Goal: Task Accomplishment & Management: Use online tool/utility

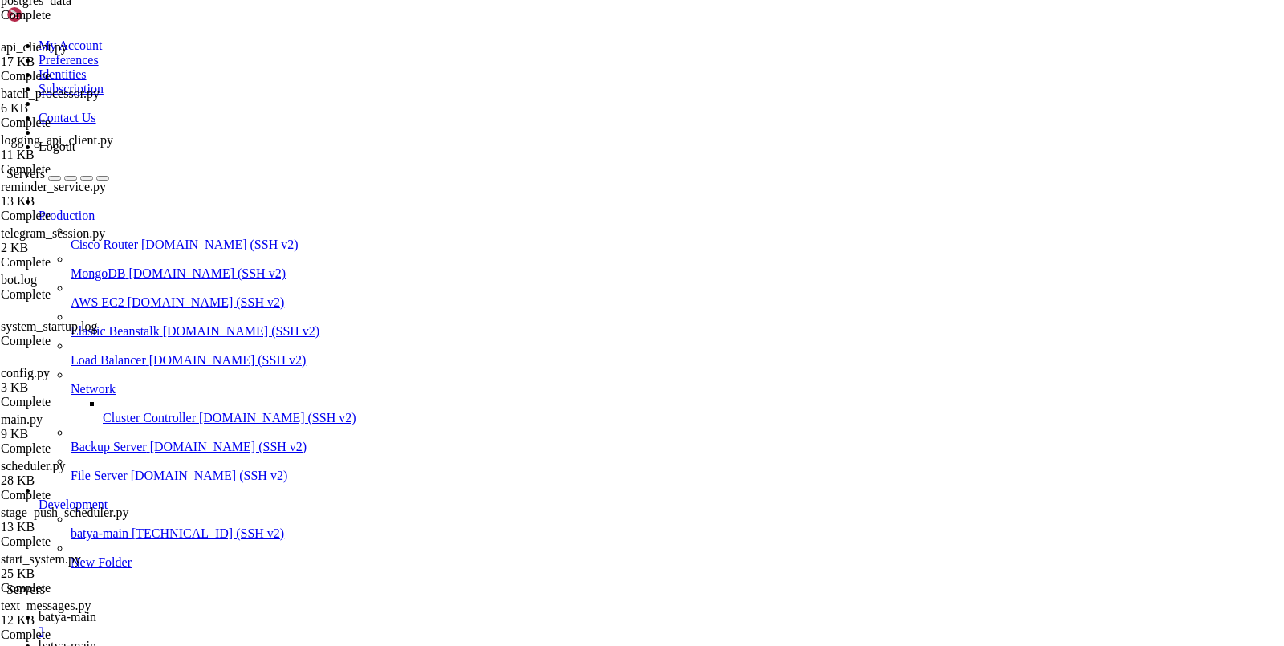
scroll to position [12, 0]
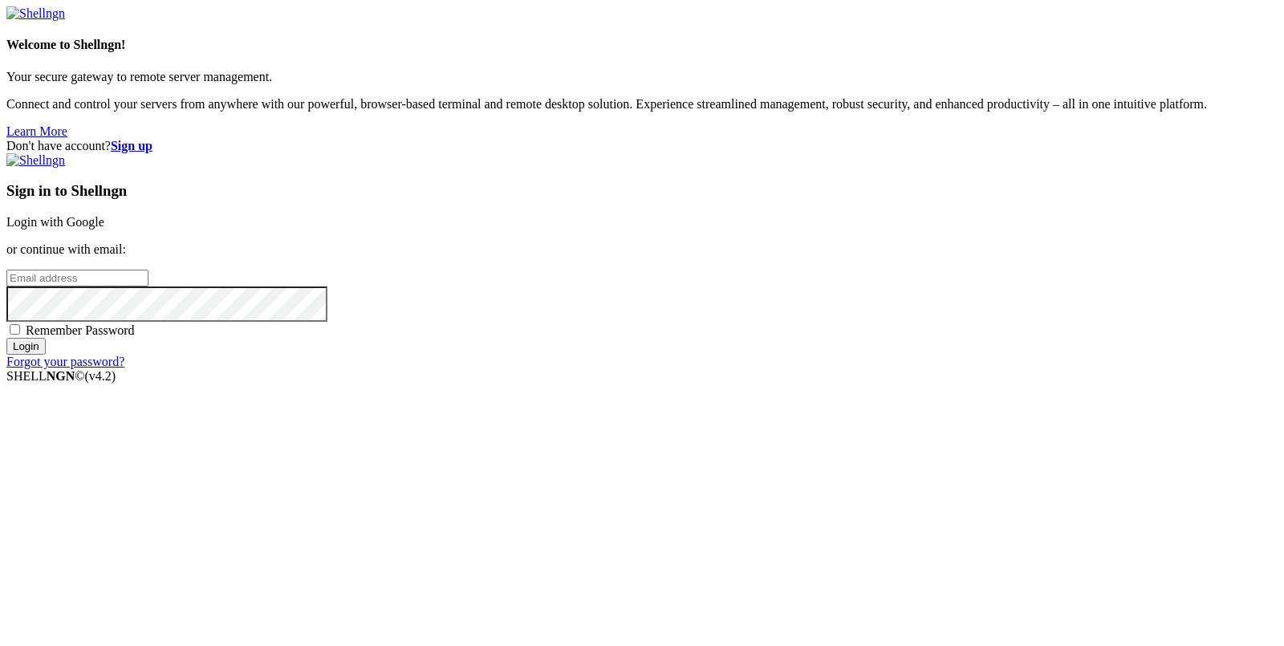
click at [104, 229] on link "Login with Google" at bounding box center [55, 222] width 98 height 14
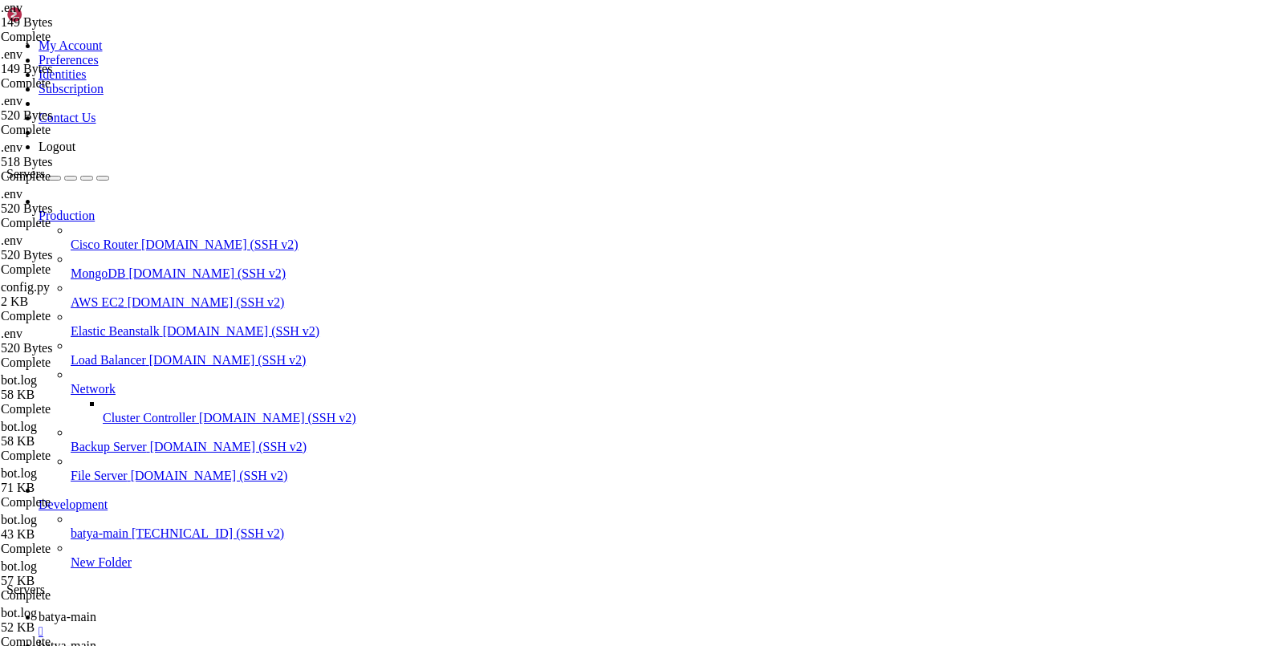
scroll to position [12, 0]
click at [39, 639] on icon at bounding box center [39, 646] width 0 height 14
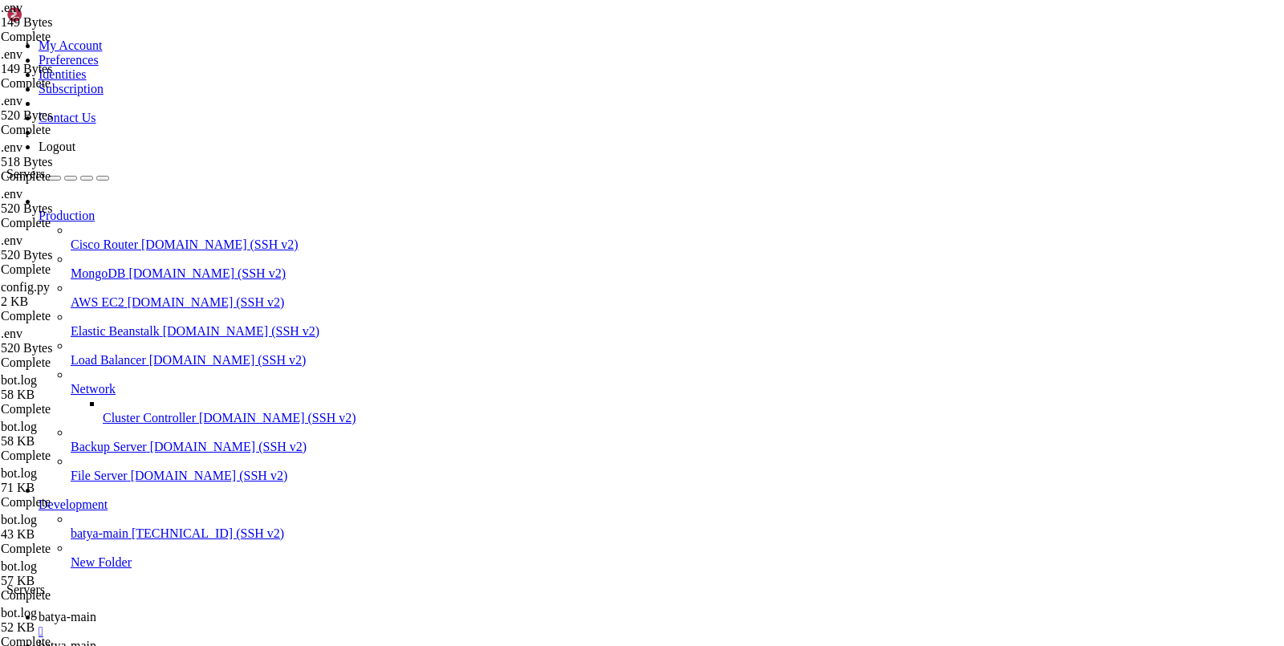
type input "/var/service/batya_vpn_bot3"
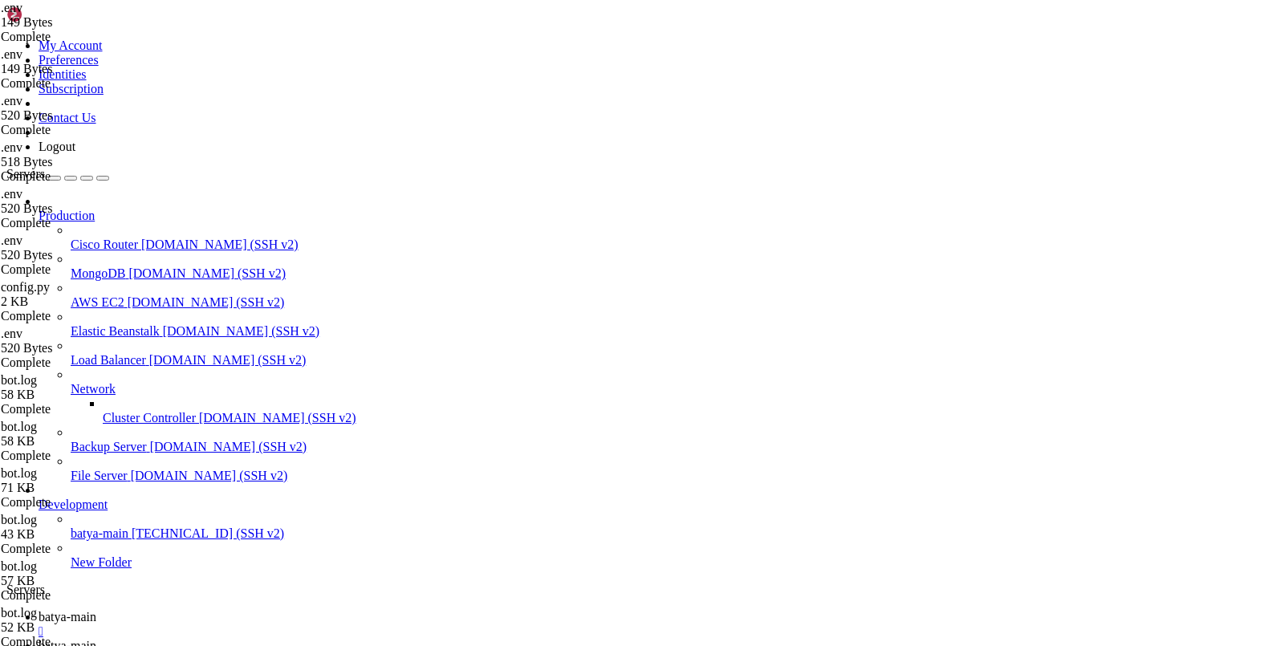
scroll to position [524, 0]
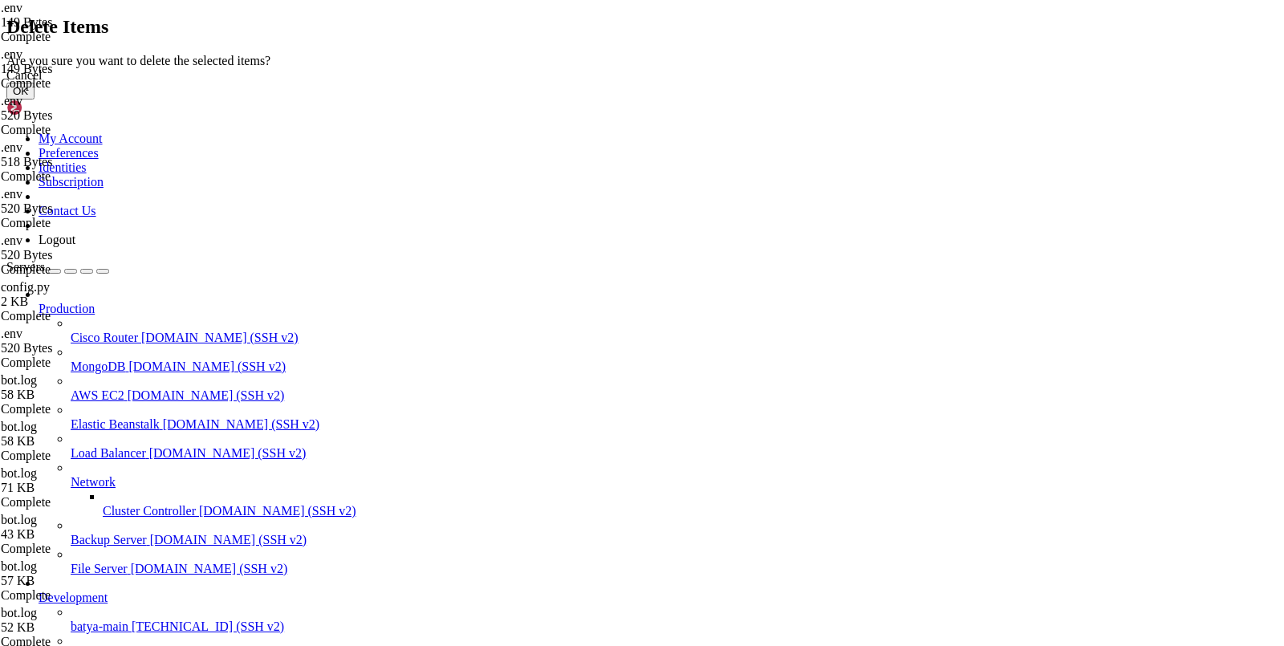
click at [34, 99] on button "OK" at bounding box center [20, 91] width 28 height 17
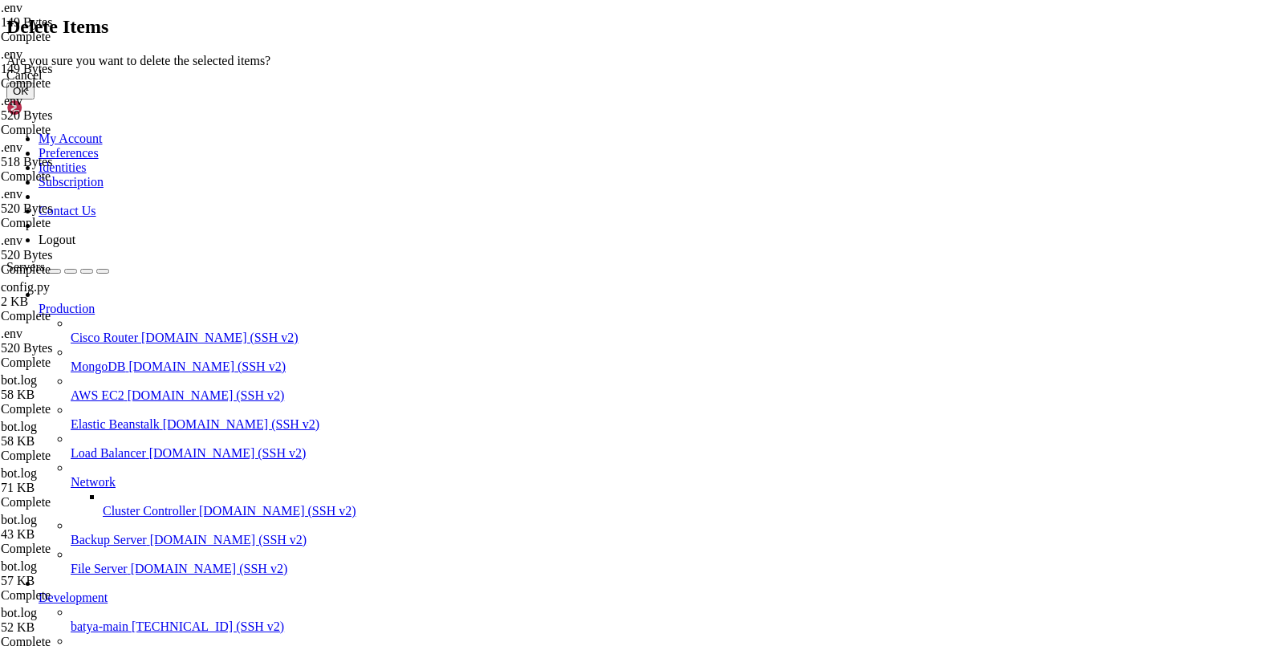
scroll to position [0, 0]
click at [34, 99] on button "OK" at bounding box center [20, 91] width 28 height 17
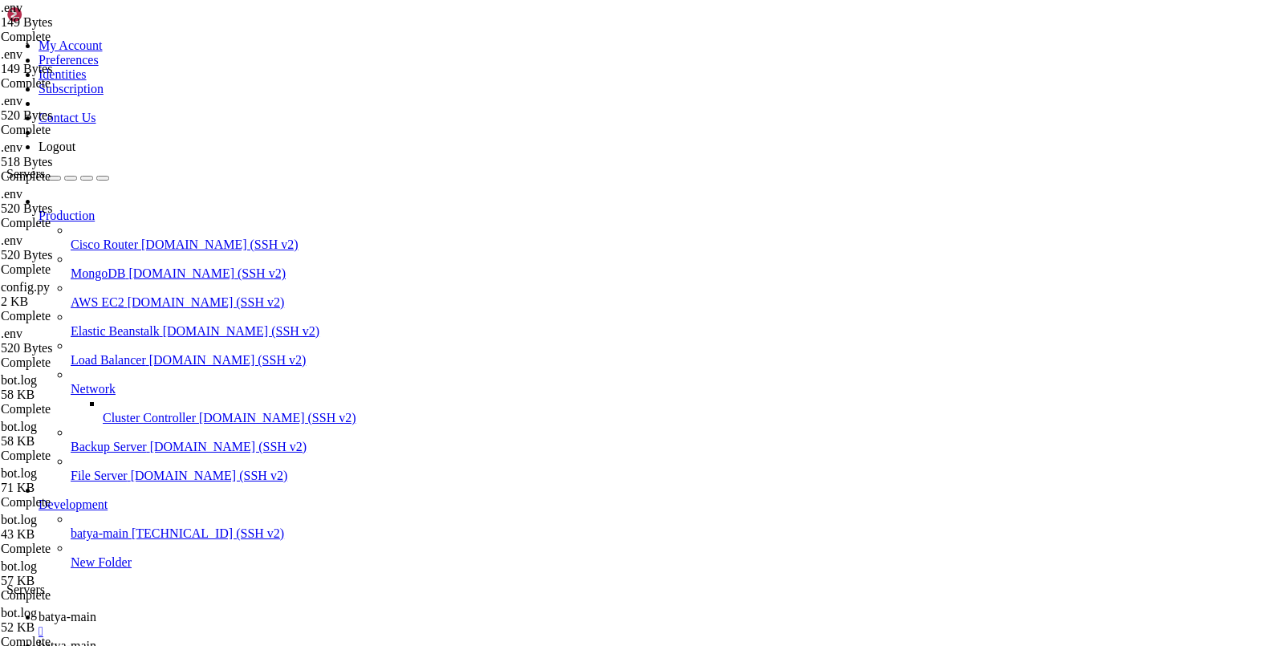
scroll to position [372, 0]
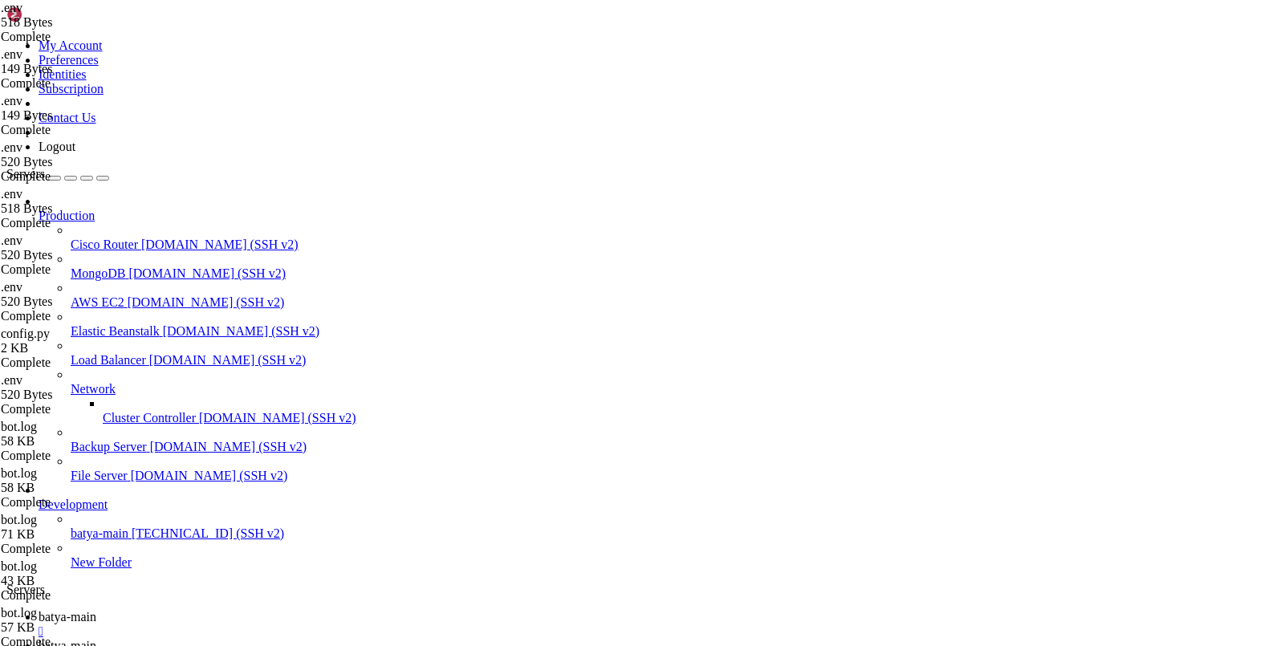
type textarea "BACKEND_PORT="8002""
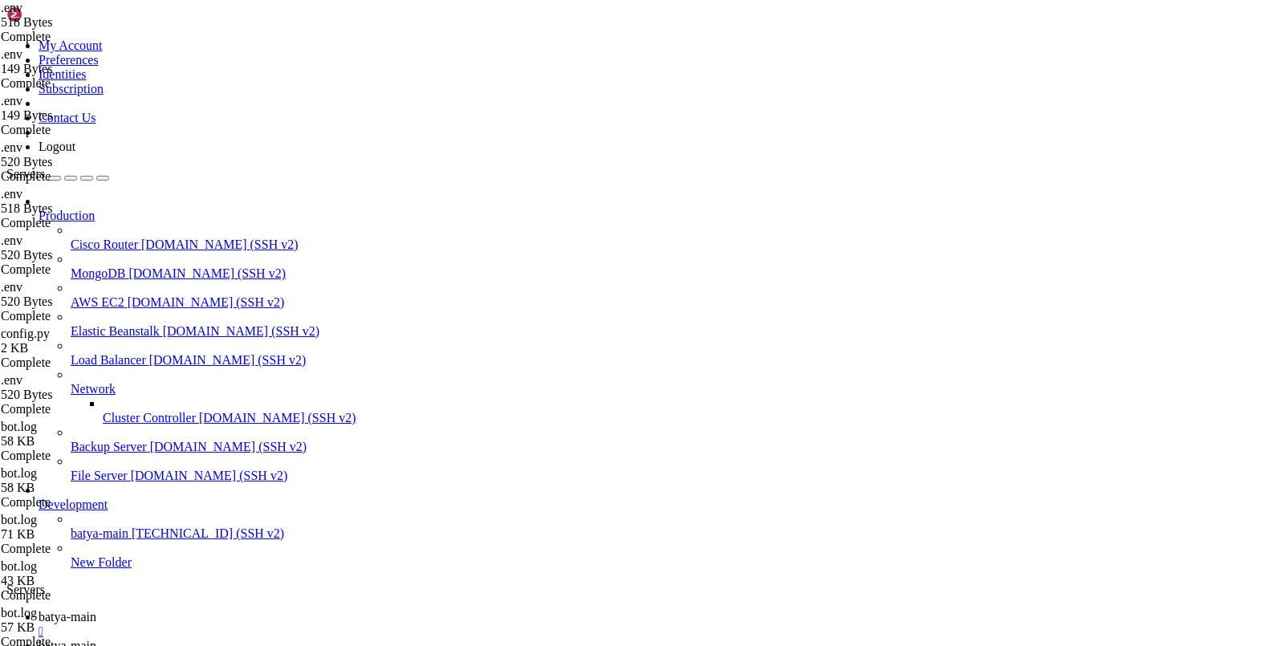
type textarea "VERIFY_SSL="false""
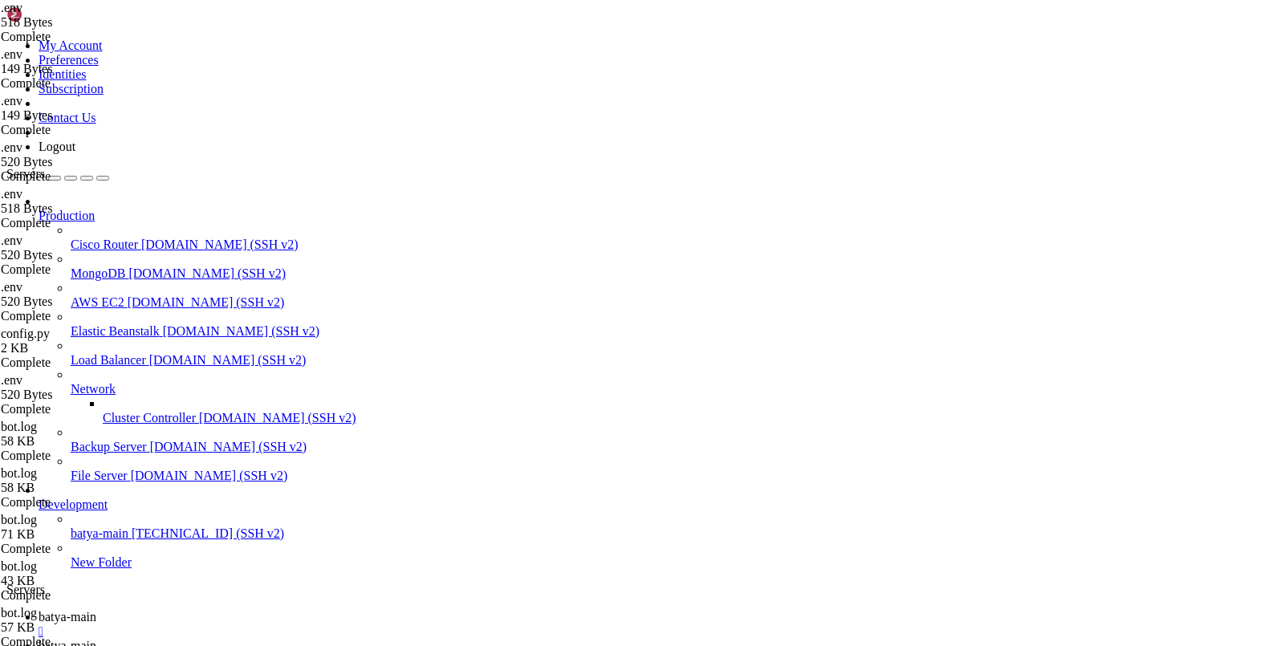
scroll to position [0, 7]
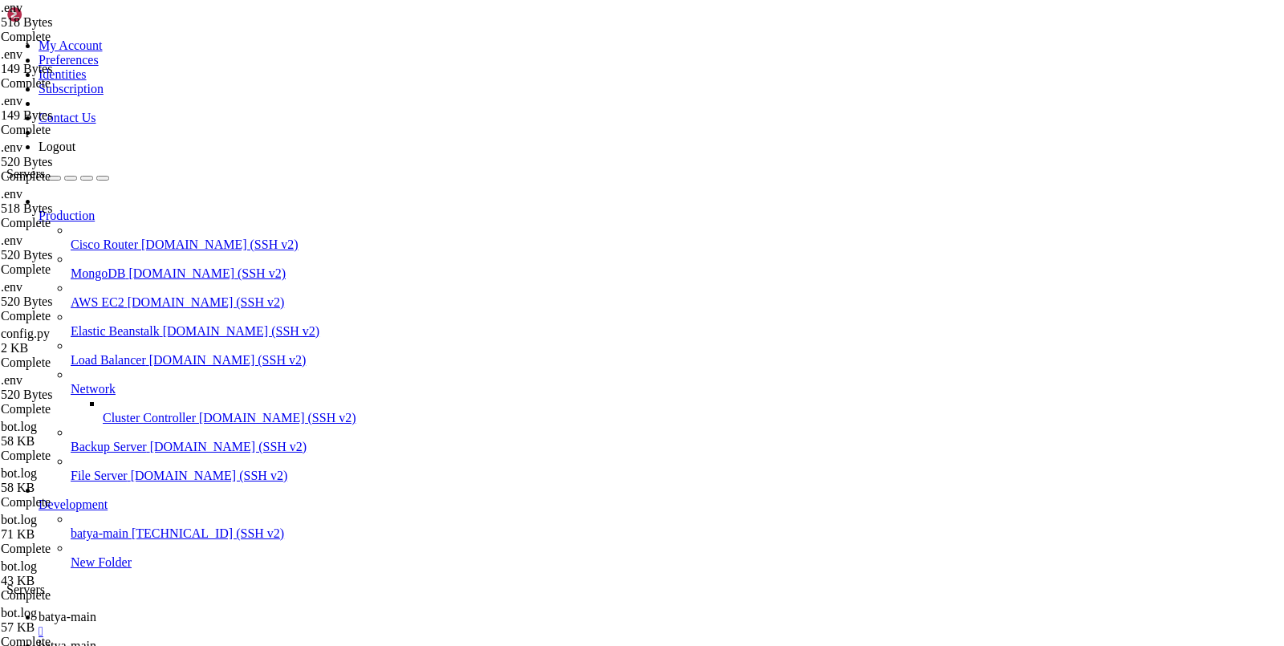
type input "/var/service/batya_vpn_bot3/batya_logger_backend"
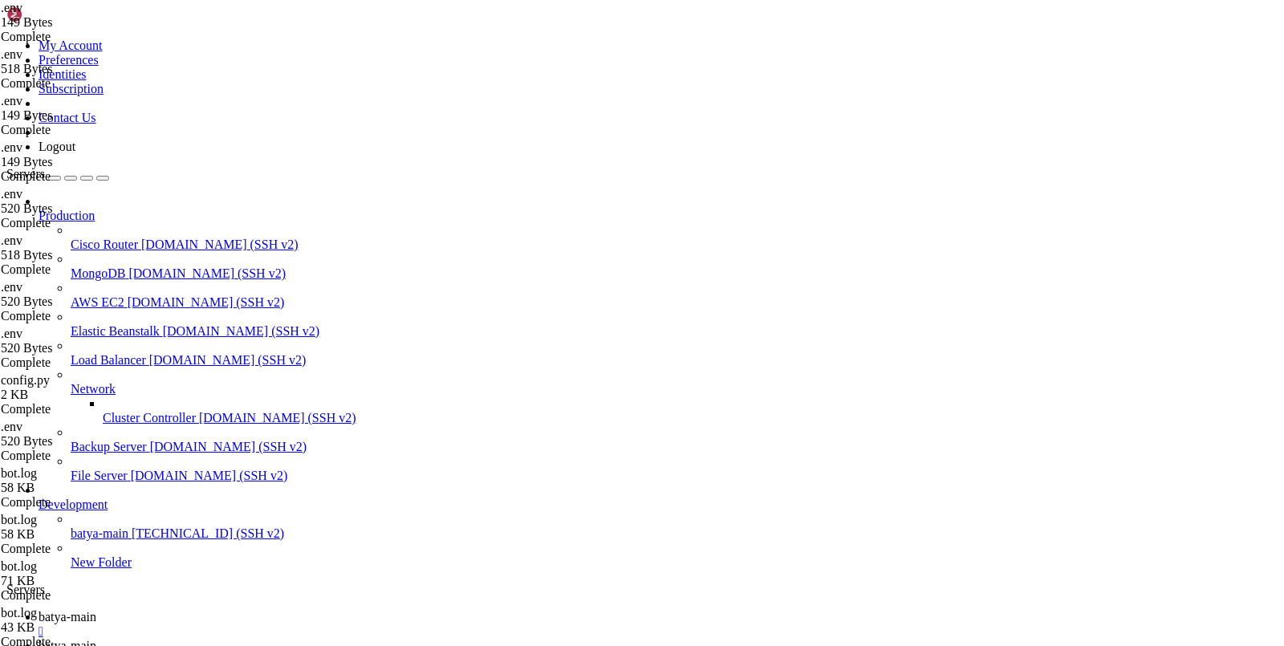
type textarea "DATABASE_URL=postgresql+asyncpg://batyavpn:batyavpnpassword@localhost:5433/baty…"
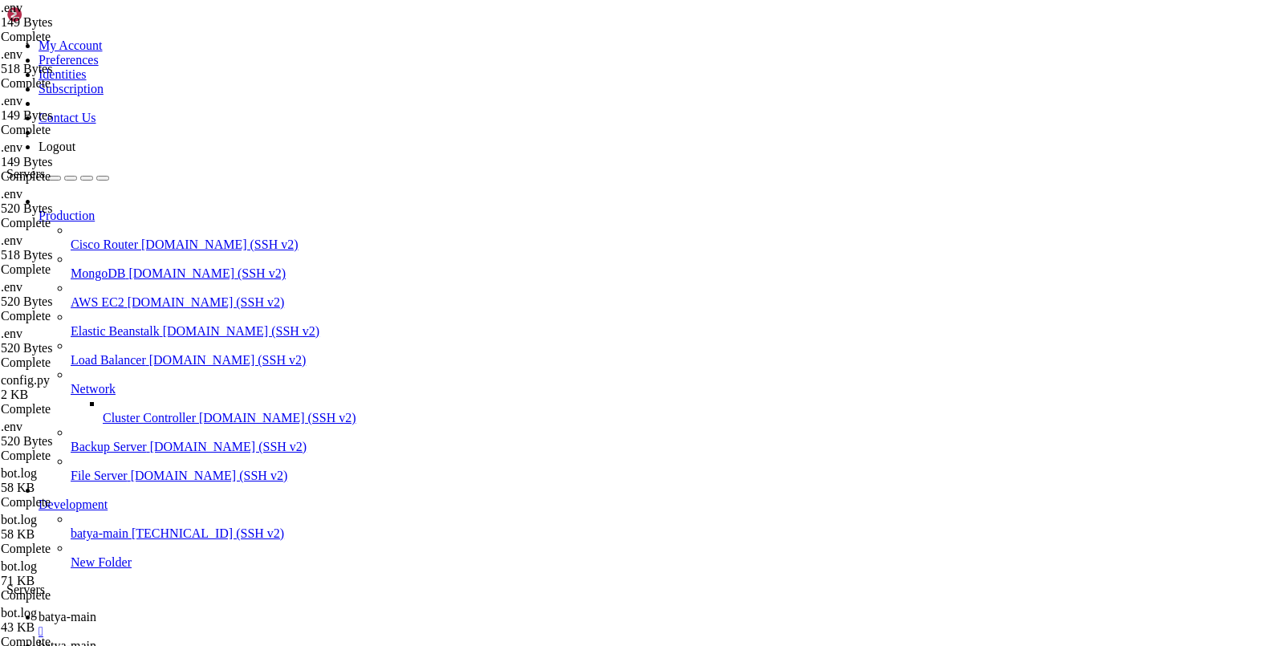
type input "/var/service/batya_vpn_bot3"
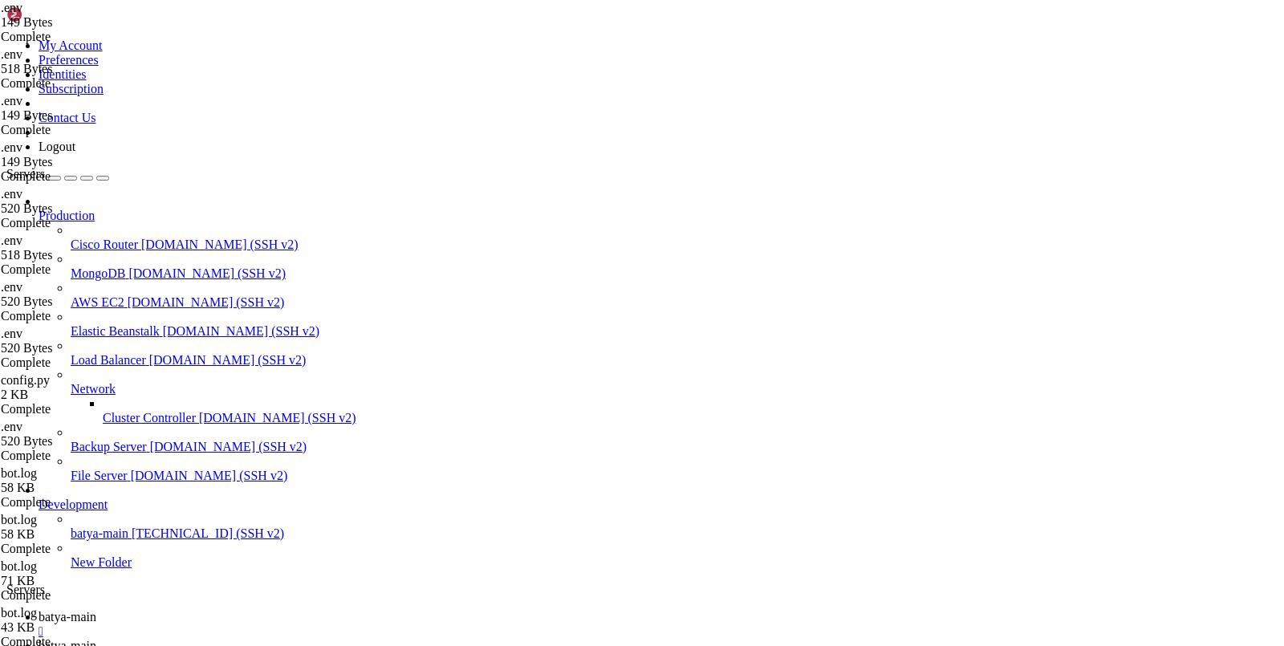
type textarea "DATABASE_PORT="5435""
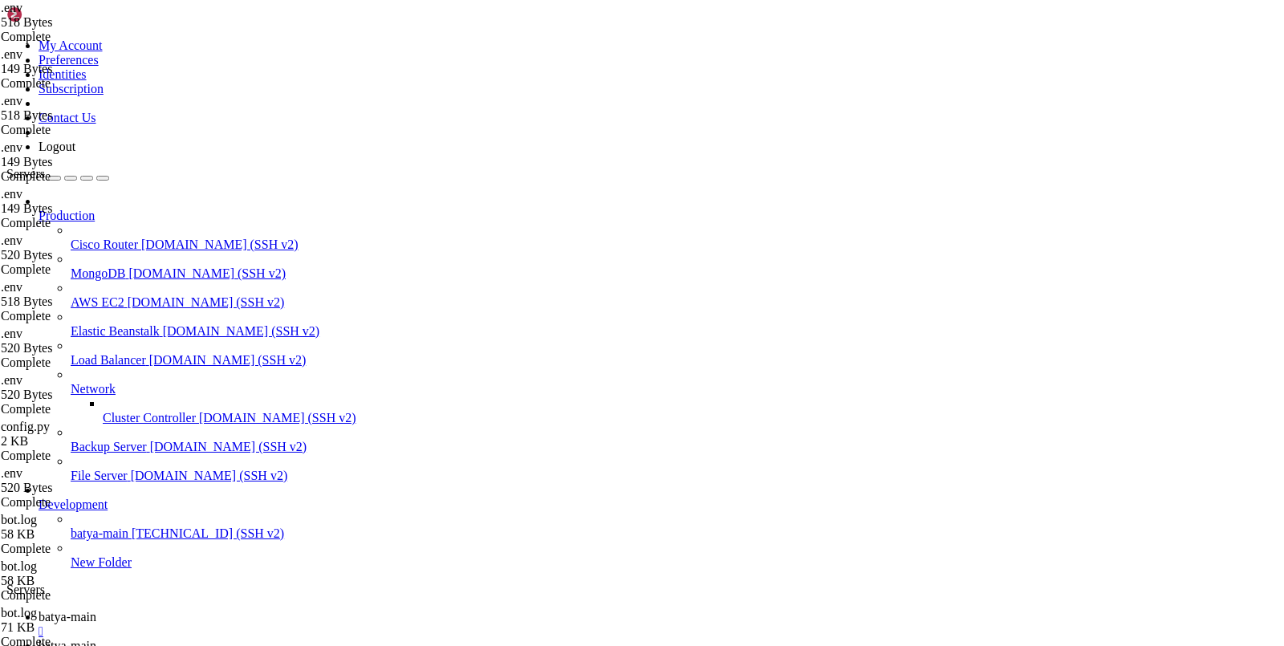
scroll to position [168, 0]
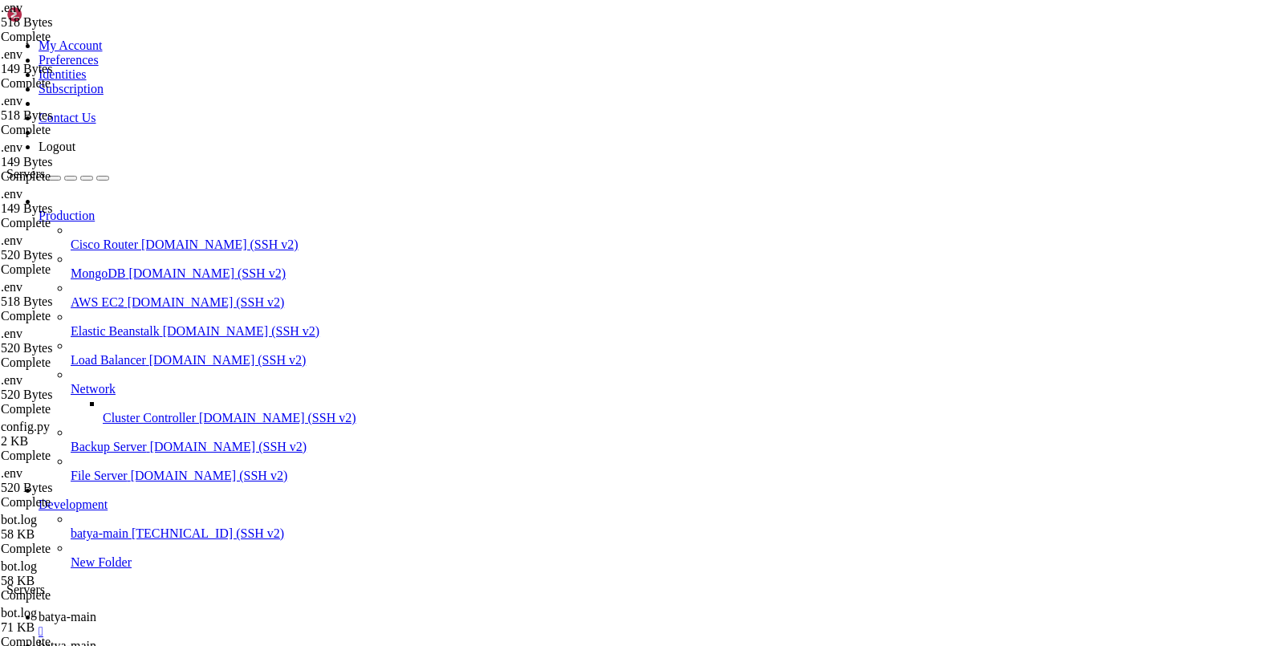
type input "/var/service/batya_vpn_bot3/batya_logger_backend"
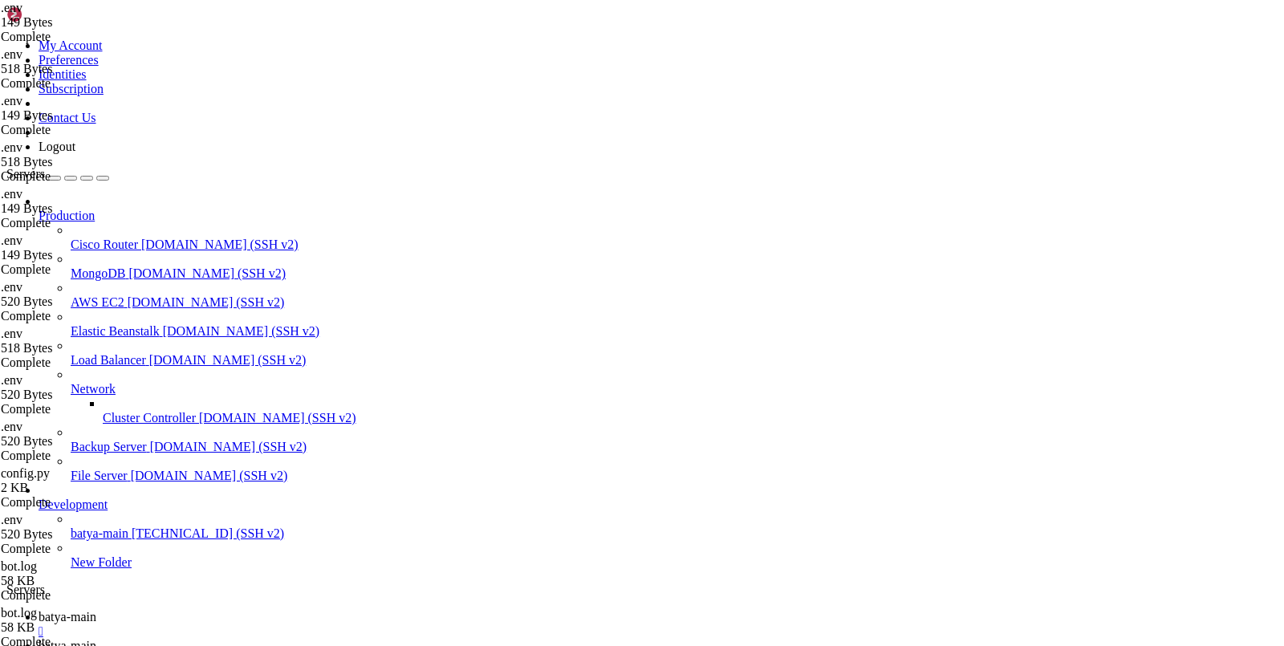
type textarea "DATABASE_URL=postgresql+asyncpg://batyavpn:batyavpnpassword@localhost:5435/baty…"
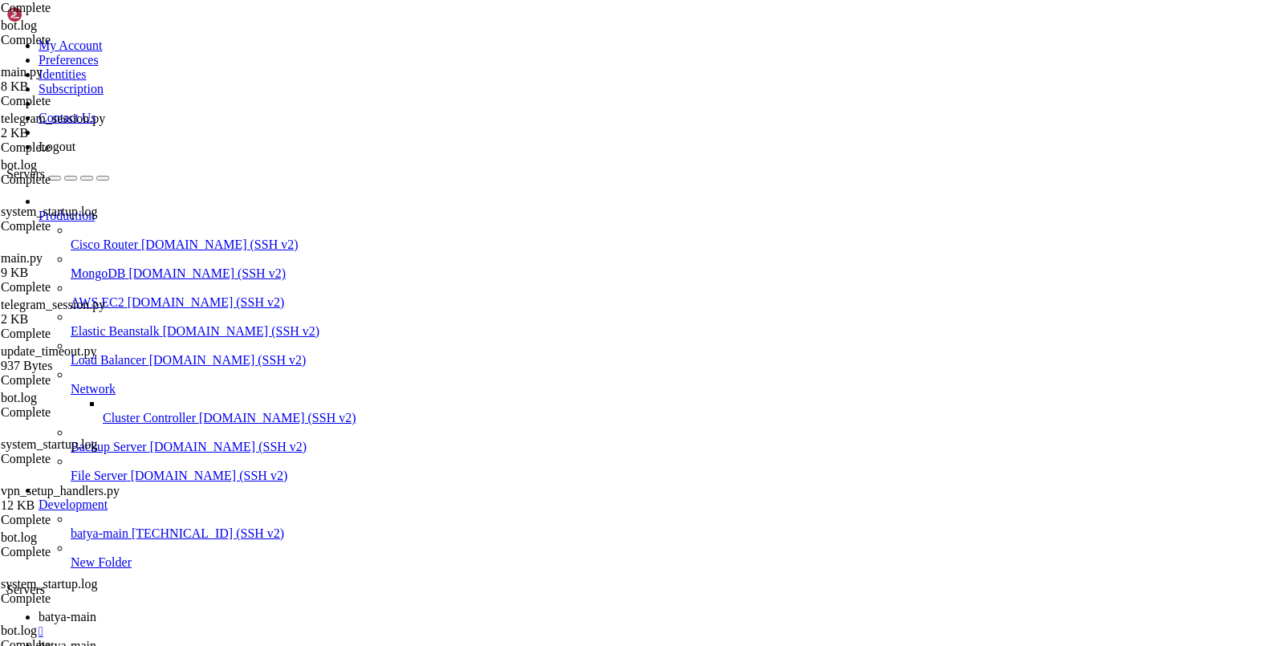
scroll to position [7126, 0]
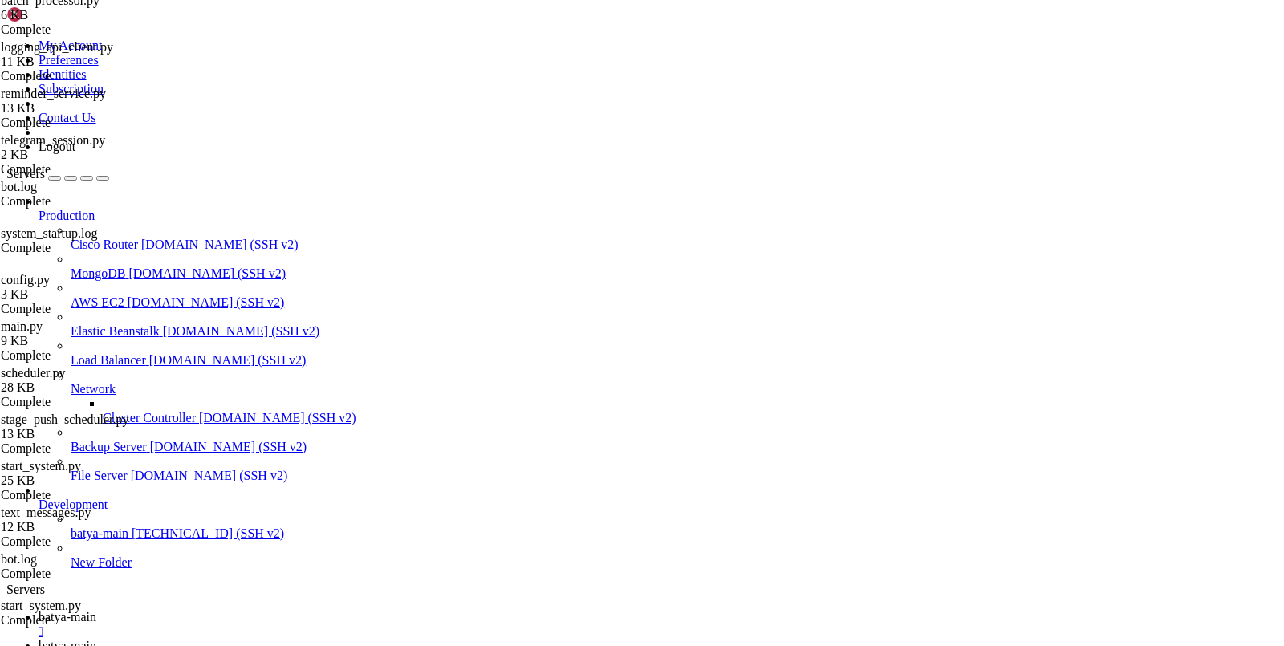
click at [96, 610] on span "batya-main" at bounding box center [68, 617] width 58 height 14
click at [96, 639] on span "batya-main" at bounding box center [68, 646] width 58 height 14
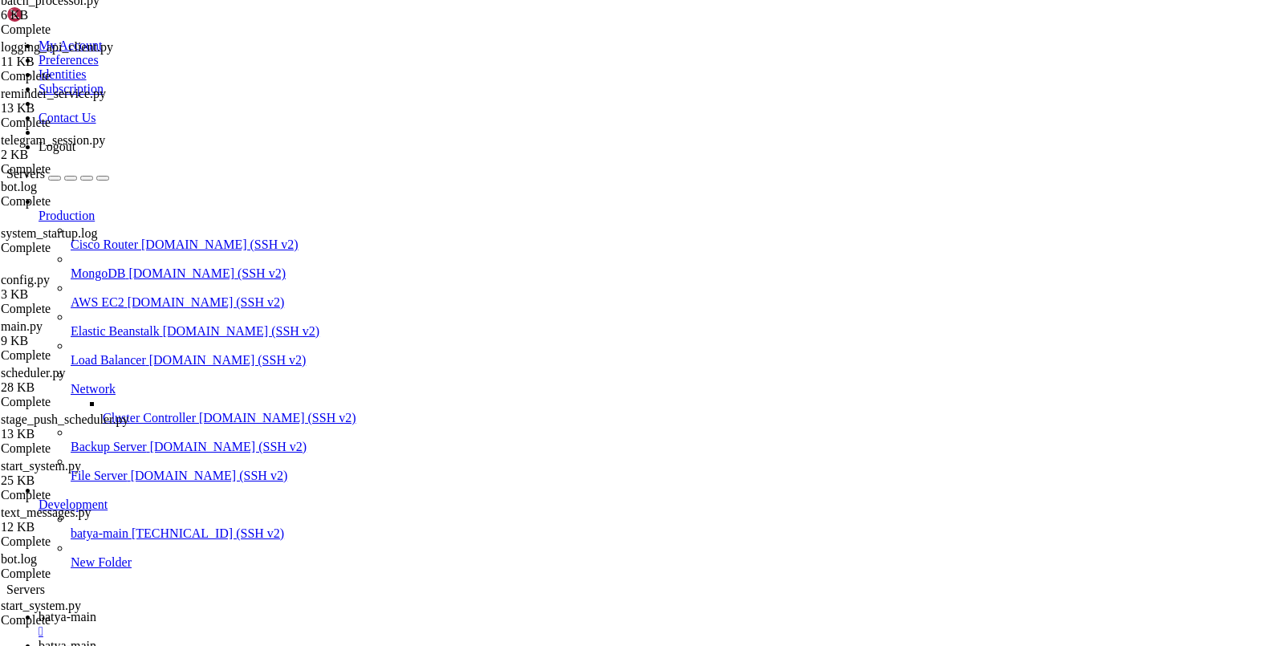
type input "/var/service/vpn-no-yk"
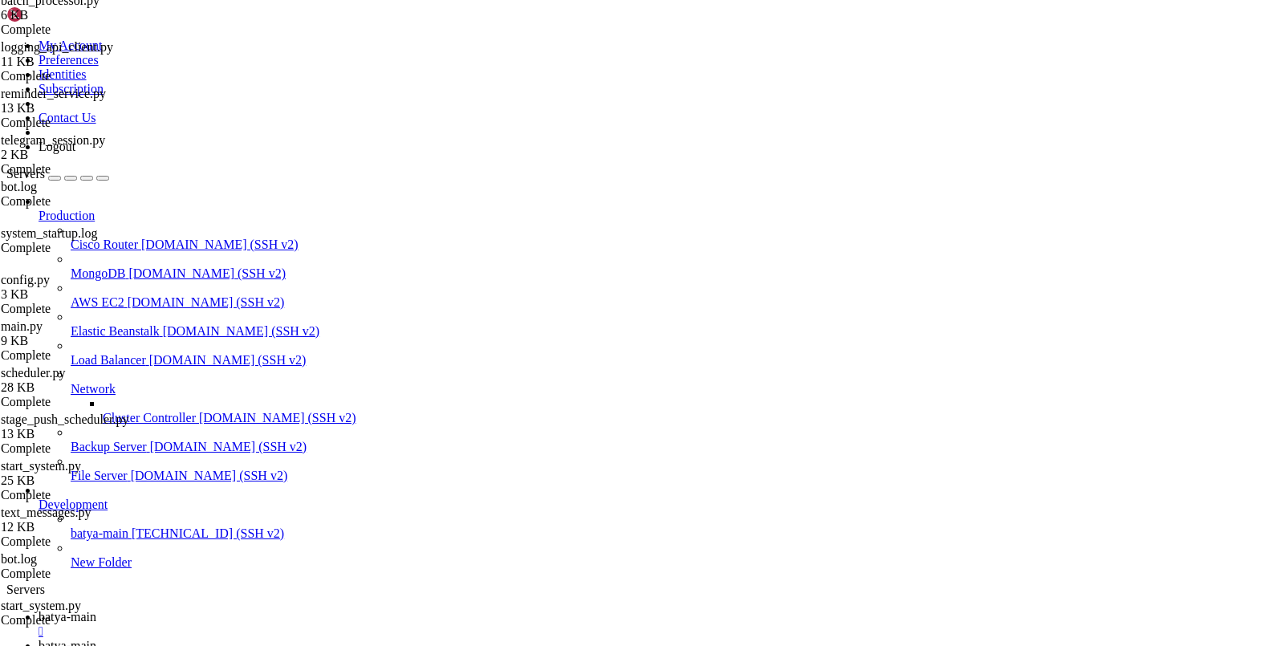
drag, startPoint x: 329, startPoint y: 526, endPoint x: 287, endPoint y: 474, distance: 66.8
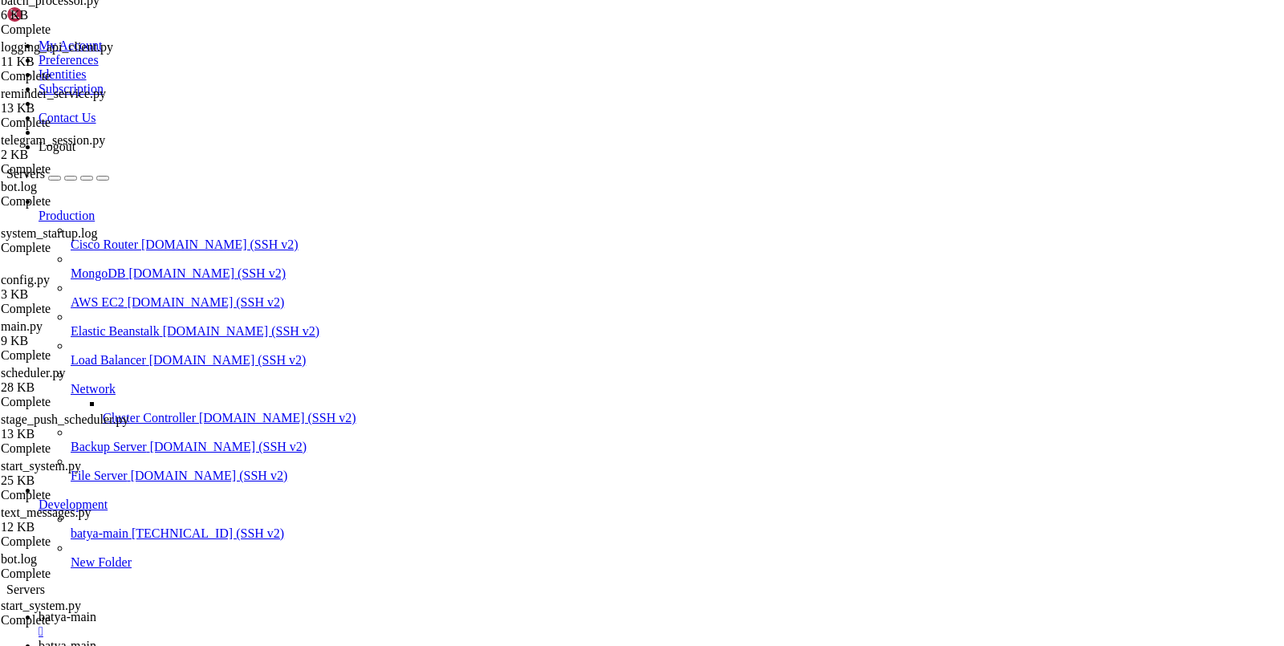
scroll to position [0, 3]
type textarea "},"
paste textarea "}"
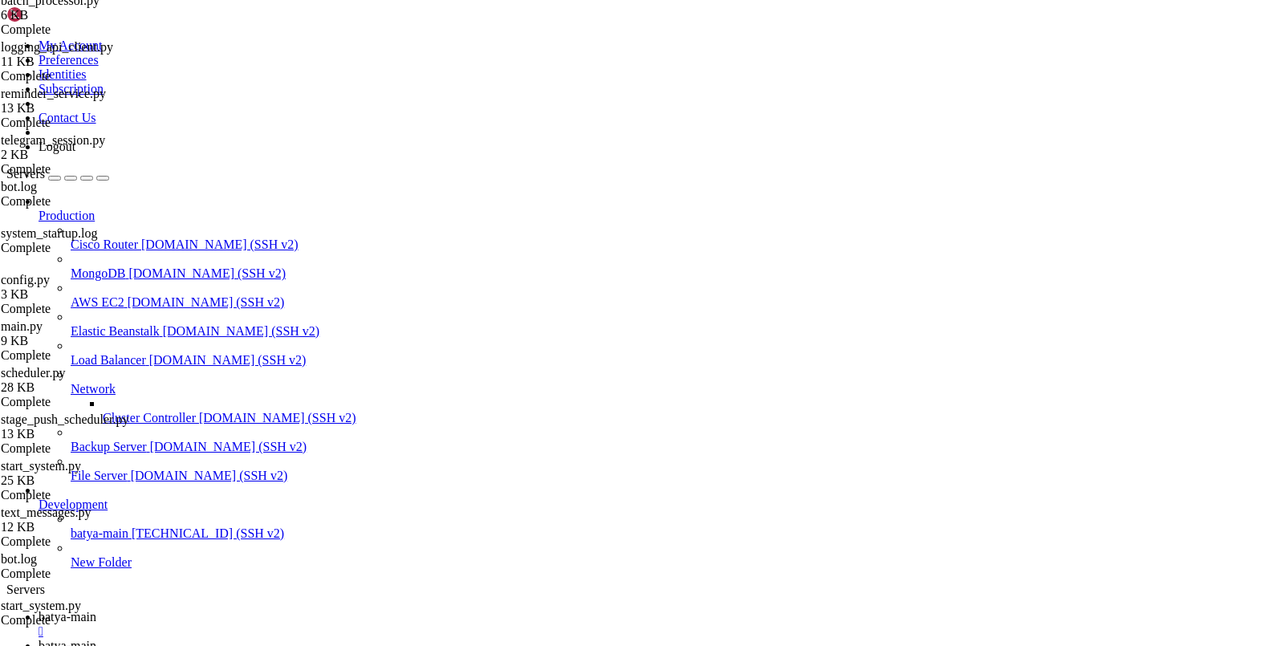
type textarea "}"
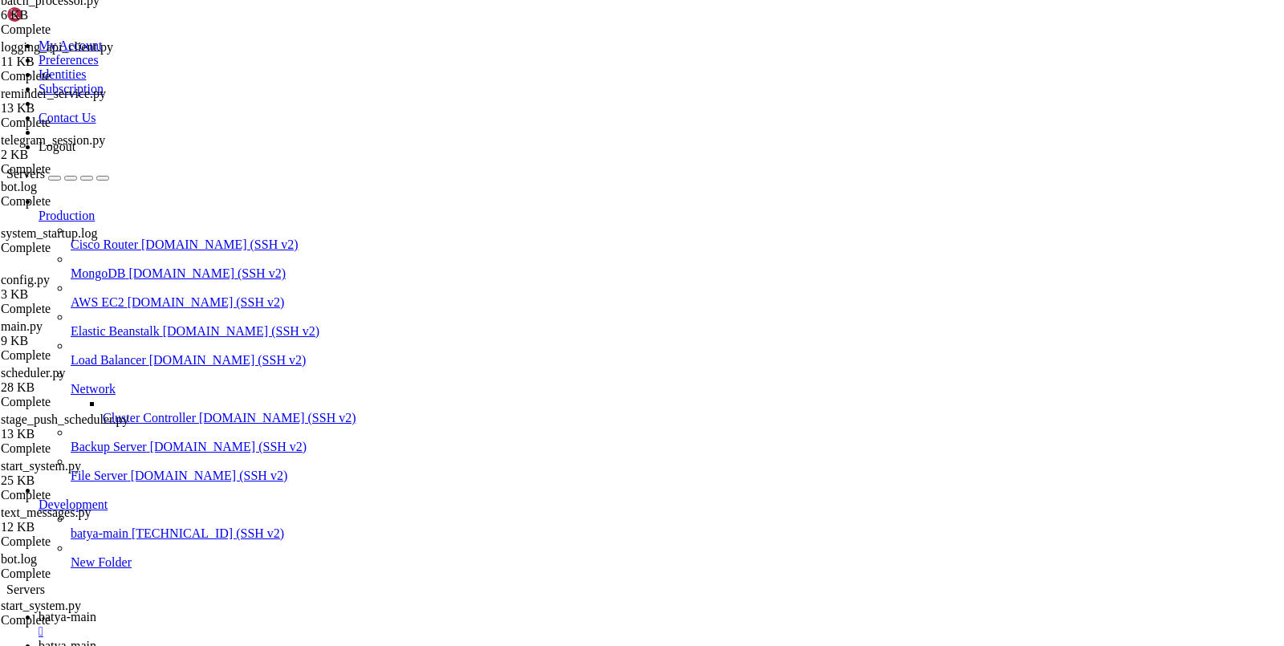
drag, startPoint x: 369, startPoint y: 486, endPoint x: 636, endPoint y: 491, distance: 267.2
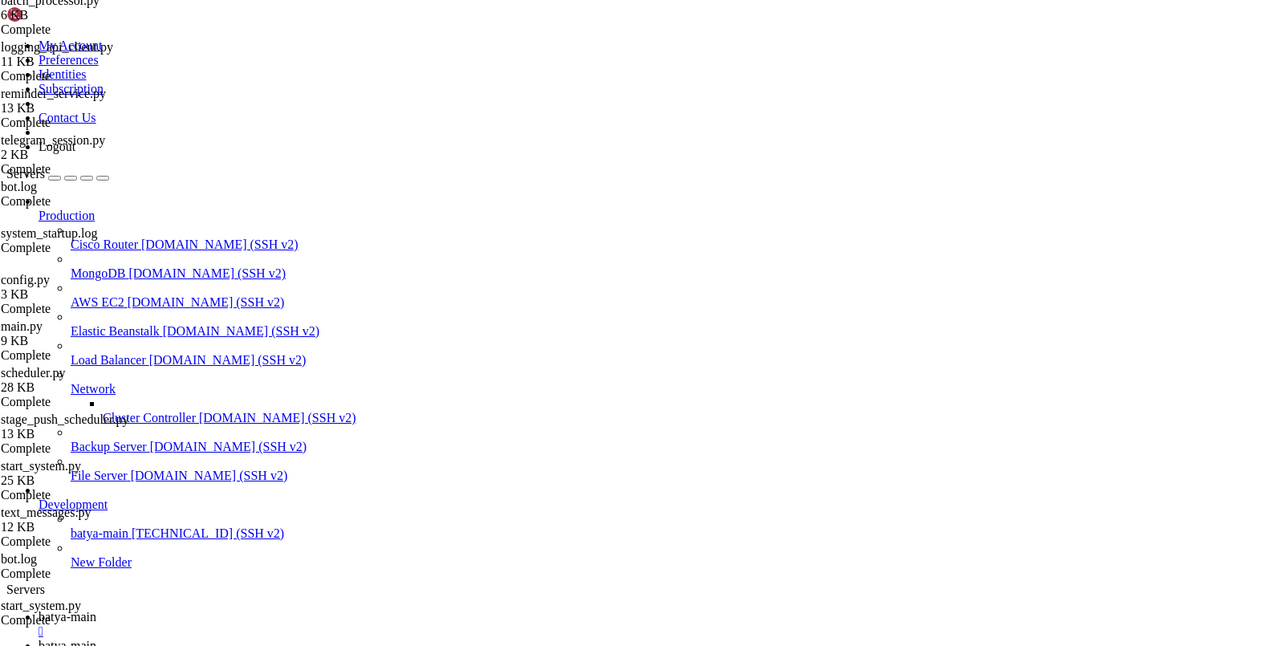
drag, startPoint x: 387, startPoint y: 502, endPoint x: 478, endPoint y: 502, distance: 90.7
paste textarea "BatyaOnlineB"
type textarea "'username': "BatyaOnlineBot","
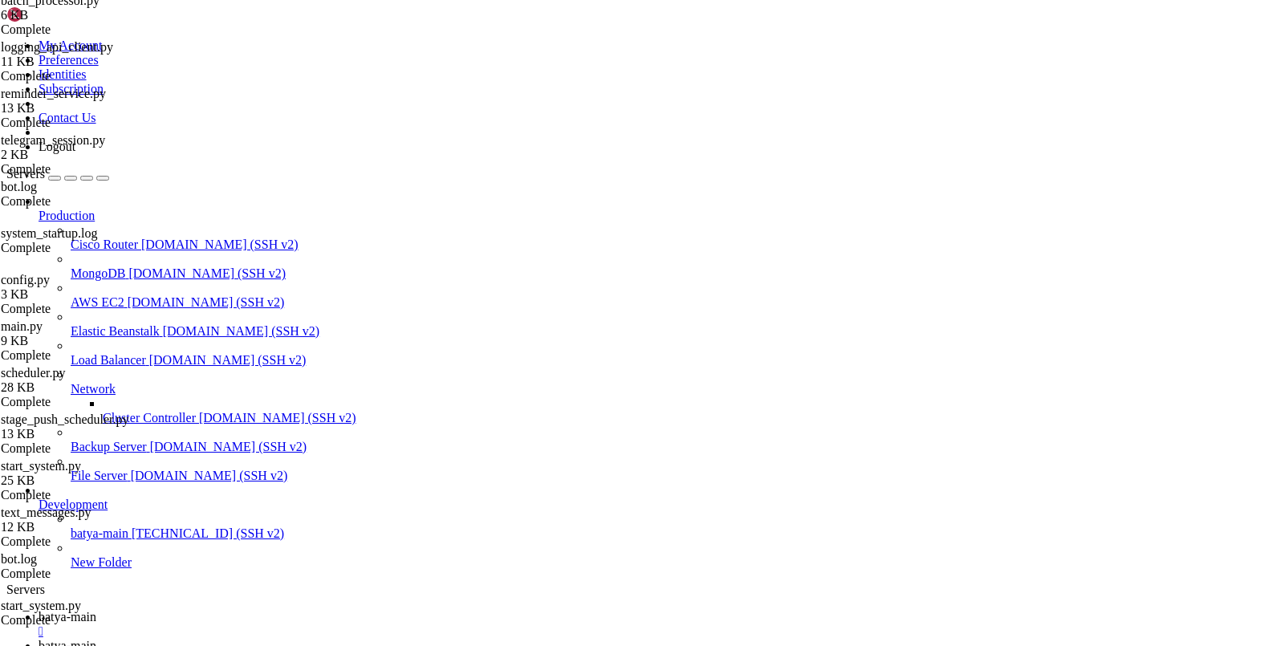
type input "/var/service/batya_vpn_bot3"
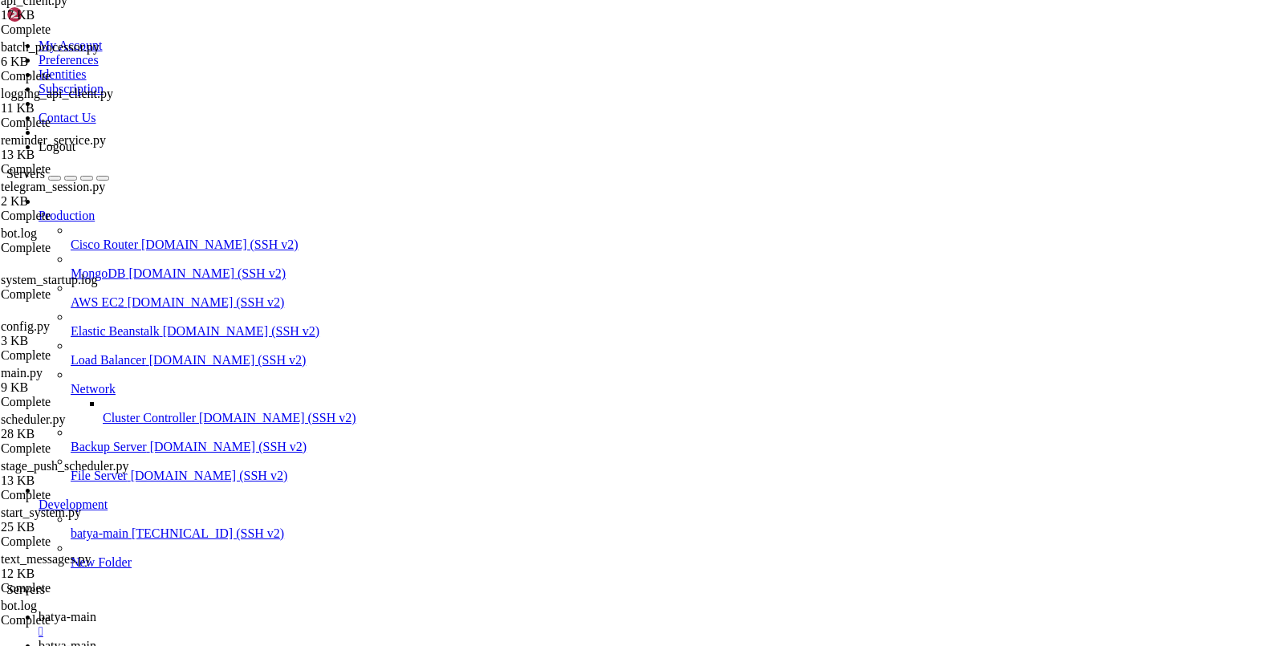
scroll to position [0, 0]
drag, startPoint x: 408, startPoint y: 352, endPoint x: 493, endPoint y: 354, distance: 85.9
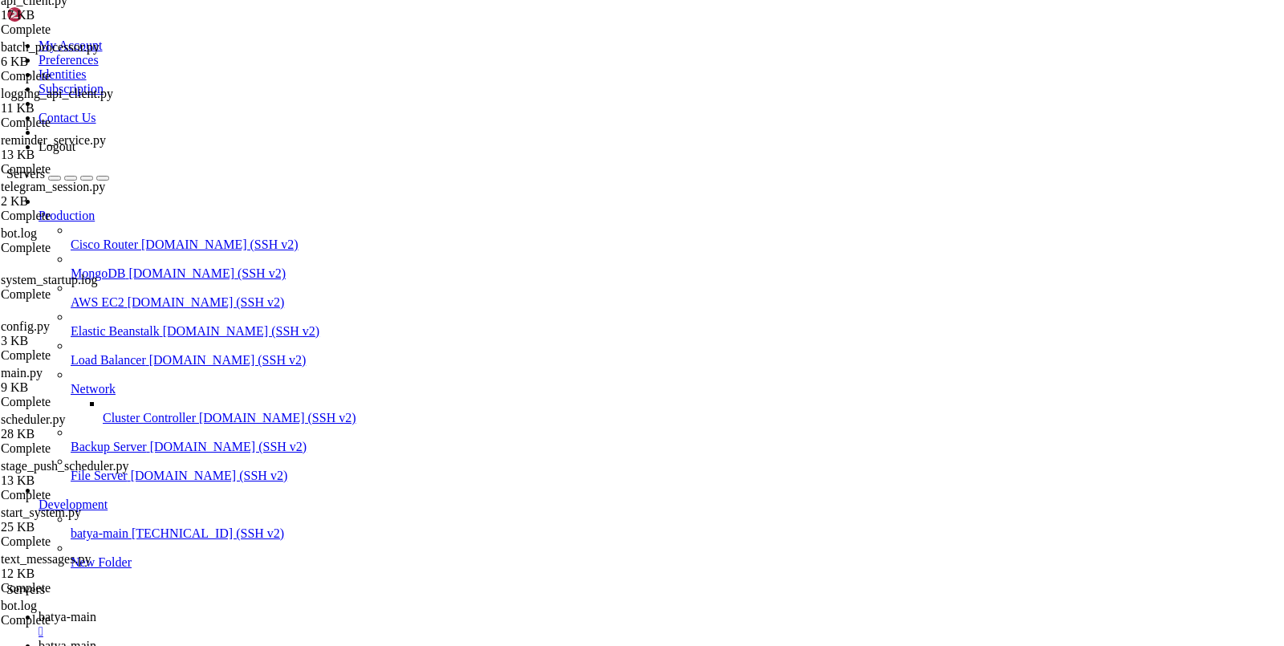
scroll to position [0, 36]
type textarea "BOT_SOURCE = os.getenv("BOT_SOURCE", "BatyaVPN3")"
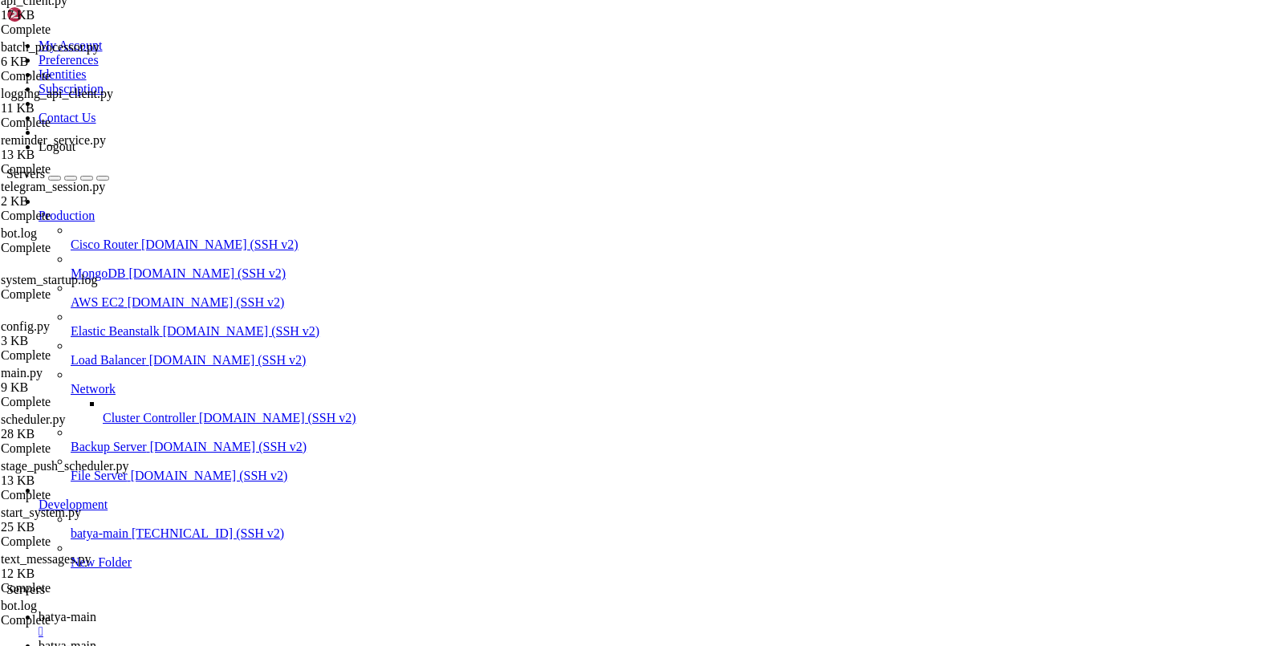
scroll to position [0, 24]
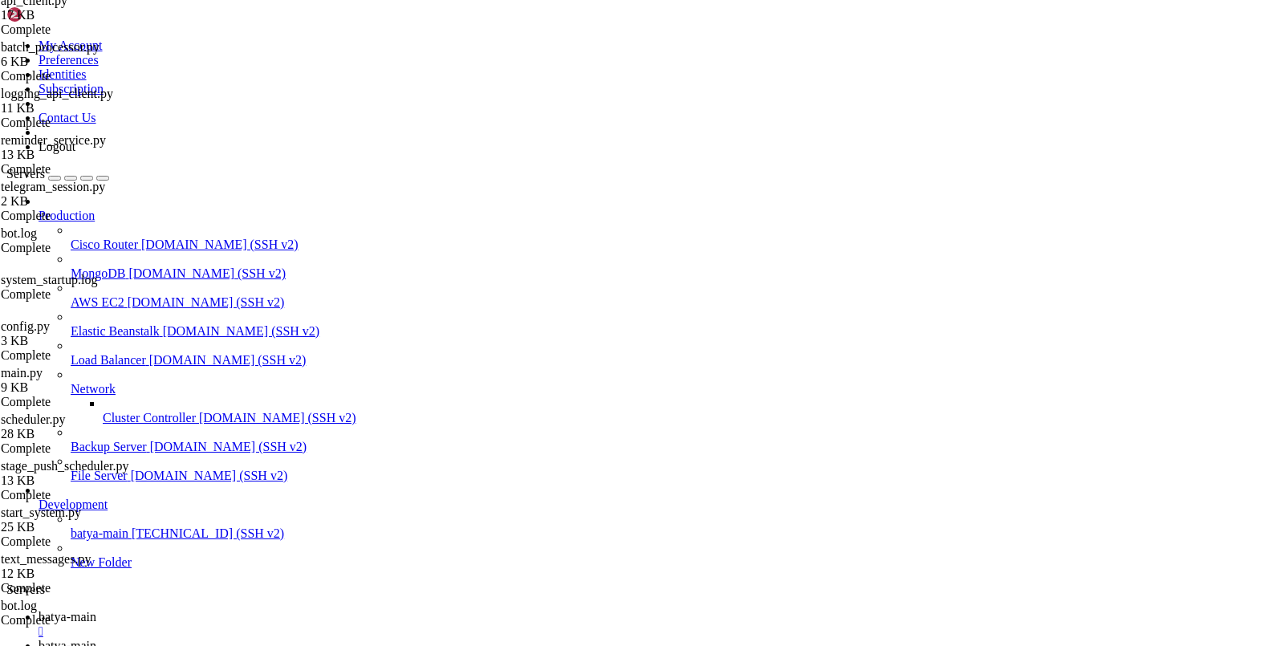
scroll to position [374, 0]
type textarea "BACKEND_PORT = int(os.getenv("BACKEND_PORT", "8002"))"
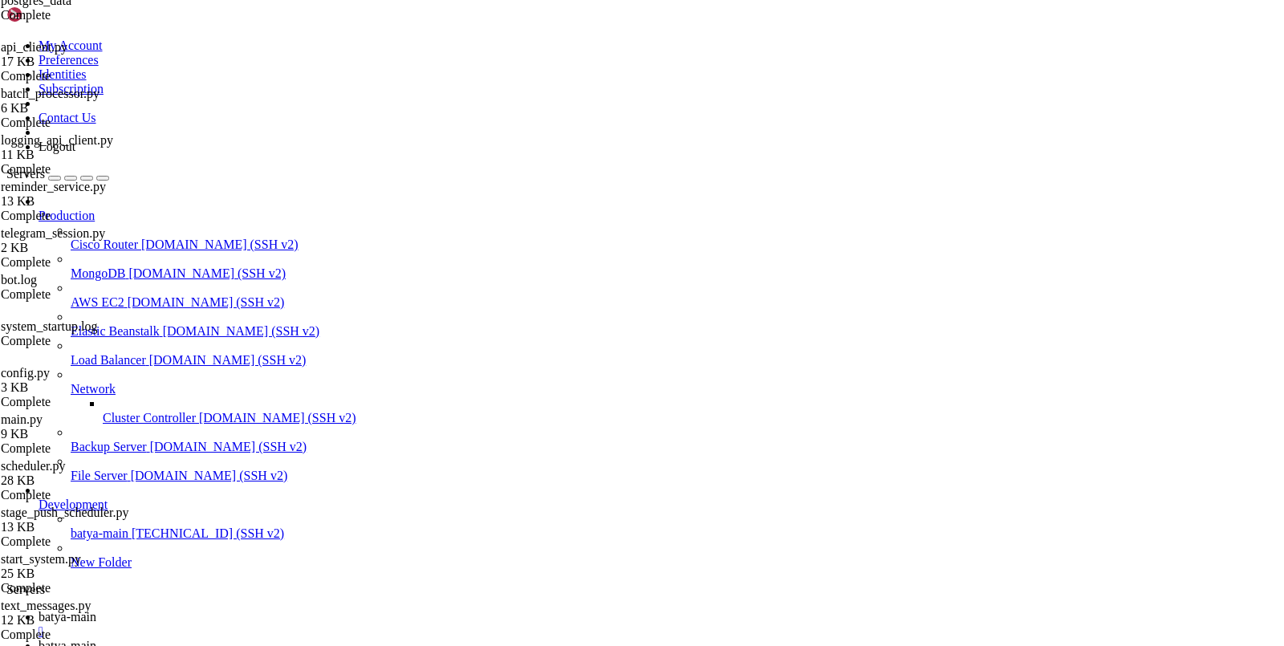
scroll to position [7312, 0]
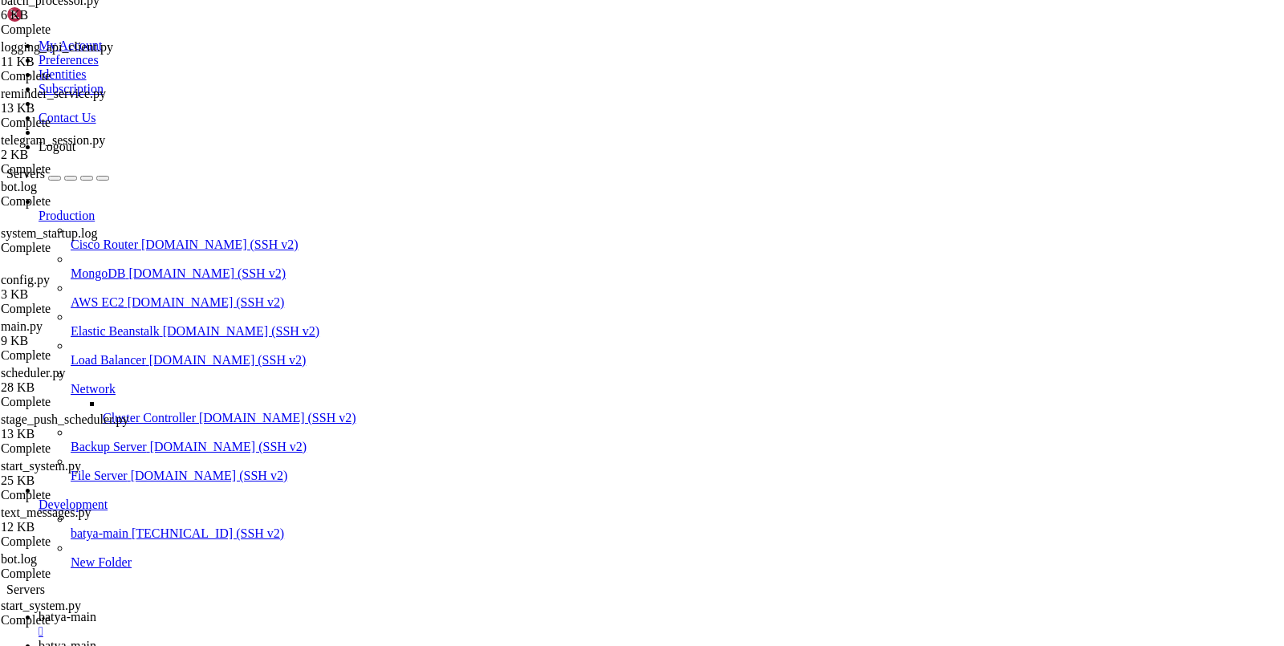
drag, startPoint x: 308, startPoint y: 77, endPoint x: 574, endPoint y: 78, distance: 265.5
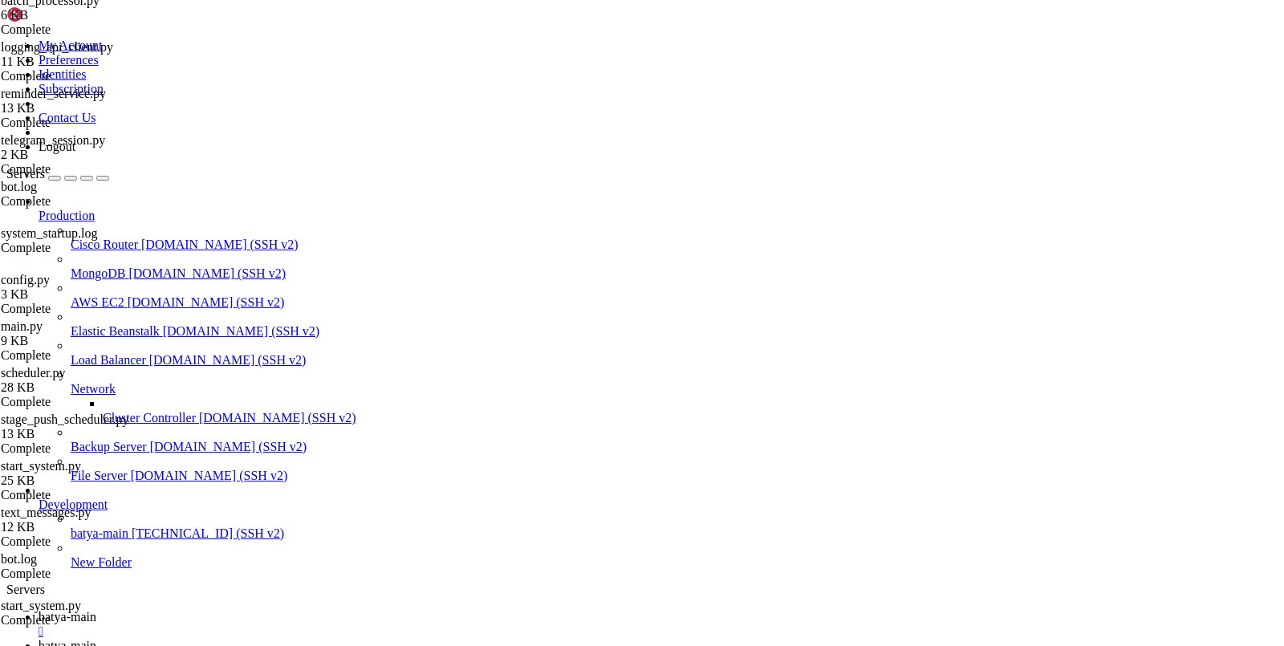
paste textarea "8365829758:AAGUkNzSWMuhPF_oFilKhqmhNJfqhMm55-8"
type textarea "BOT_TOKEN="8365829758:AAGUkNzSWMuhPF_oFilKhqmhNJfqhMm55-8""
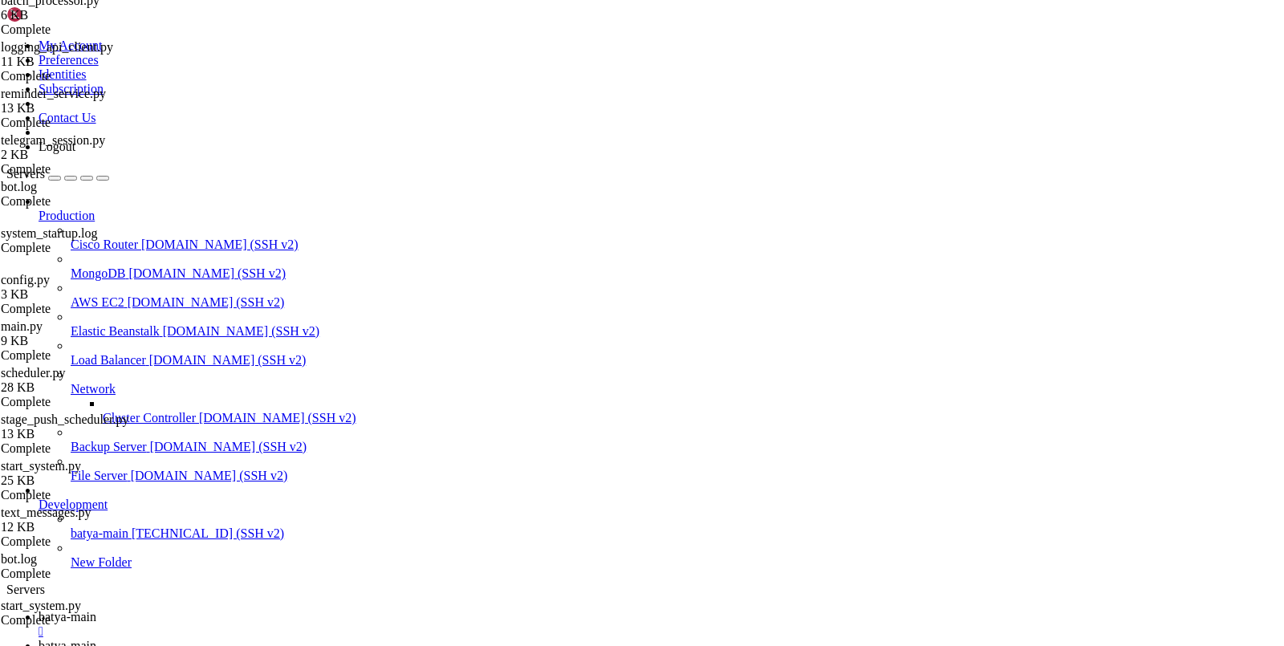
type input "/var/service/batya_vpn_bot3/batya_logger_backend"
drag, startPoint x: 298, startPoint y: 92, endPoint x: 566, endPoint y: 94, distance: 267.1
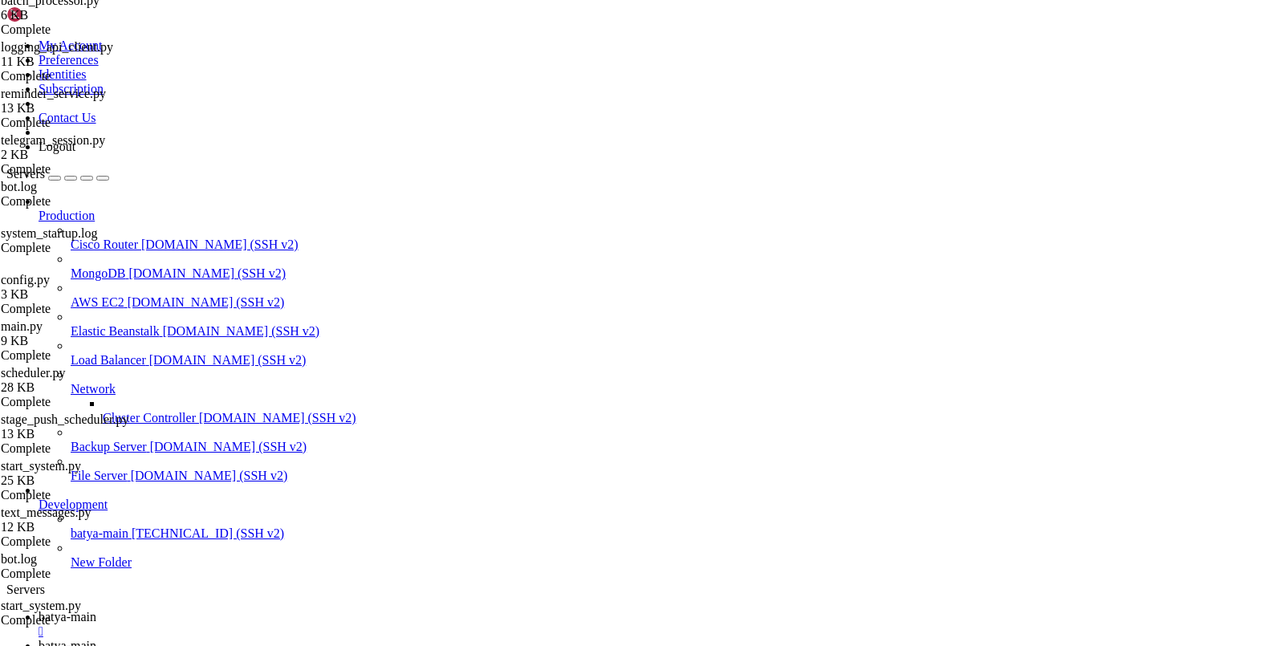
type textarea "BOT_TOKEN="8365829758:AAGUkNzSWMuhPF_oFilKhqmhNJfqhMm55-8""
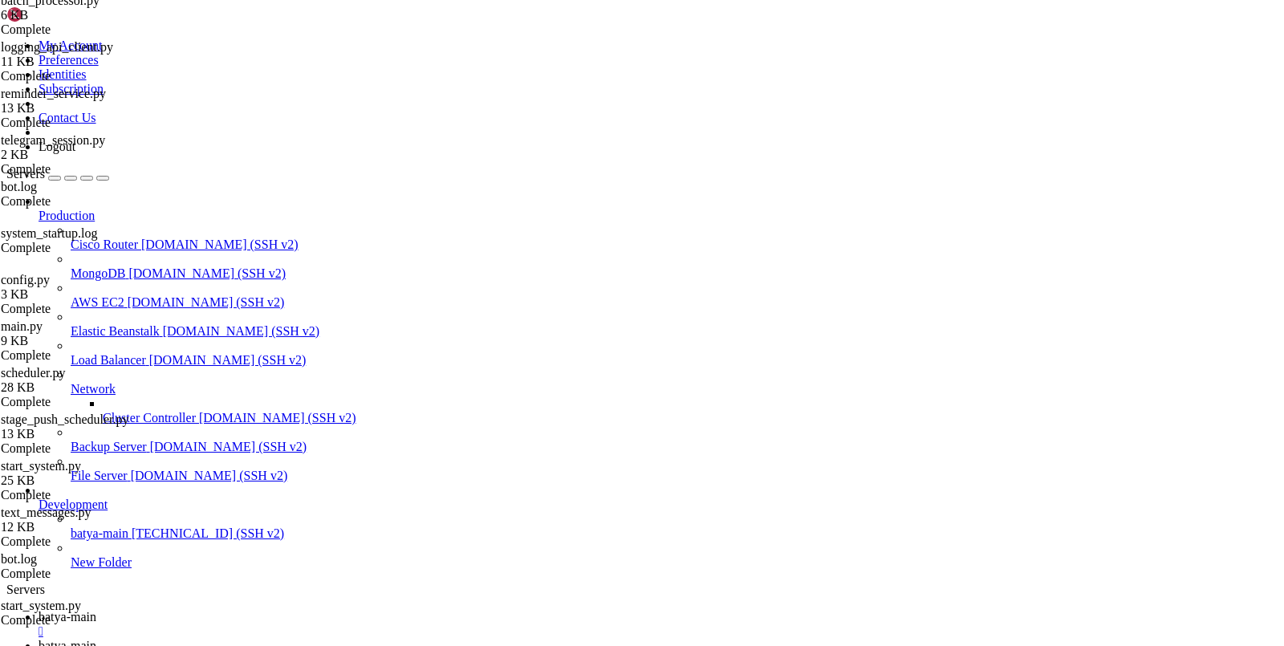
scroll to position [0, 0]
click at [96, 610] on span "batya-main" at bounding box center [68, 617] width 58 height 14
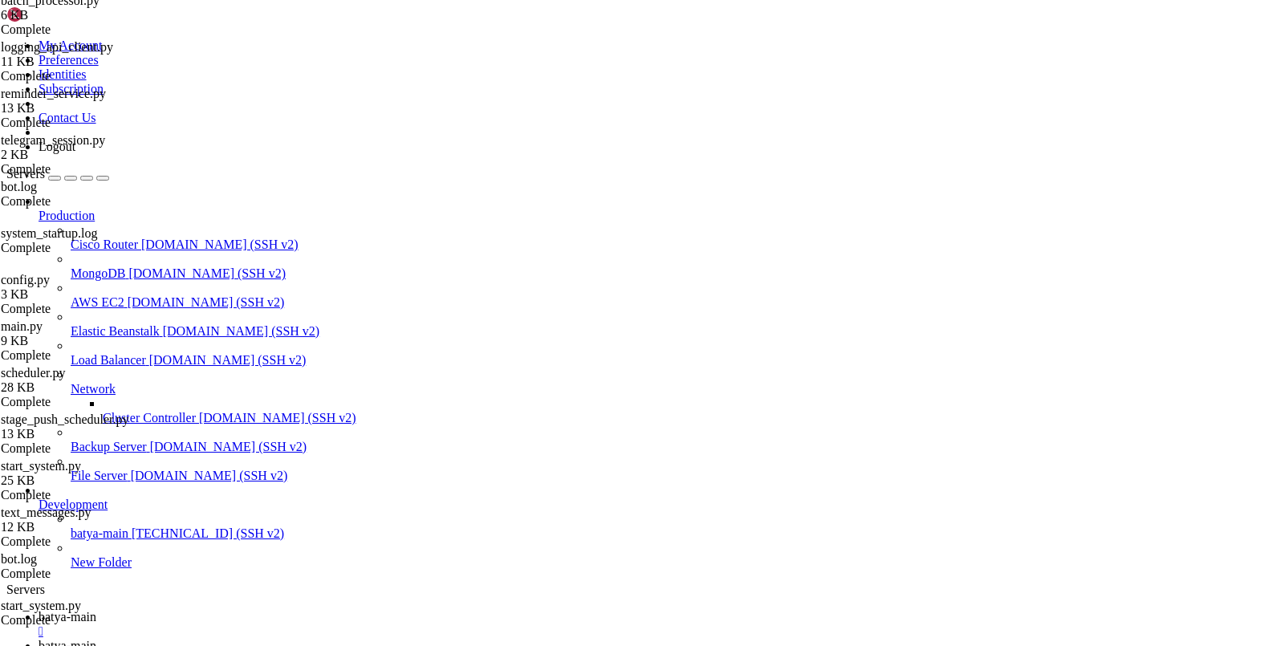
click at [96, 639] on span "batya-main" at bounding box center [68, 646] width 58 height 14
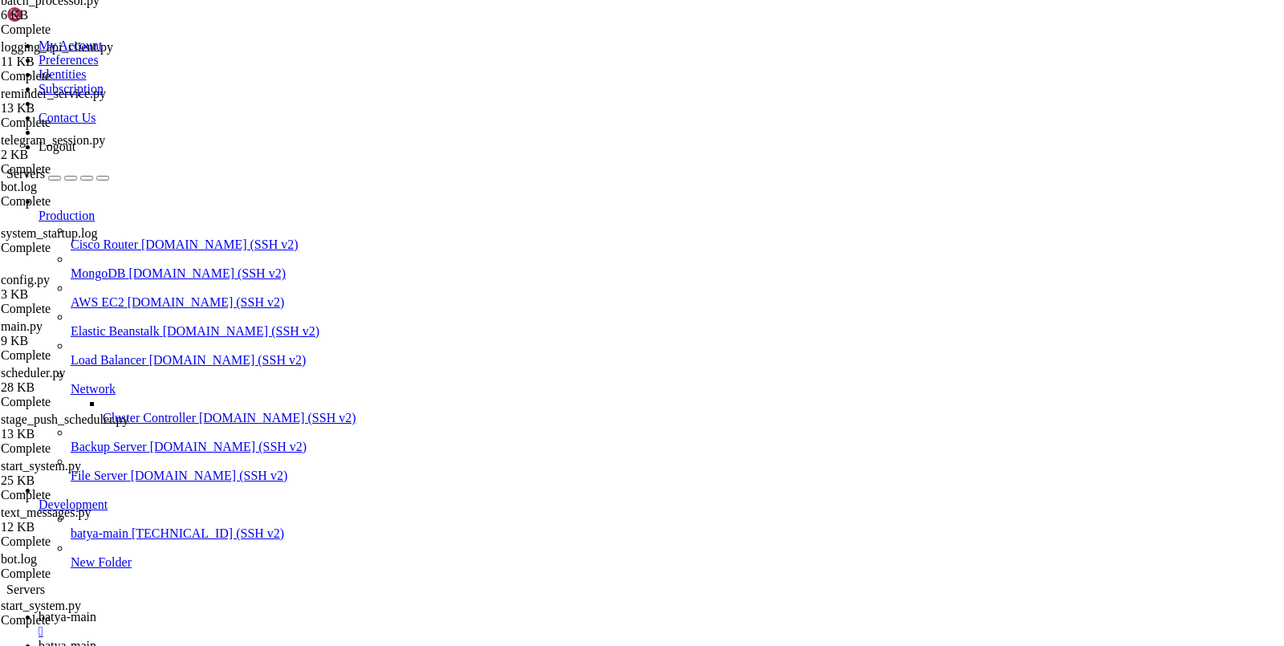
scroll to position [339, 0]
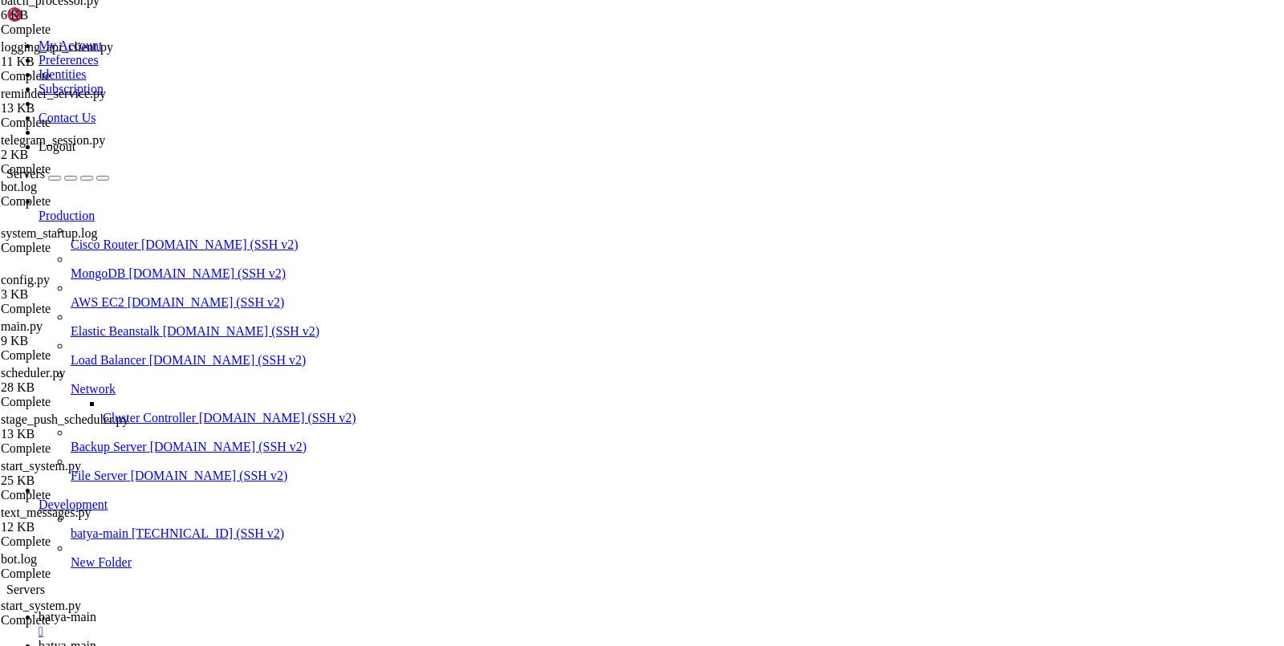
scroll to position [219, 0]
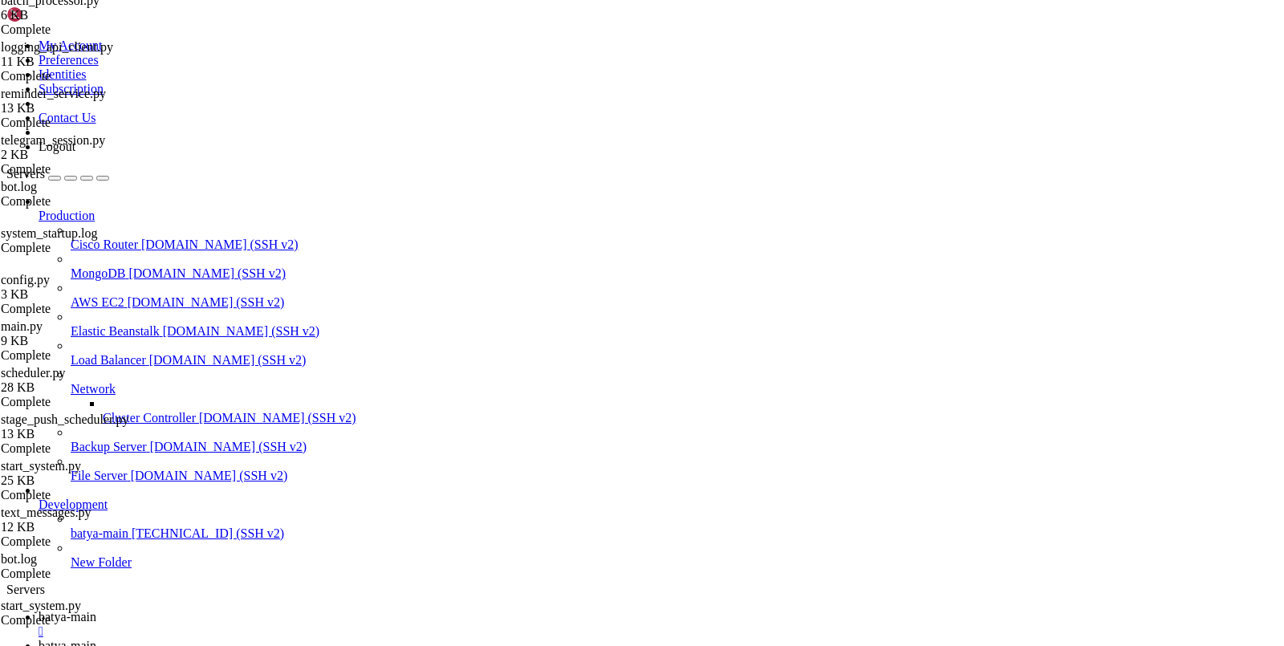
type input "/var/service/batya_vpn_bot3"
click at [262, 610] on link "batya-main " at bounding box center [658, 624] width 1239 height 29
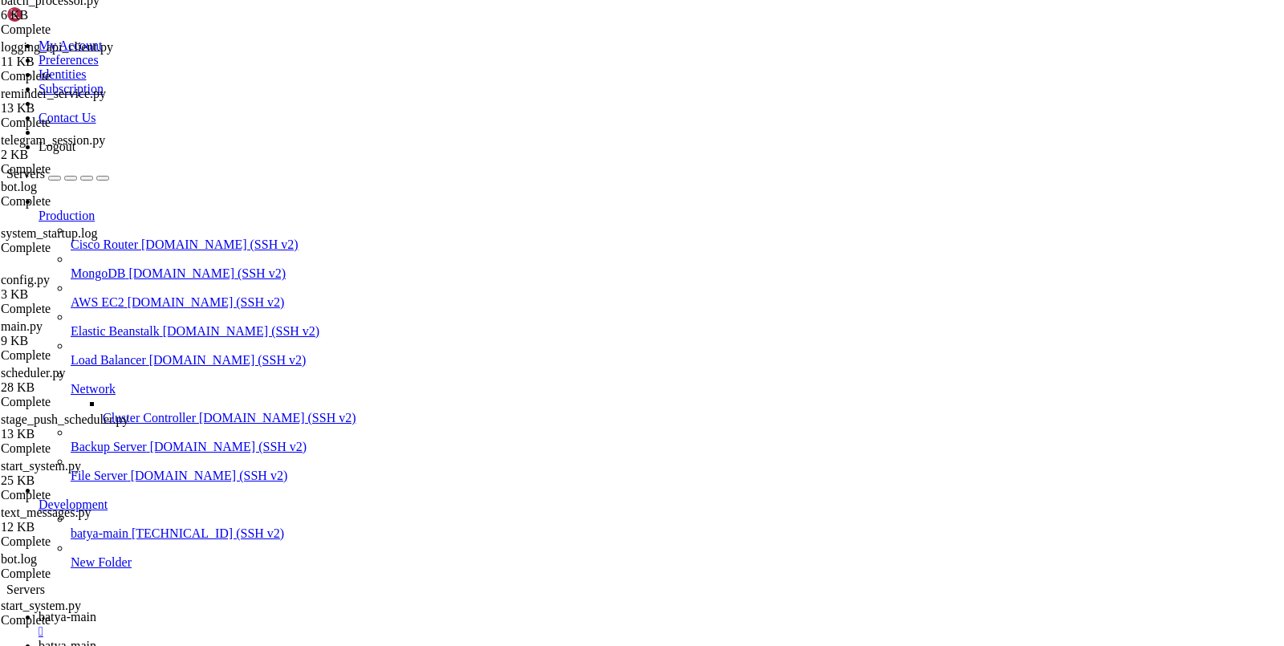
scroll to position [49395, 0]
drag, startPoint x: 521, startPoint y: 1024, endPoint x: 395, endPoint y: 1033, distance: 127.1
drag, startPoint x: 310, startPoint y: 1109, endPoint x: 168, endPoint y: 1107, distance: 142.8
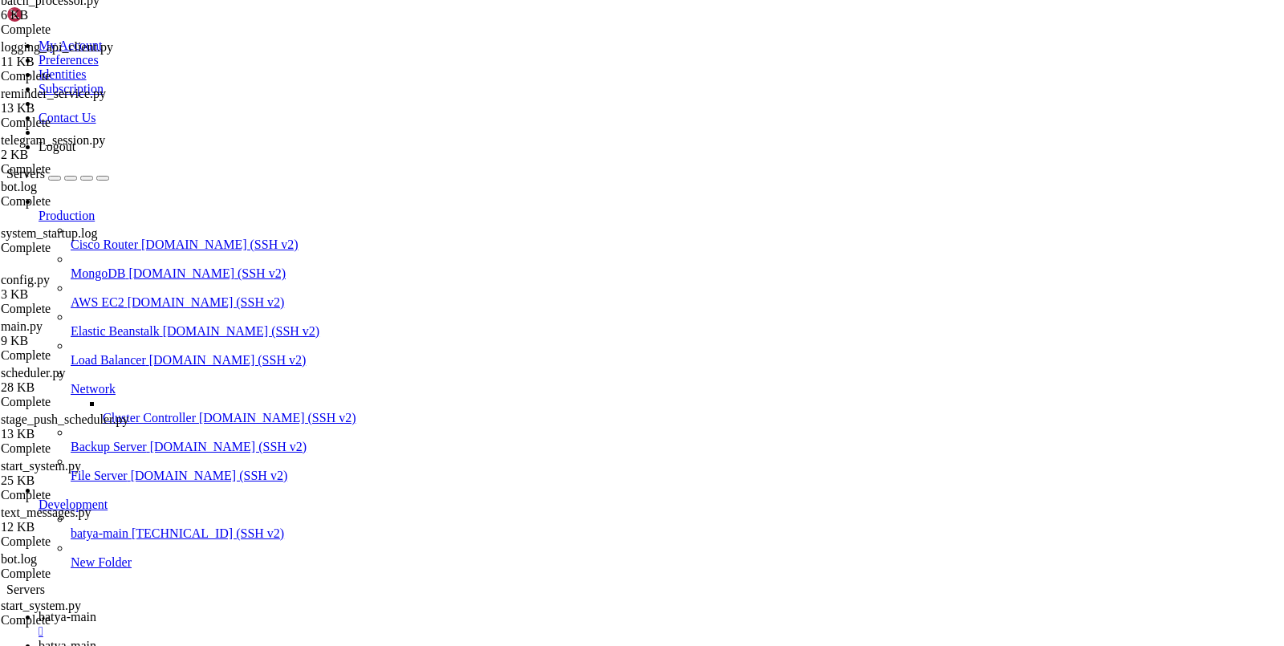
copy x-row "batya_logger_backend"
click at [96, 639] on span "batya-main" at bounding box center [68, 646] width 58 height 14
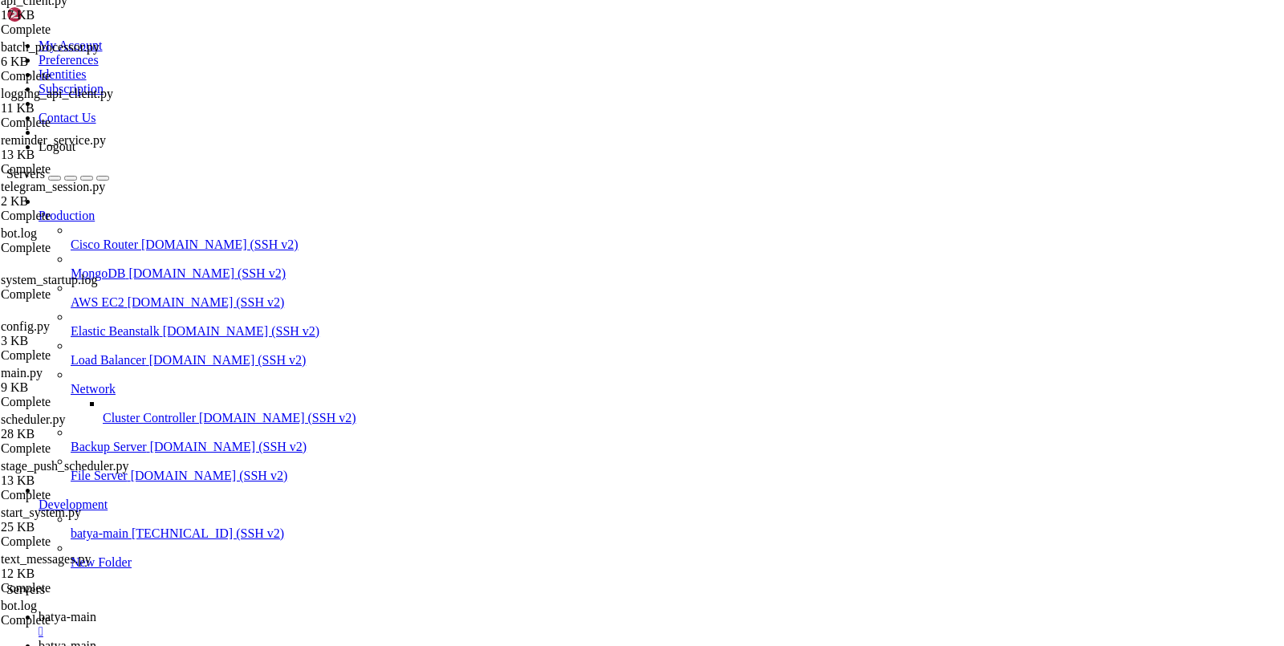
type textarea "# Настройки SSL"
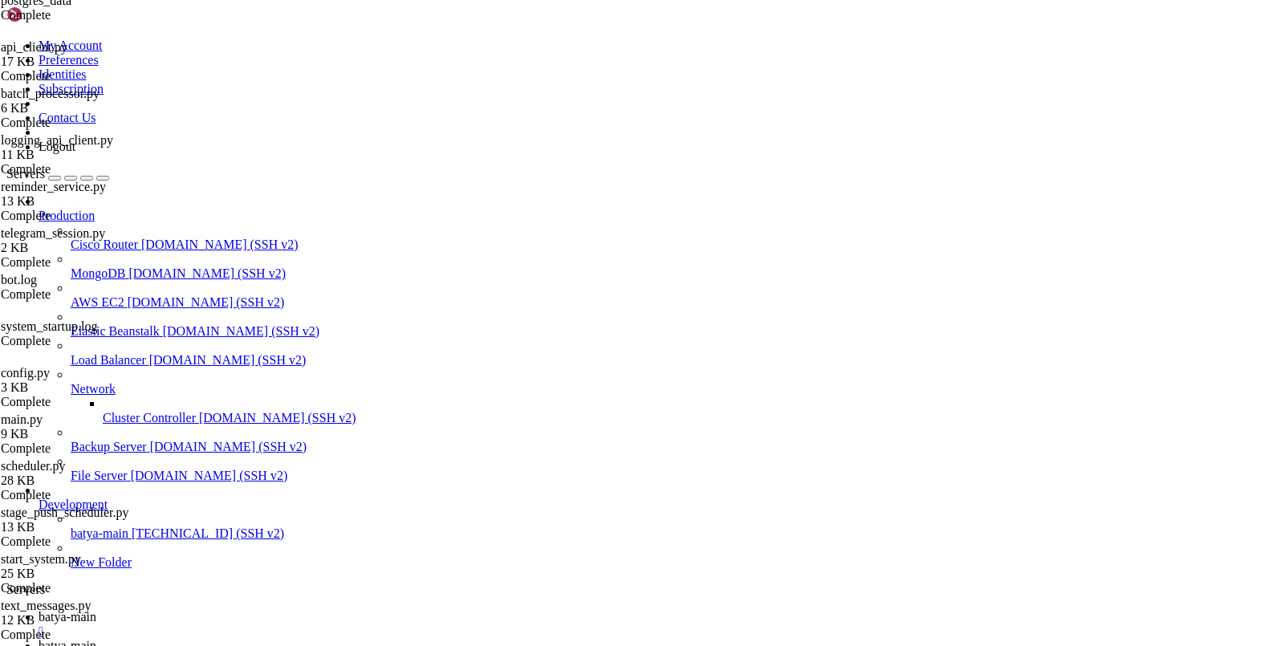
scroll to position [7592, 0]
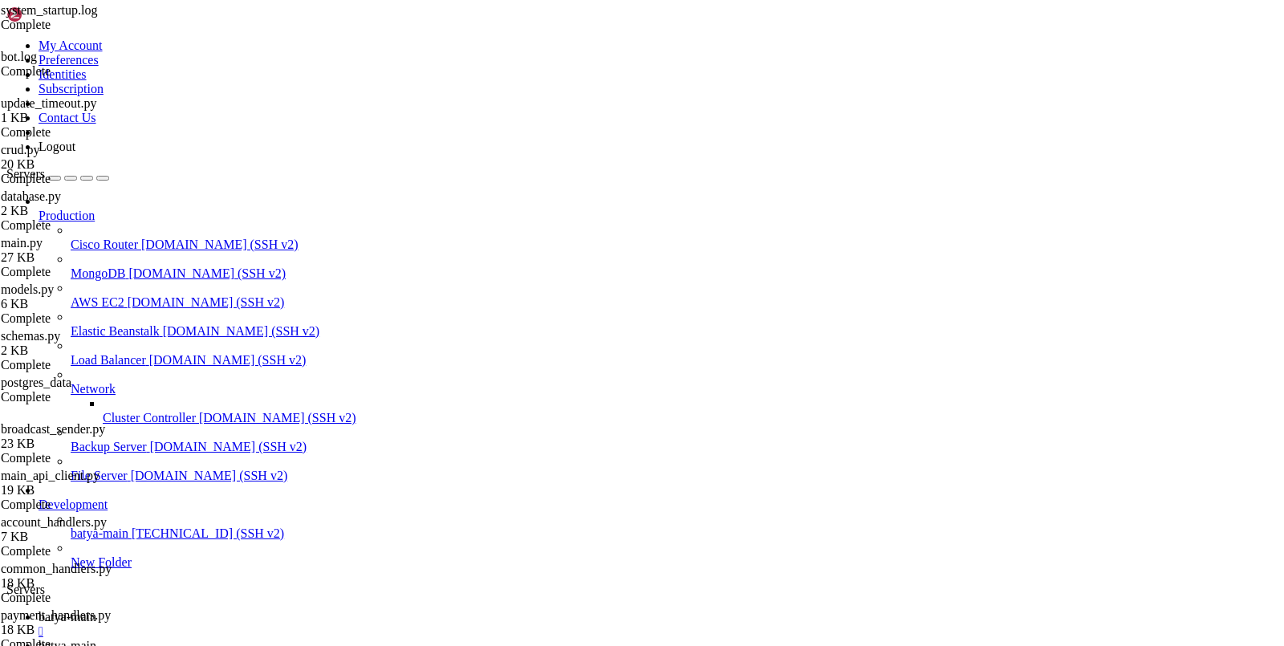
scroll to position [217, 0]
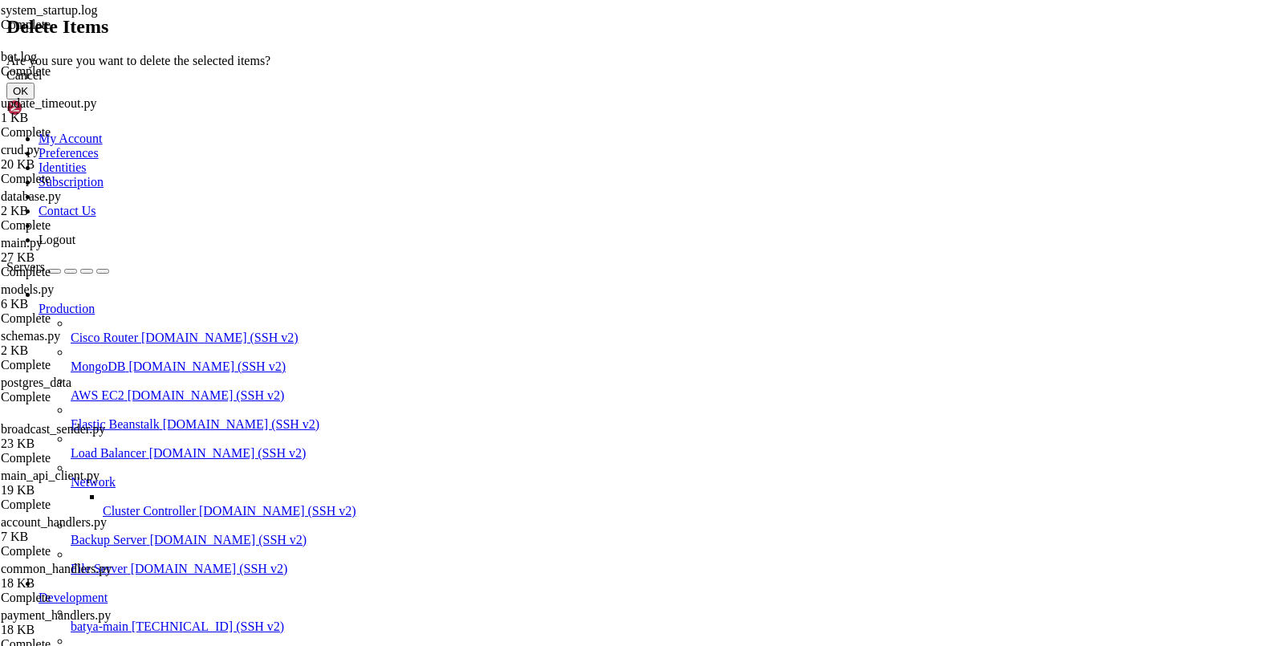
click at [34, 99] on button "OK" at bounding box center [20, 91] width 28 height 17
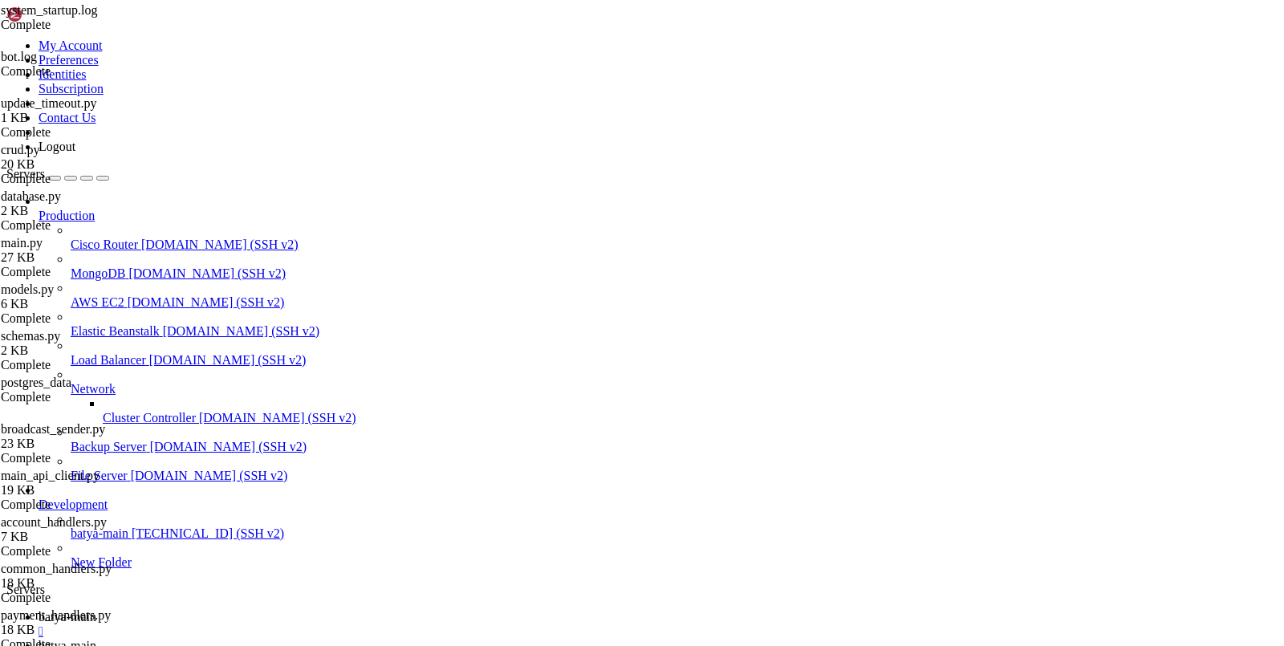
scroll to position [0, 0]
click at [257, 610] on link "batya-main " at bounding box center [658, 624] width 1239 height 29
click at [96, 639] on span "batya-main" at bounding box center [68, 646] width 58 height 14
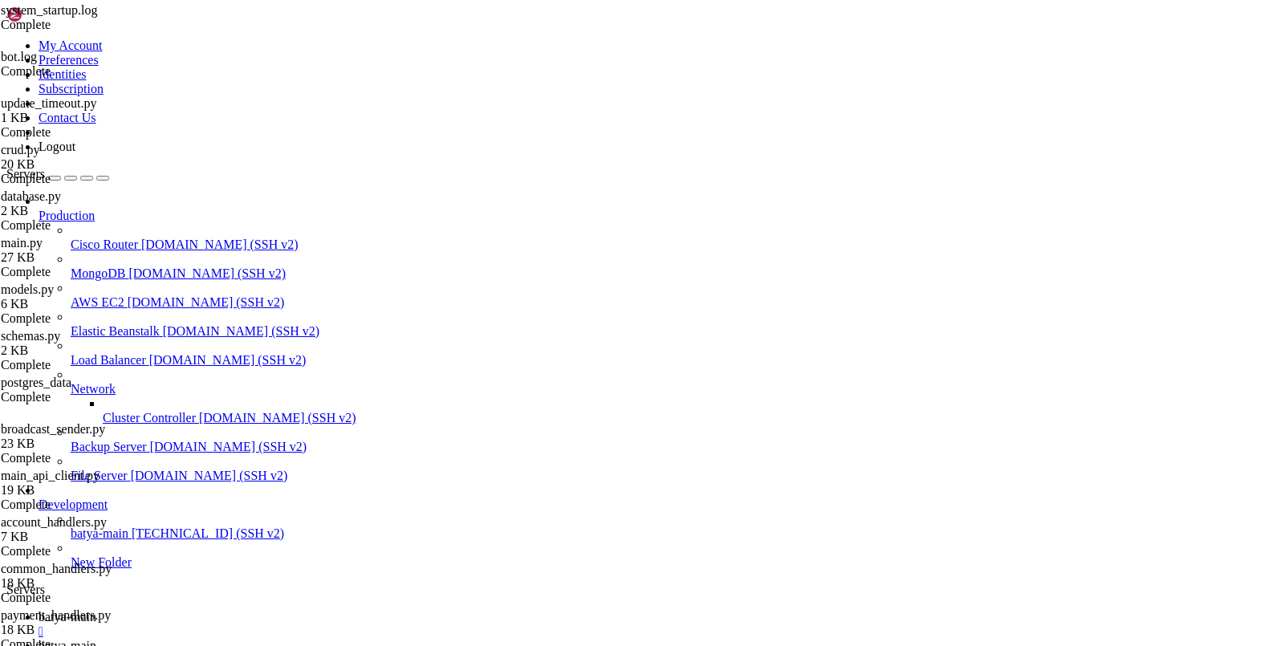
type input "/var/service/batya_vpn_bot3/batya_logger_backend"
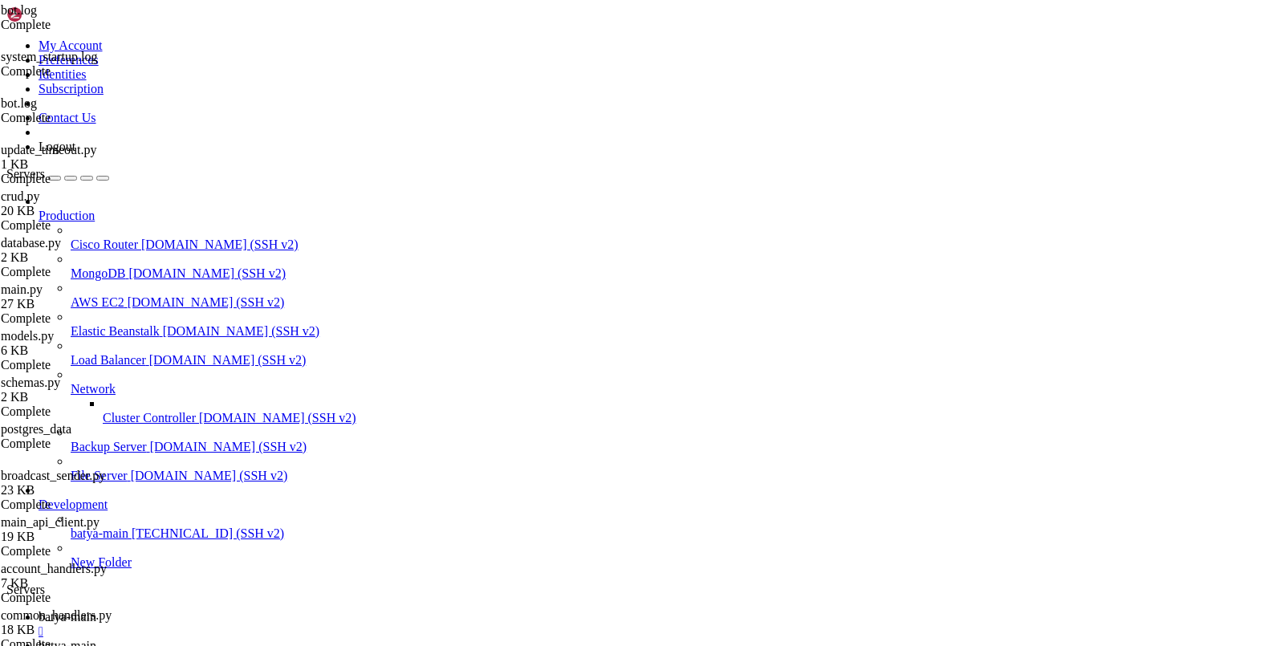
type textarea "BOT_TOKEN="8365829758:AAGUkNzSWMuhPF_oFilKhqmhNJfqhMm55-8""
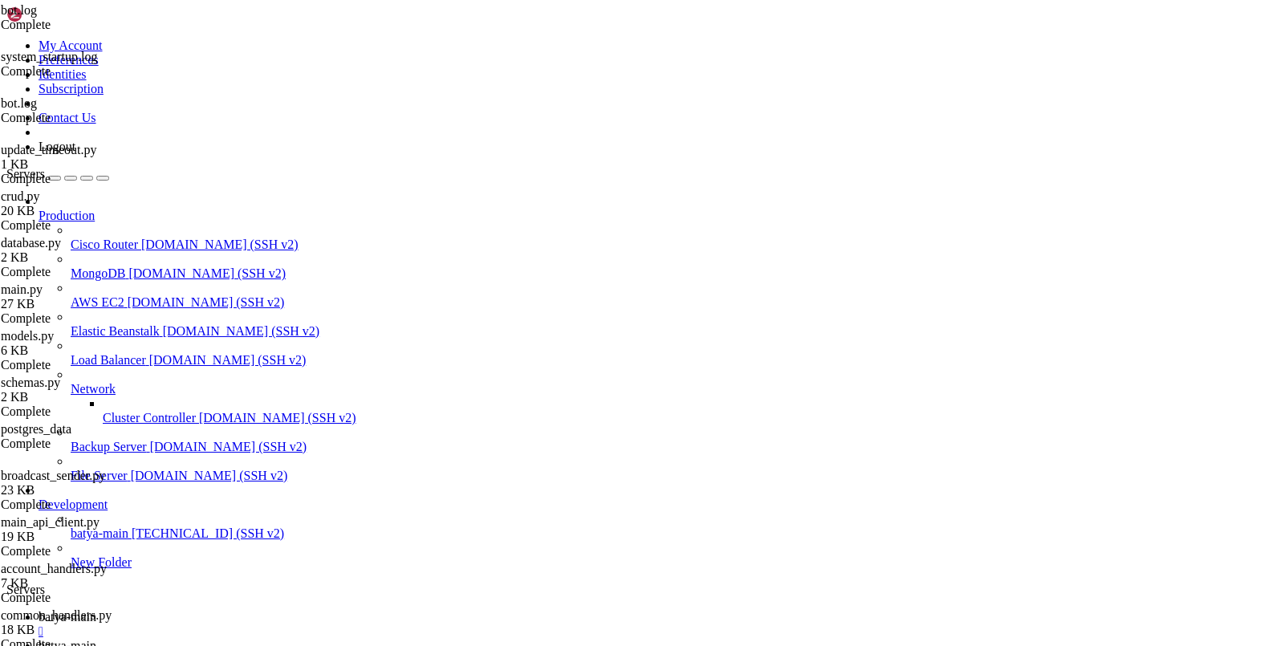
type input "/var/service/batya_vpn_bot3"
click at [267, 610] on link "batya-main " at bounding box center [658, 624] width 1239 height 29
drag, startPoint x: 549, startPoint y: 1460, endPoint x: 57, endPoint y: 1549, distance: 499.8
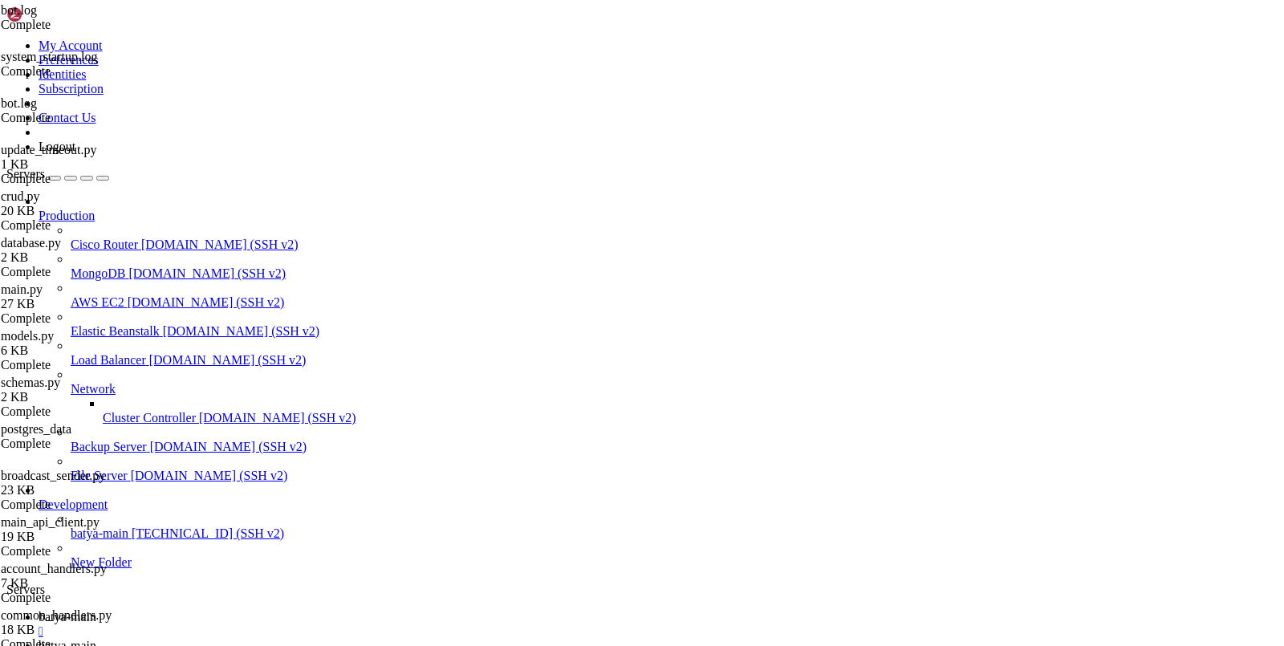
drag, startPoint x: 16, startPoint y: 1103, endPoint x: 412, endPoint y: 1260, distance: 426.4
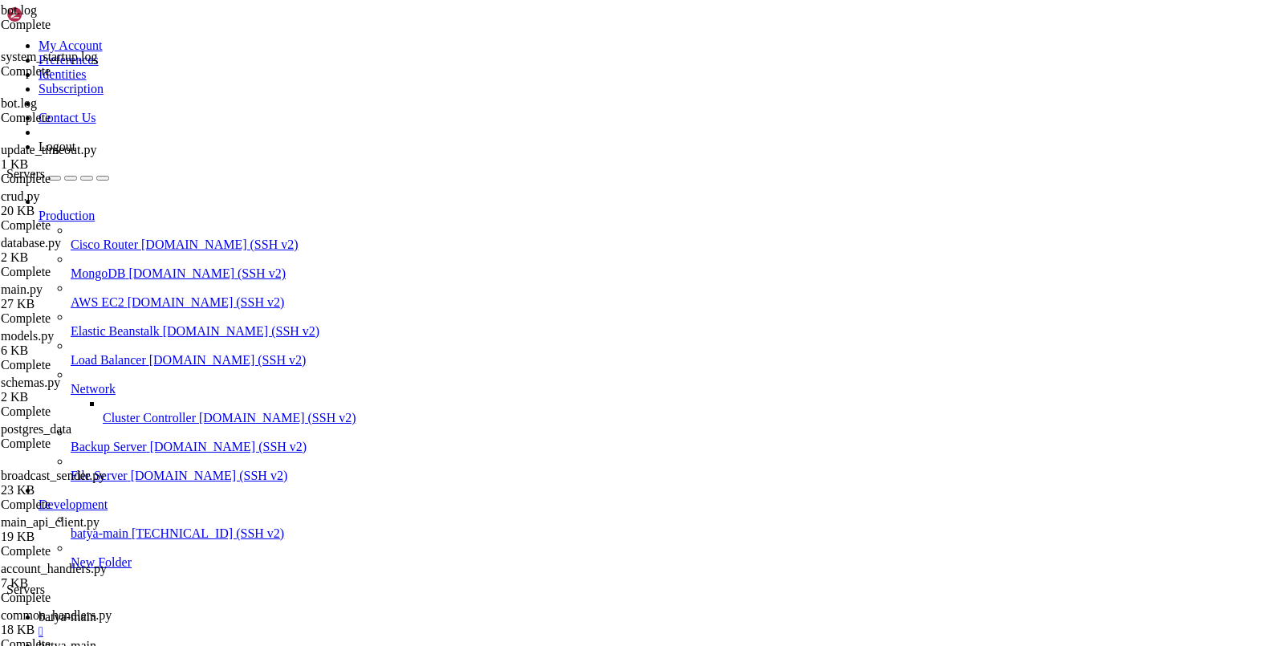
drag, startPoint x: 19, startPoint y: 1018, endPoint x: 567, endPoint y: 1456, distance: 701.5
copy div "venv) root@hiplet-33900:/var/service/batya_vpn_bot3# docker-compose up -d File …"
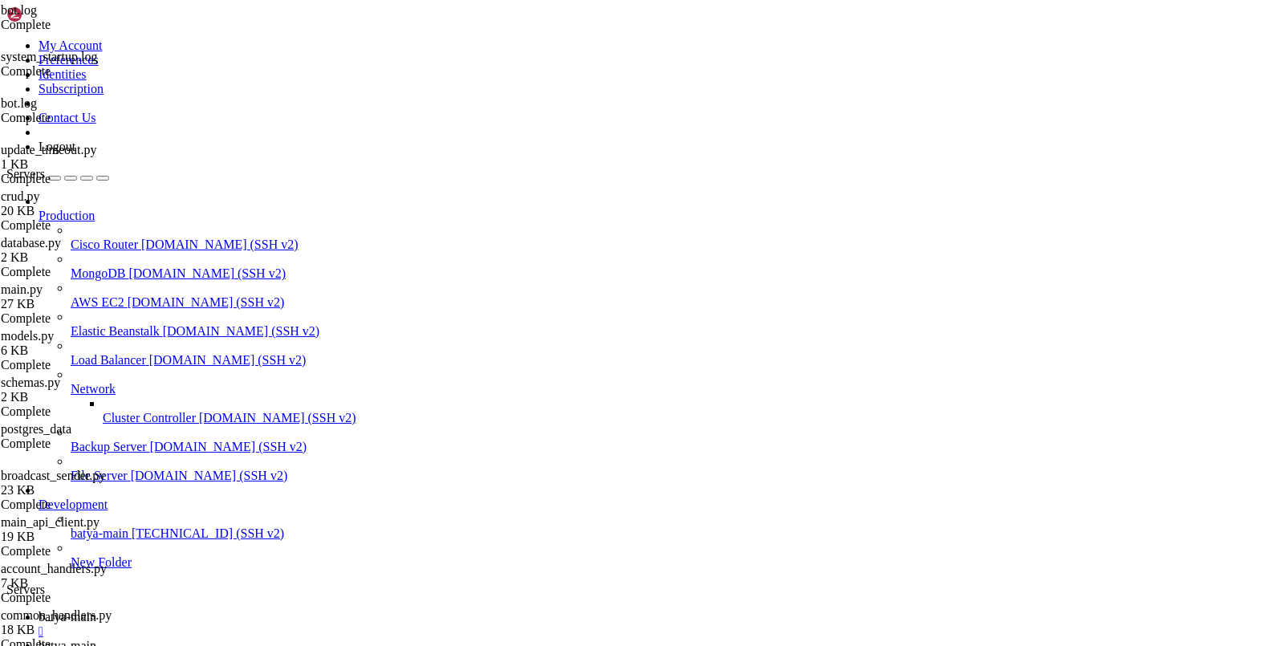
click at [352, 639] on link "batya-main " at bounding box center [658, 653] width 1239 height 29
click at [96, 610] on span "batya-main" at bounding box center [68, 617] width 58 height 14
click at [96, 639] on span "batya-main" at bounding box center [68, 646] width 58 height 14
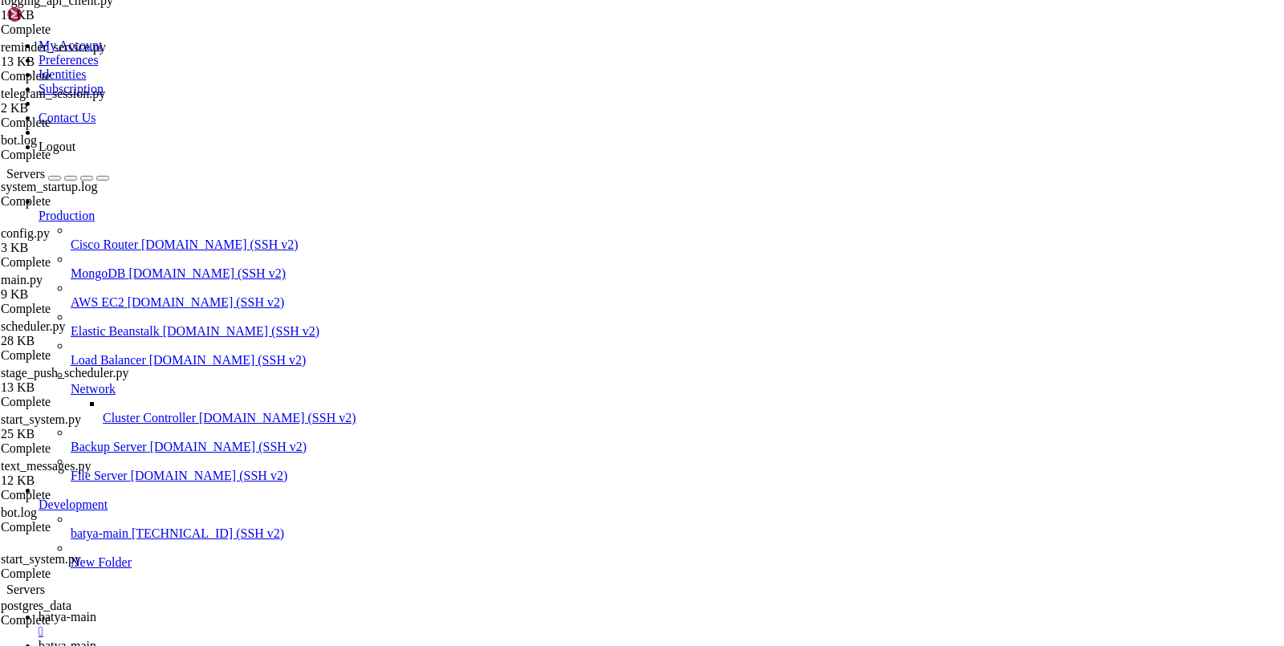
scroll to position [7731, 0]
type textarea "BOT_USERNAME="MyBatyaVPN_bot""
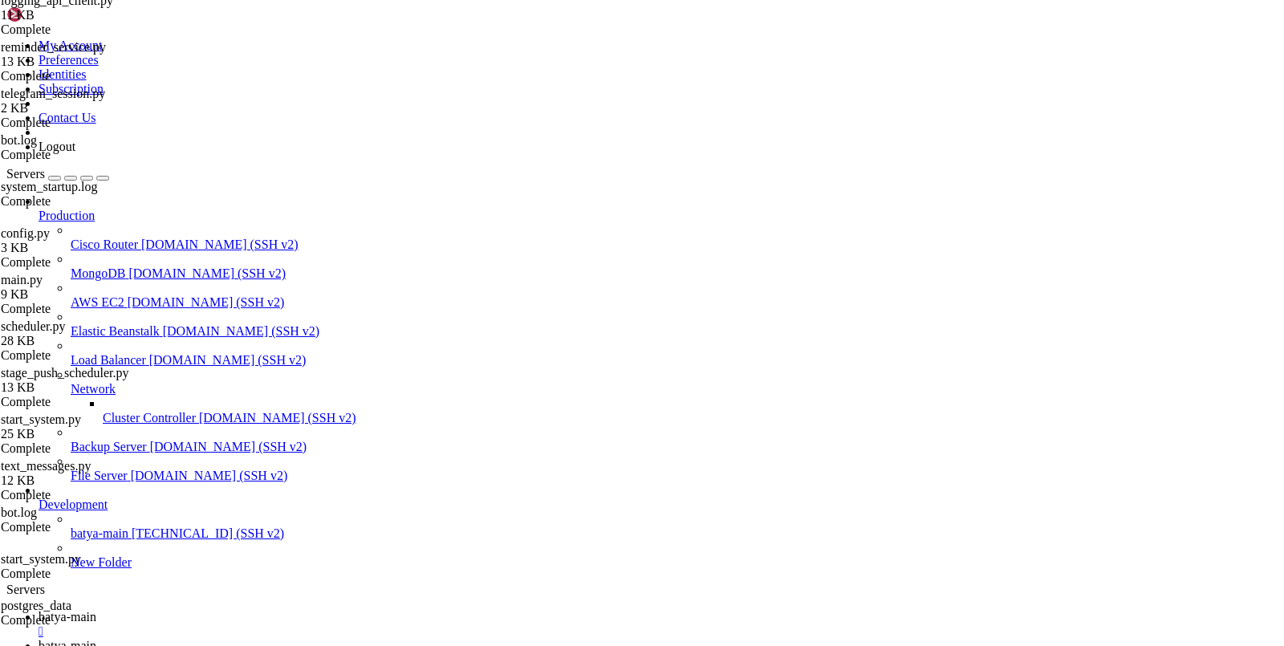
drag, startPoint x: 406, startPoint y: 135, endPoint x: 324, endPoint y: 134, distance: 81.8
paste textarea "BatyaOnlineB"
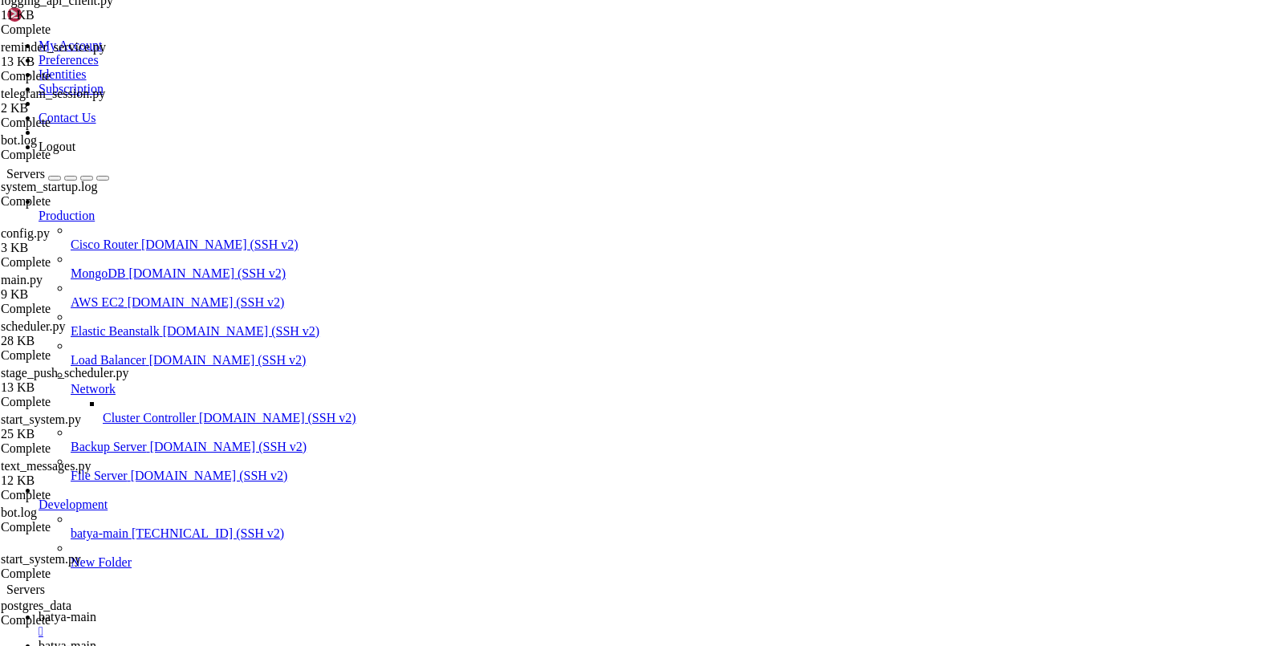
type textarea "BOT_USERNAME="BatyaOnlineBot""
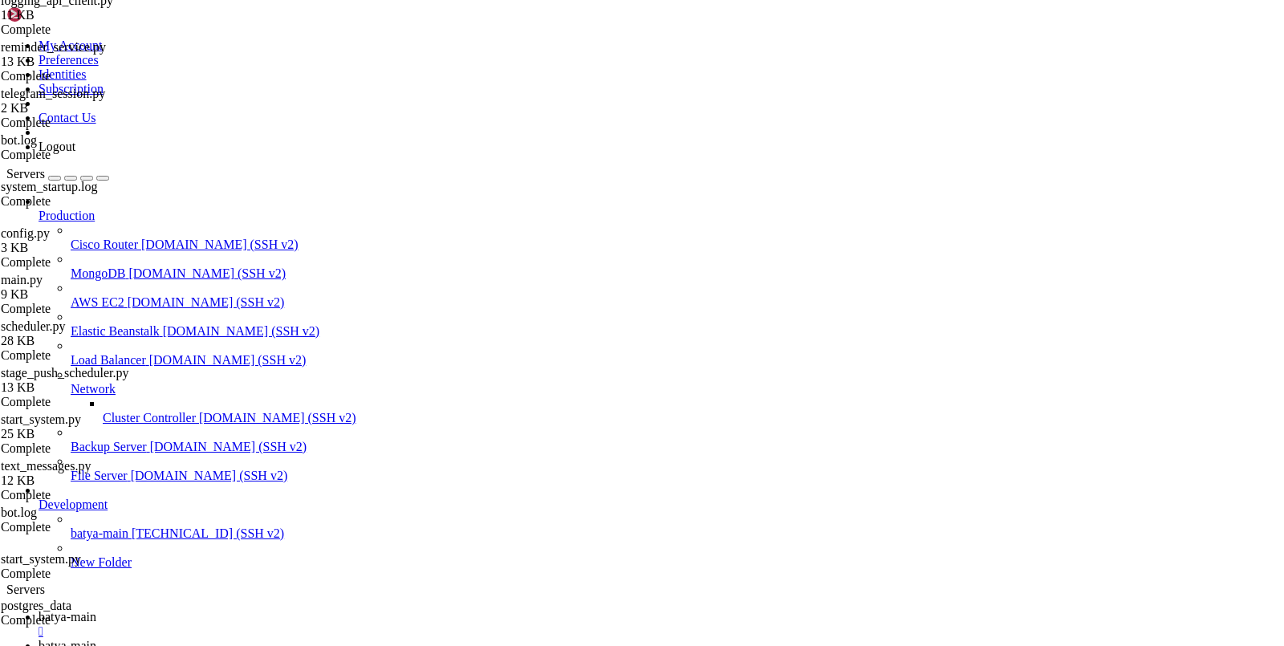
scroll to position [0, 0]
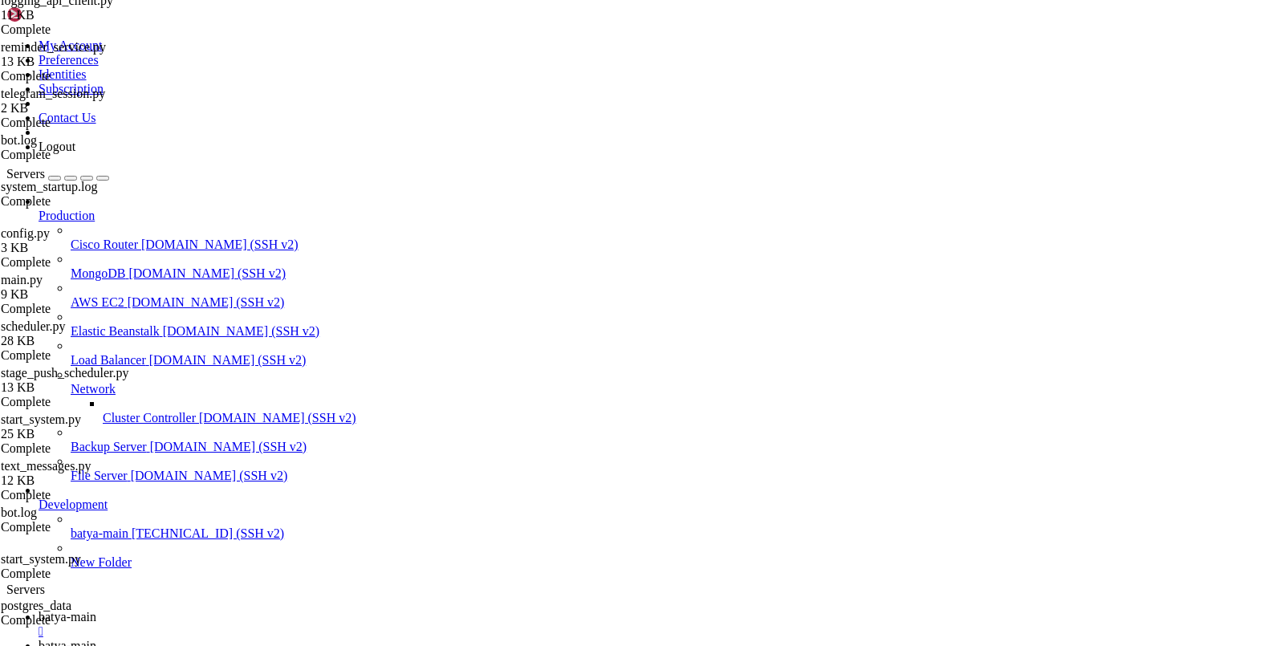
type textarea "echo " ✅ Порт 54335доступен""
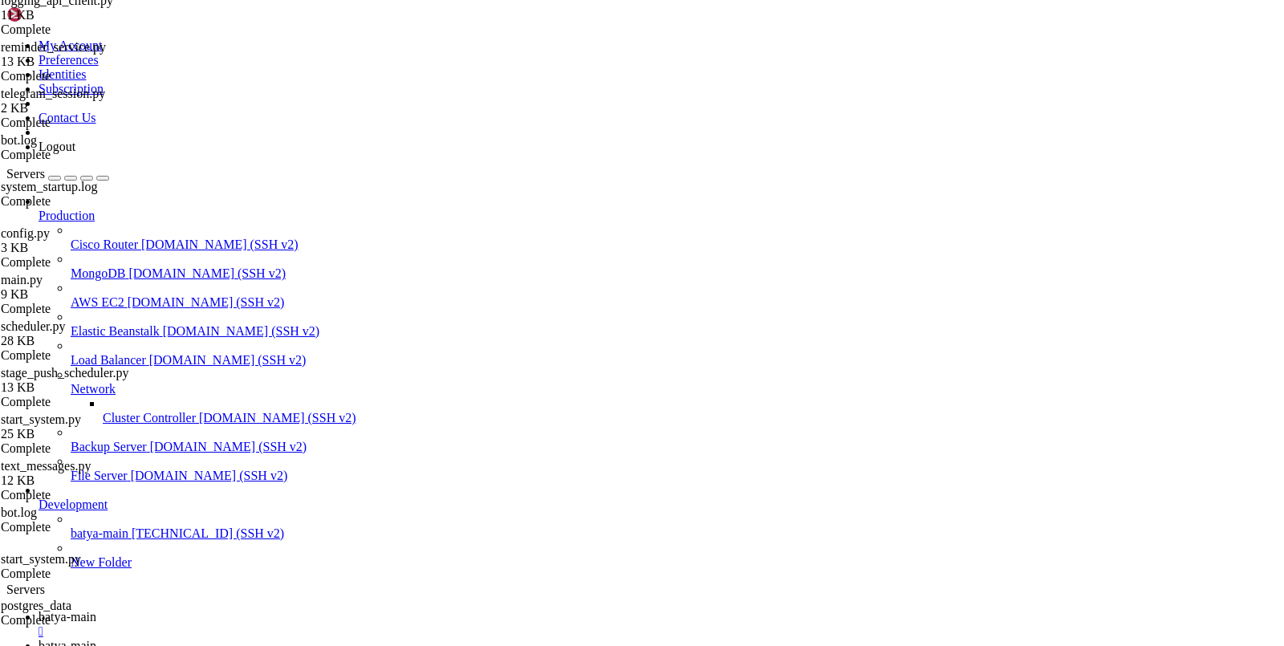
click at [249, 610] on link "batya-main " at bounding box center [658, 624] width 1239 height 29
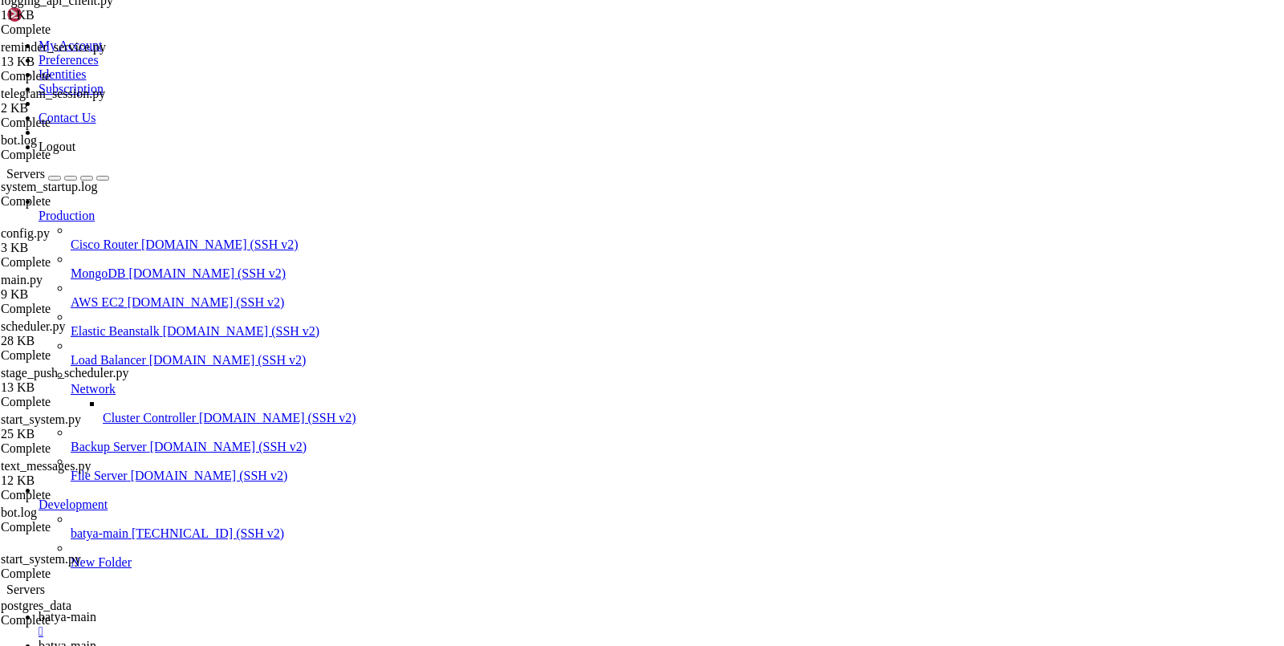
drag, startPoint x: 176, startPoint y: 1350, endPoint x: 15, endPoint y: 1349, distance: 161.3
copy x-row "2987183.vpnbot3"
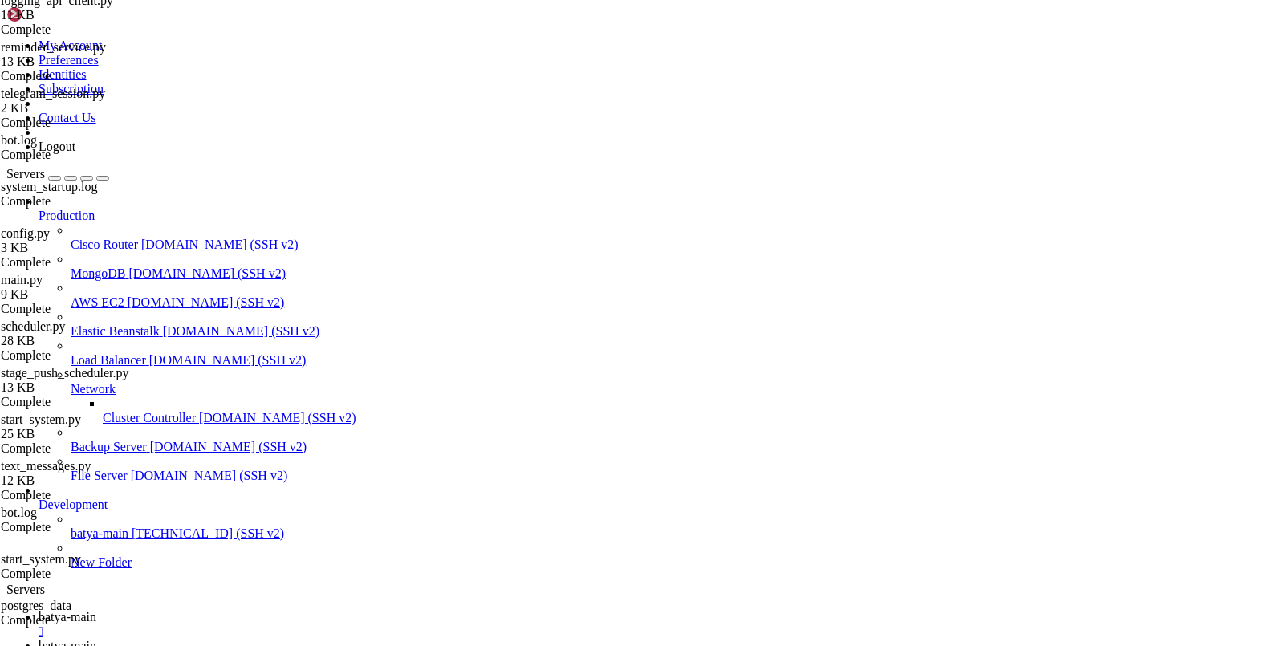
scroll to position [53184, 0]
drag, startPoint x: 173, startPoint y: 1297, endPoint x: 14, endPoint y: 1292, distance: 158.9
copy x-row "2987716.vpnbot3"
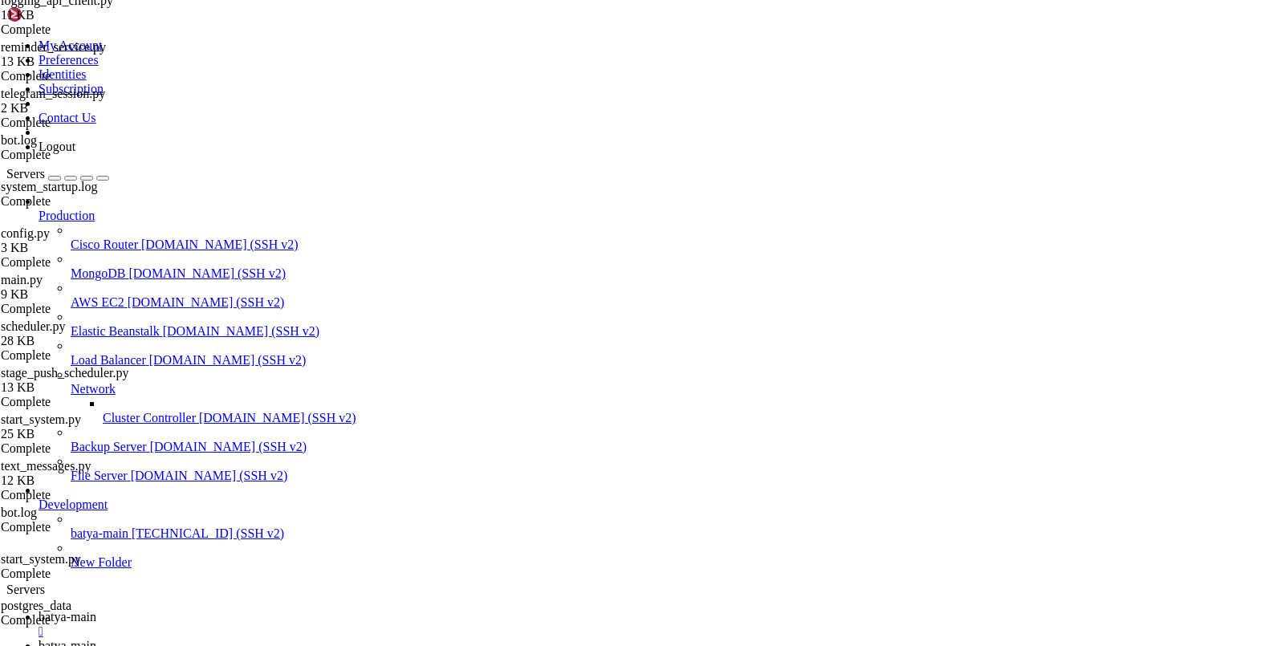
drag, startPoint x: 176, startPoint y: 1254, endPoint x: 21, endPoint y: 1254, distance: 154.8
copy x-row "2987731.vpnbot3"
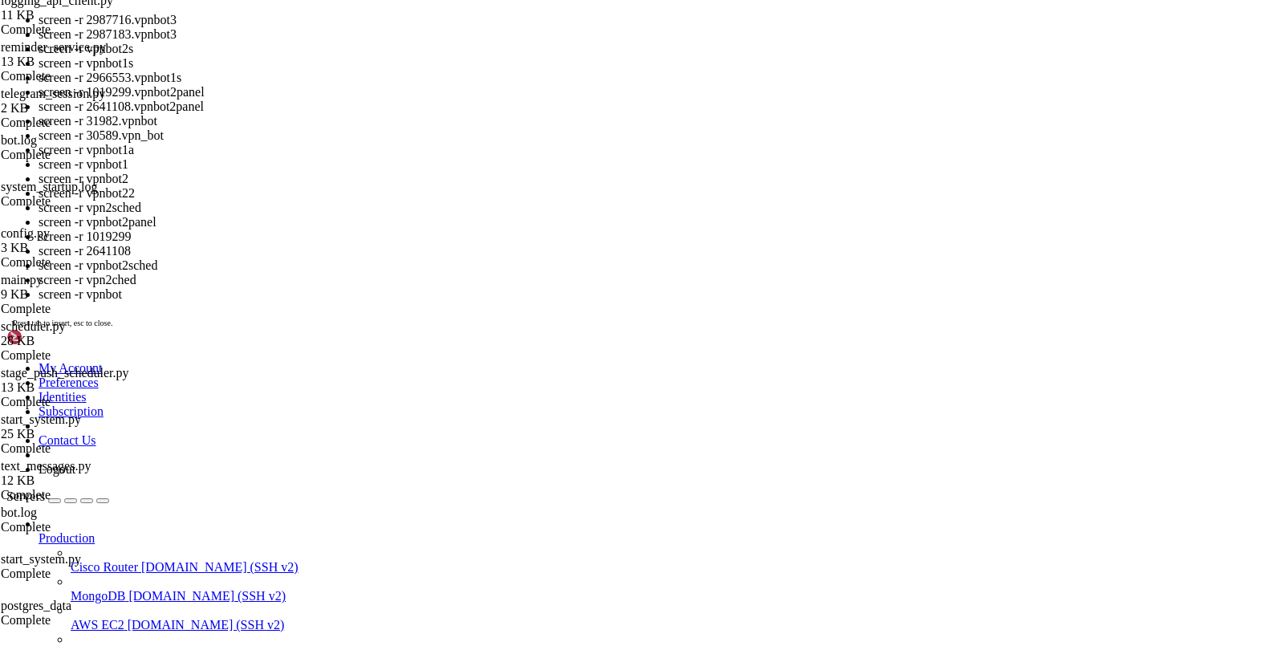
paste textarea "2987731.vpnbot3"
type textarea "2987731.vpnbot3"
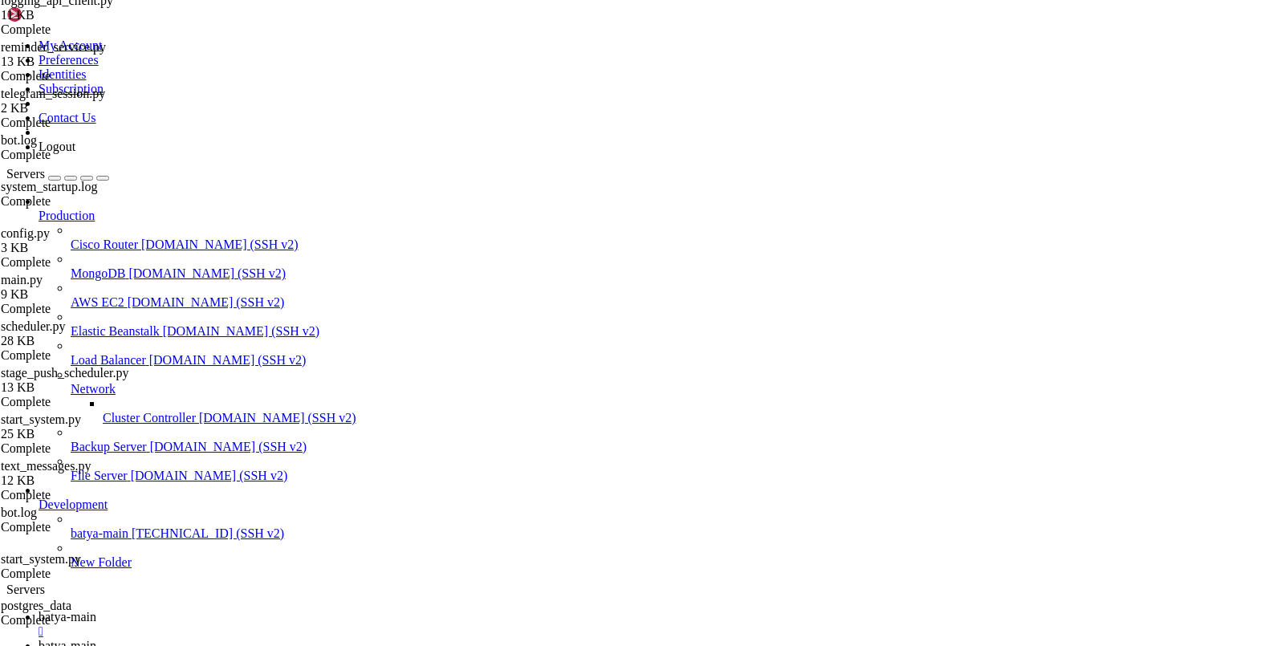
scroll to position [53971, 0]
click at [96, 639] on span "batya-main" at bounding box center [68, 646] width 58 height 14
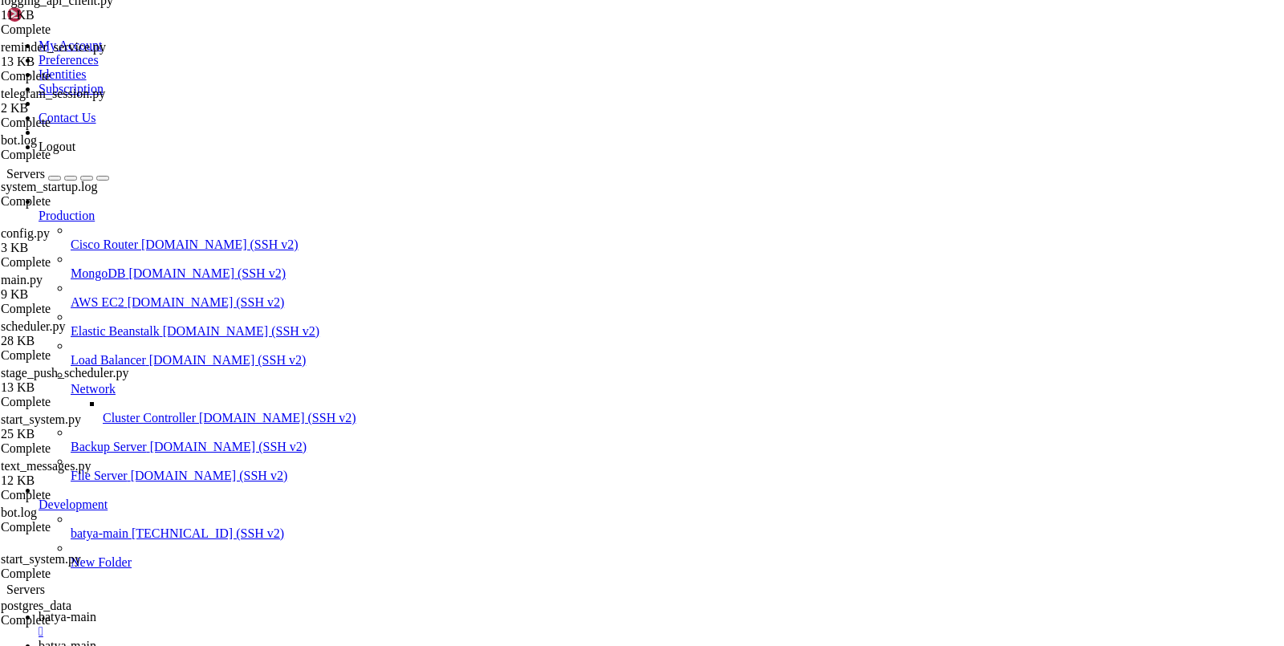
type input "/var/service/vpn-no-yk"
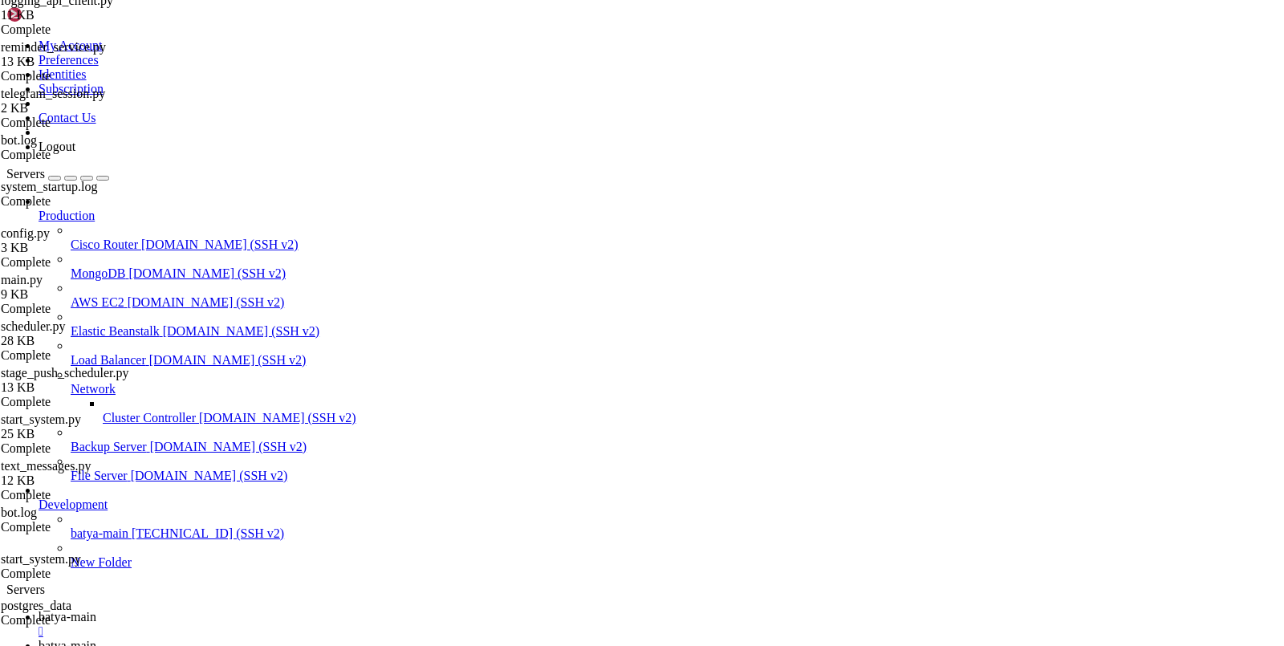
scroll to position [0, 0]
click at [96, 610] on span "batya-main" at bounding box center [68, 617] width 58 height 14
drag, startPoint x: 186, startPoint y: 1300, endPoint x: 30, endPoint y: 1297, distance: 155.7
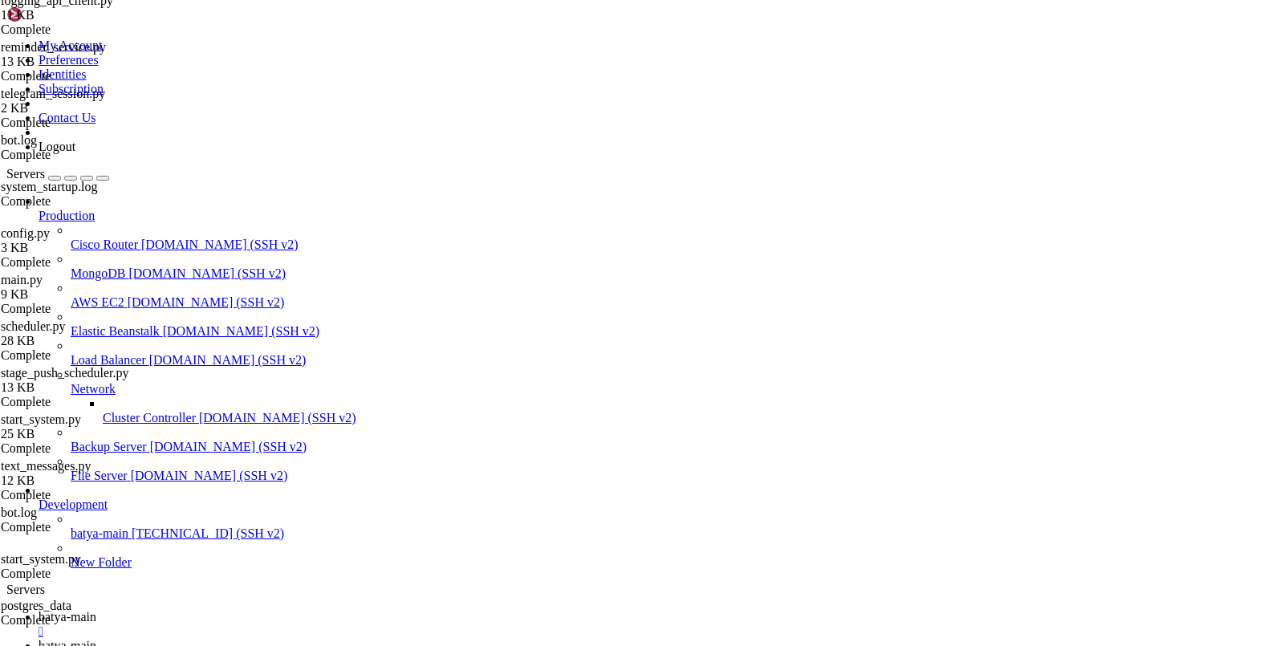
copy x-row "2987819.vpnbot3s"
drag, startPoint x: 201, startPoint y: 1312, endPoint x: 4, endPoint y: 1312, distance: 196.5
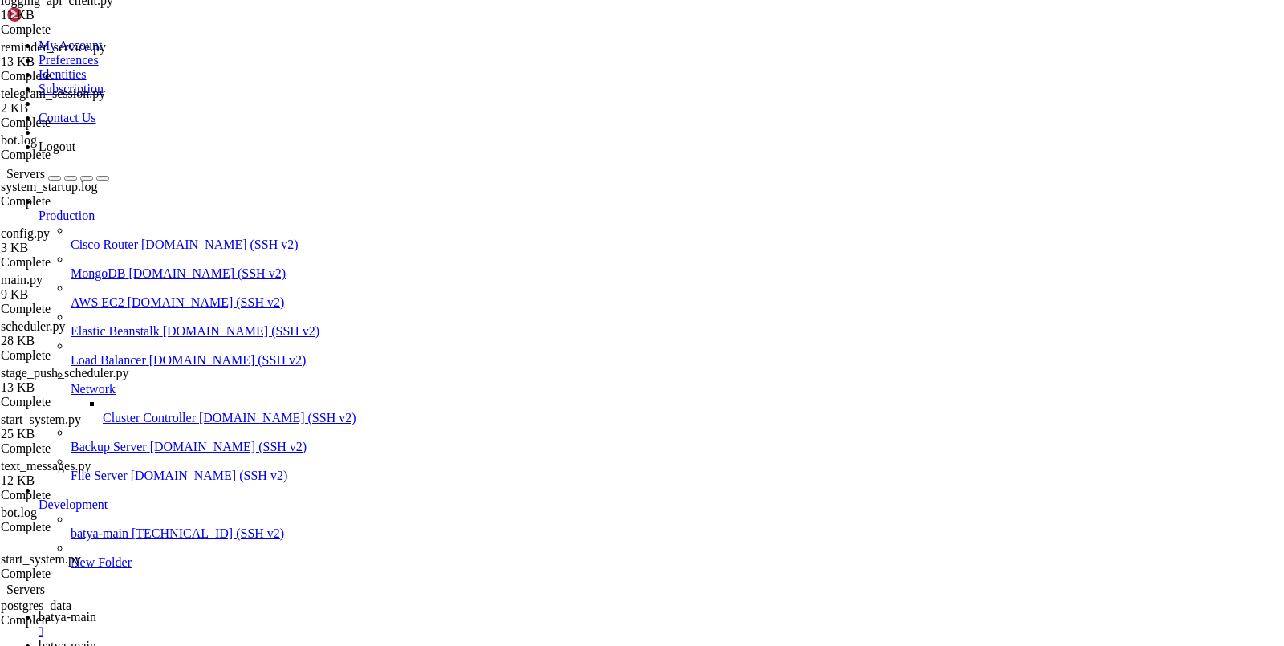
drag, startPoint x: 175, startPoint y: 1310, endPoint x: 67, endPoint y: 1308, distance: 108.3
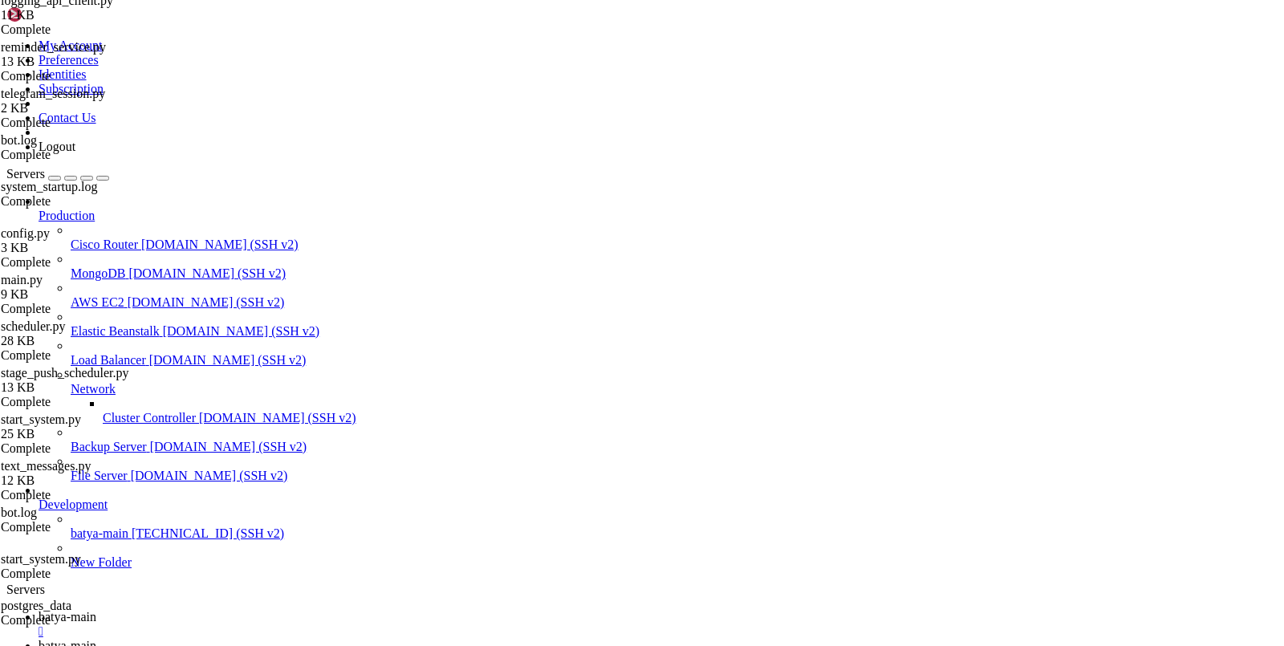
copy x-row "2987602.vpnbot3s"
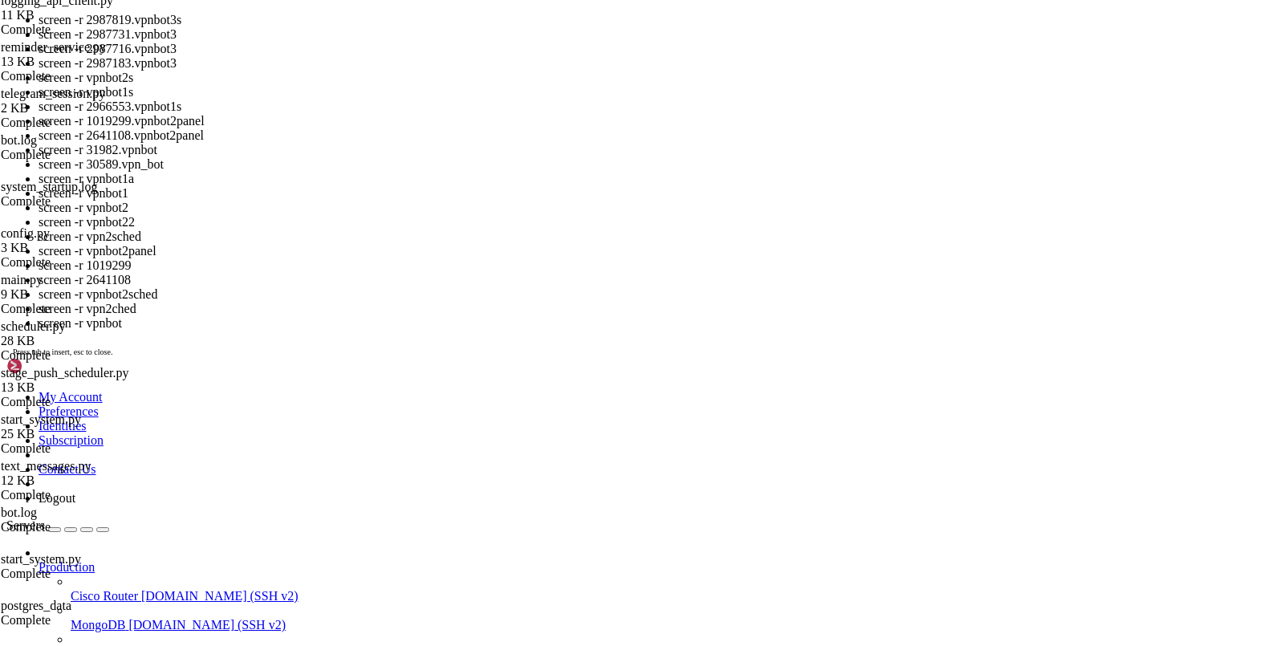
paste textarea "2987602.vpnbot3s"
type textarea "2987602.vpnbot3s"
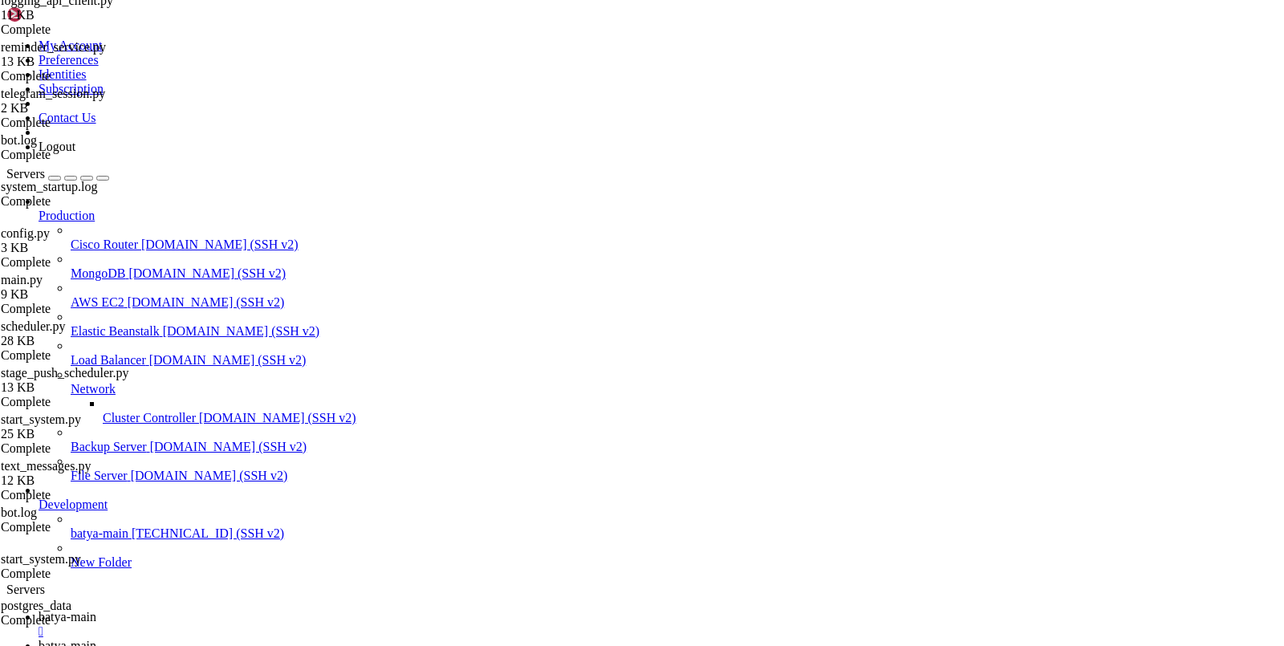
scroll to position [54251, 0]
drag, startPoint x: 555, startPoint y: 1455, endPoint x: 47, endPoint y: 1113, distance: 612.6
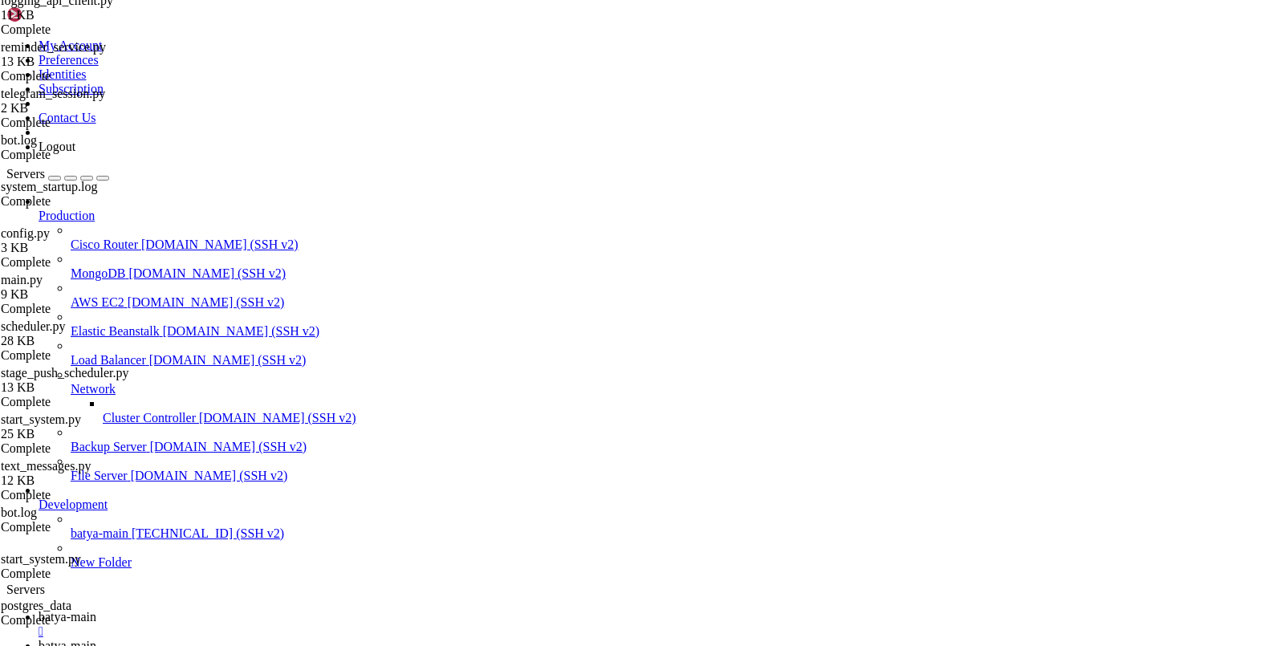
copy div "hiplet-33900:~# screen -S vpnbot3 [detached from 2987716.vpnbot3] root@hiplet-3…"
drag, startPoint x: 571, startPoint y: 1461, endPoint x: 22, endPoint y: 1276, distance: 579.7
copy div "old_volumes, old_mounts = get_container_data_volumes( ^^^^^^^^^^^^^^^^^^^^^^^^^…"
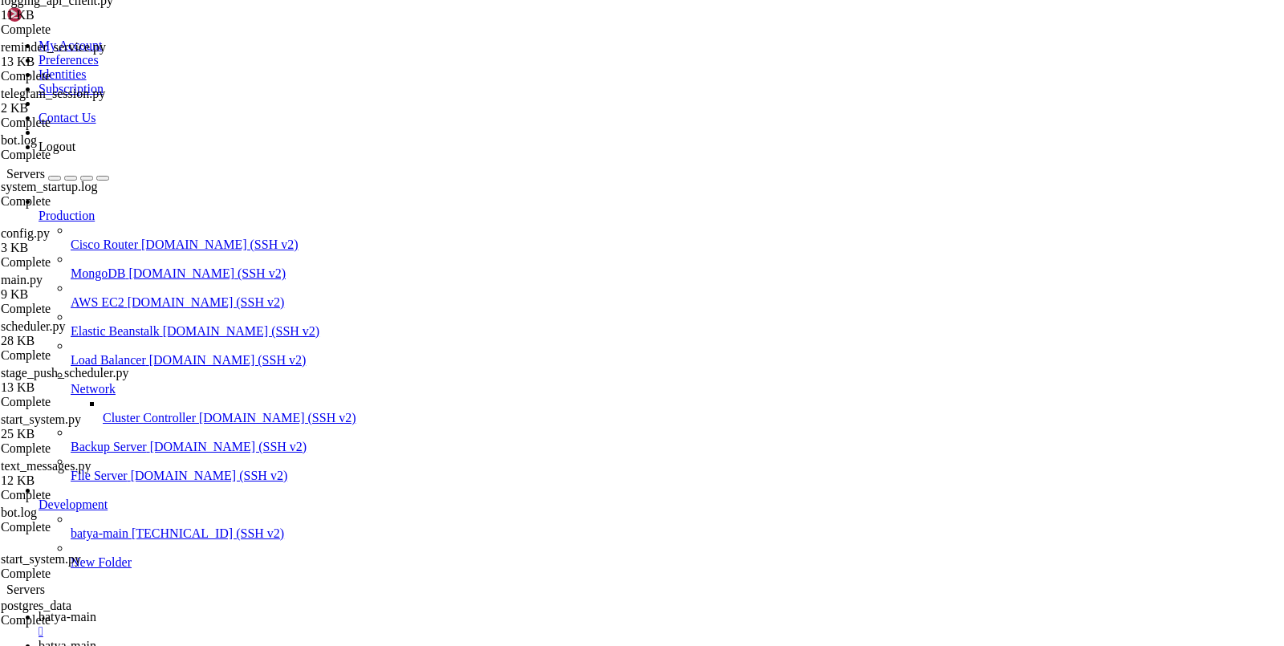
drag, startPoint x: 555, startPoint y: 1464, endPoint x: 39, endPoint y: 1434, distance: 517.5
drag, startPoint x: 607, startPoint y: 1461, endPoint x: 71, endPoint y: 1306, distance: 557.8
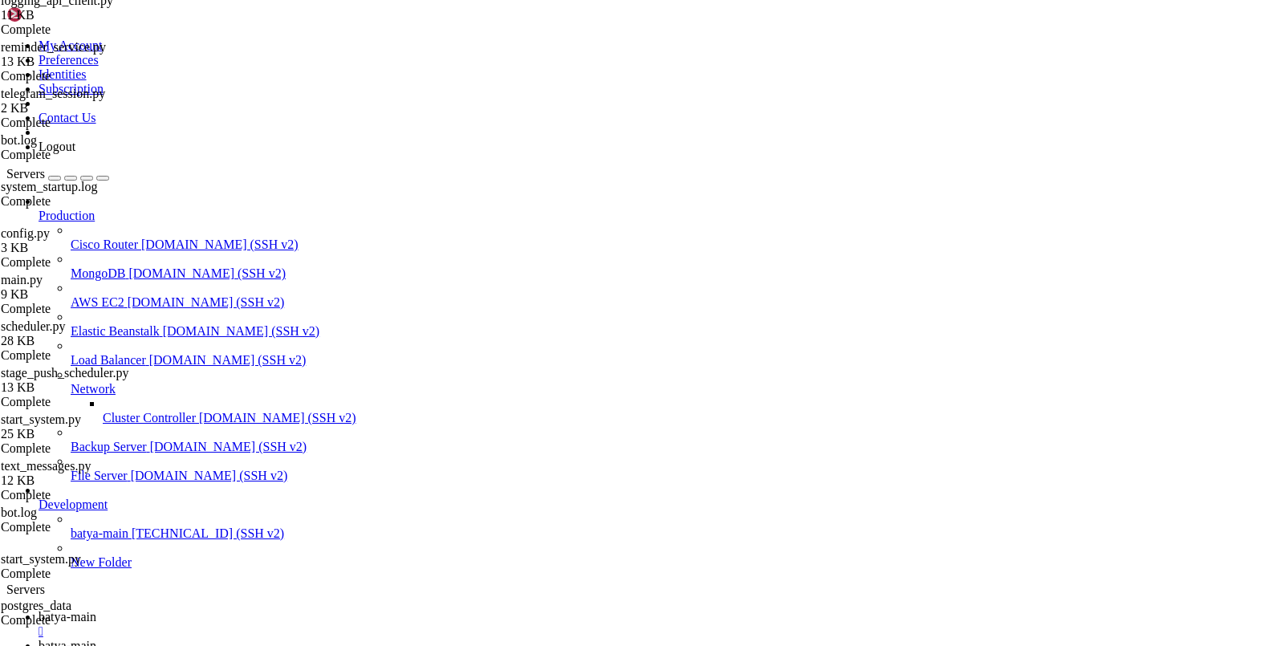
copy div "usr/lib/python3/dist-packages/compose/service.py", line 1579, in get_container_…"
drag, startPoint x: 534, startPoint y: 1456, endPoint x: 15, endPoint y: 1369, distance: 526.4
click at [96, 639] on span "batya-main" at bounding box center [68, 646] width 58 height 14
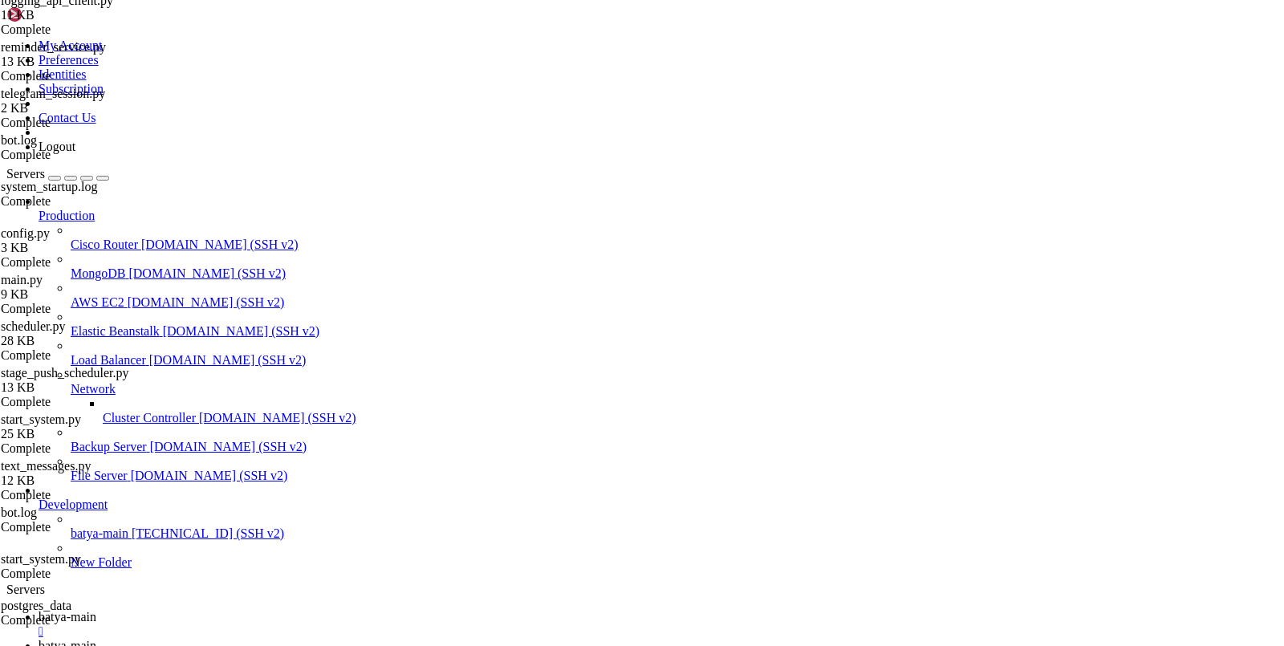
scroll to position [452, 0]
drag, startPoint x: 562, startPoint y: 436, endPoint x: 452, endPoint y: 203, distance: 258.0
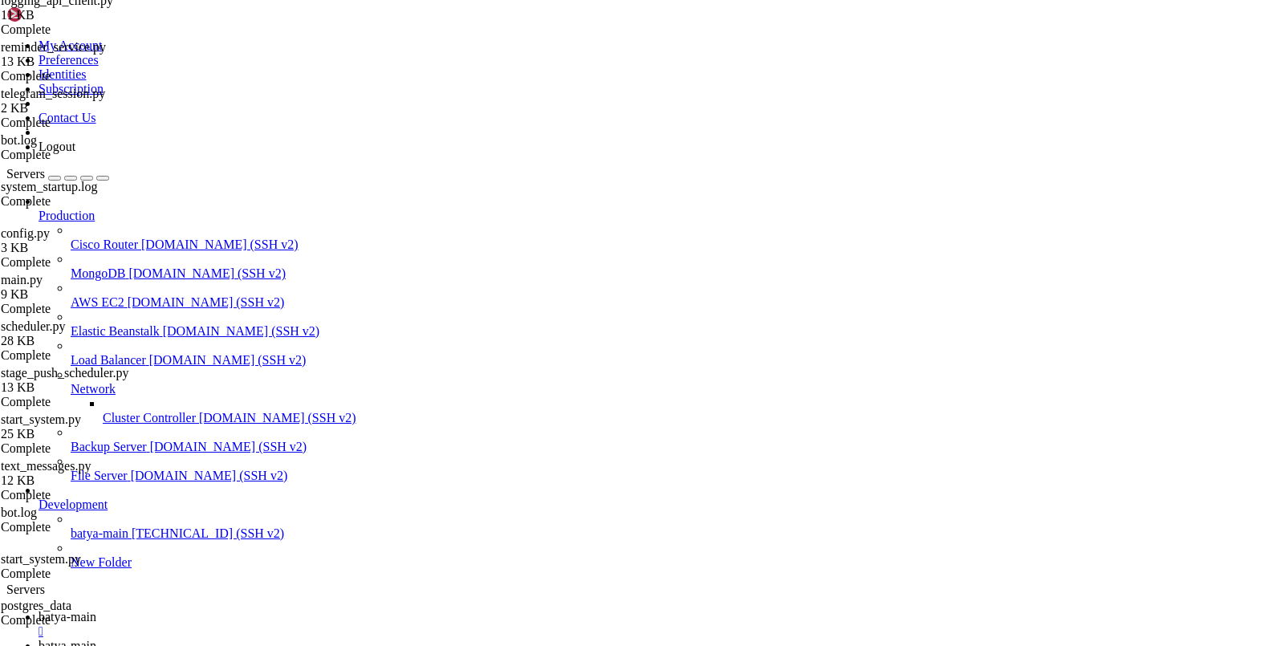
type input "/var/service/batya_vpn_bot3"
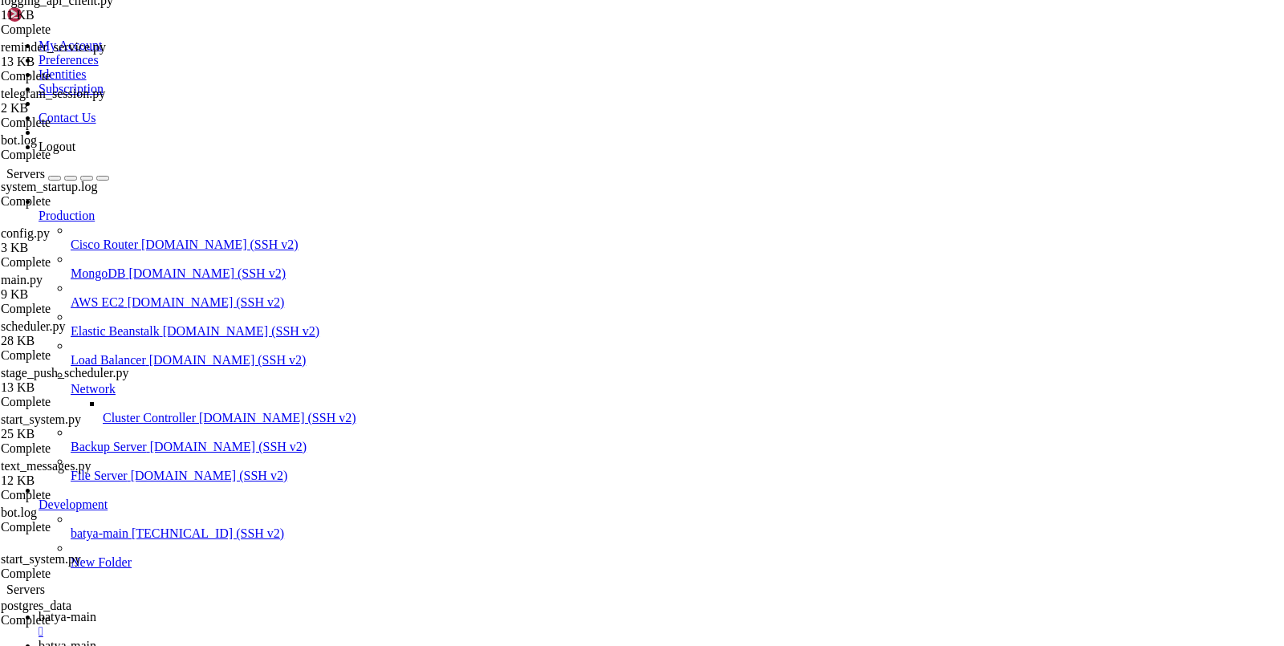
scroll to position [7871, 0]
type textarea "BACKEND_PORT="8002""
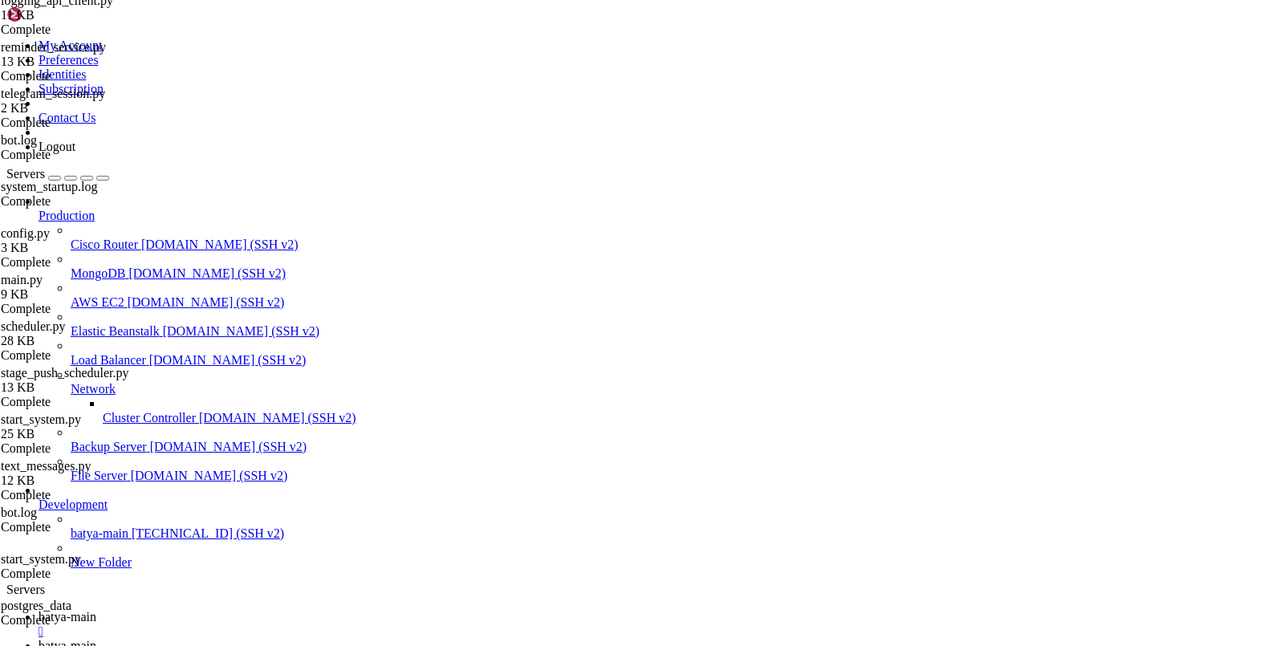
scroll to position [0, 0]
type input "/var/service/batya_vpn_bot3/batya_logger_backend"
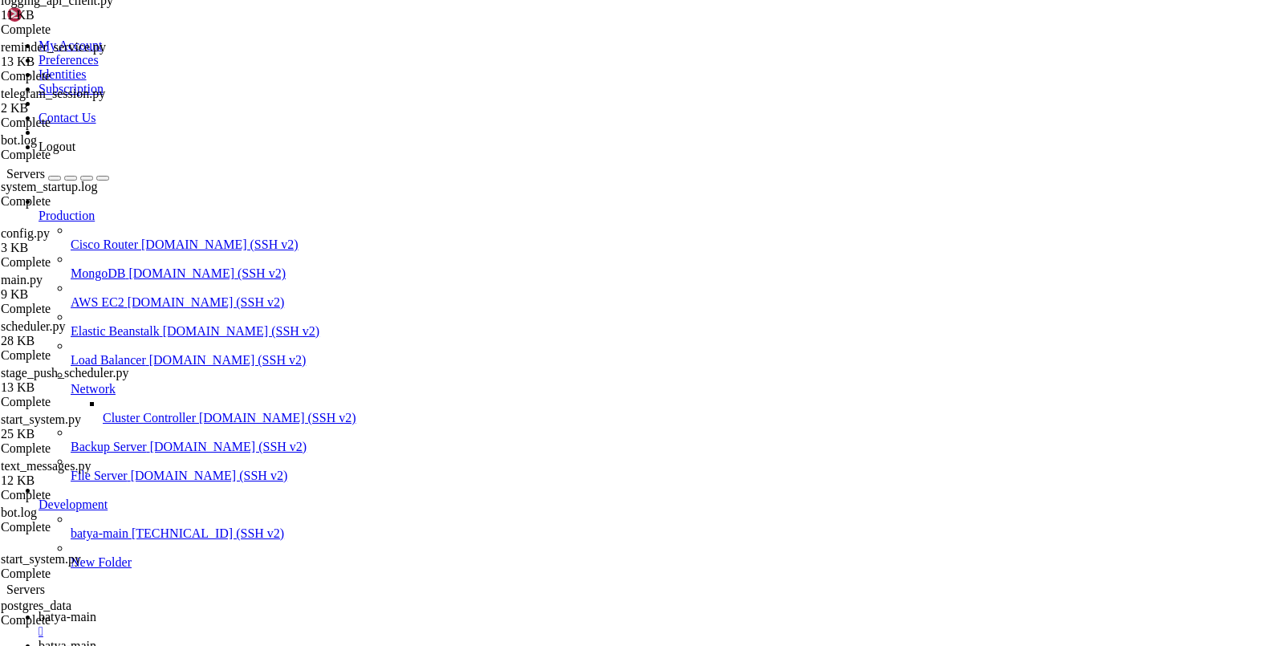
scroll to position [7917, 0]
type textarea "BOT_TOKEN="8365829758:AAGUkNzSWMuhPF_oFilKhqmhNJfqhMm55-8""
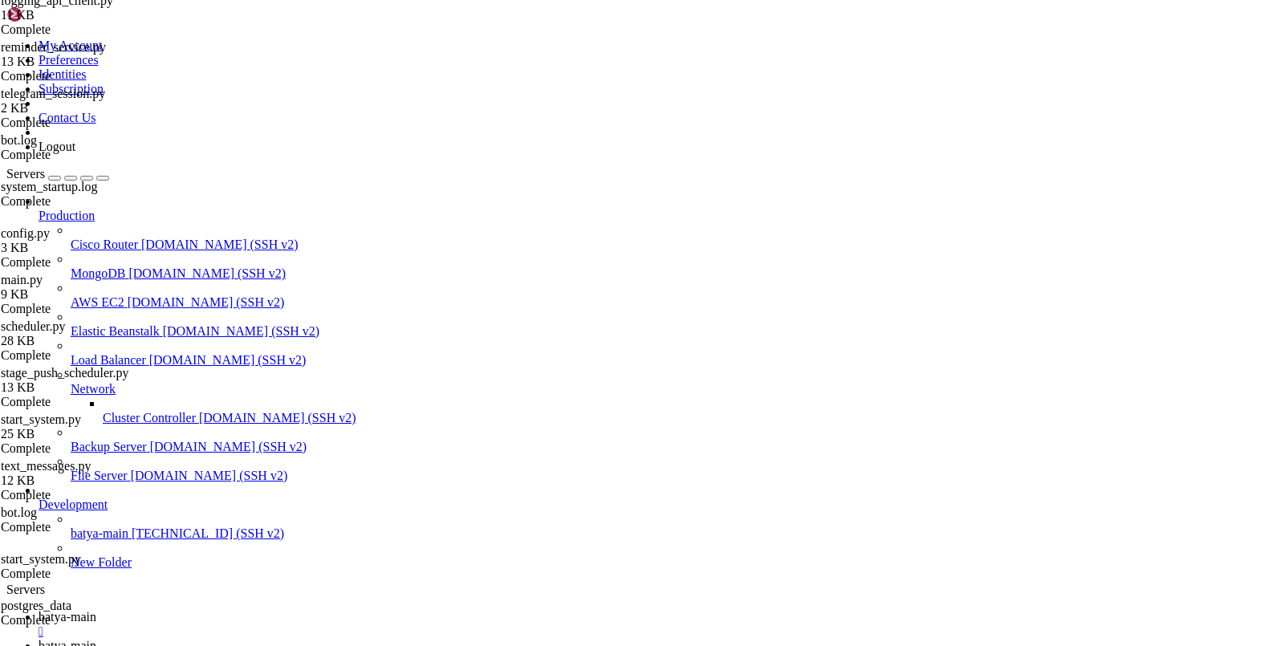
type textarea "- "5434:5432""
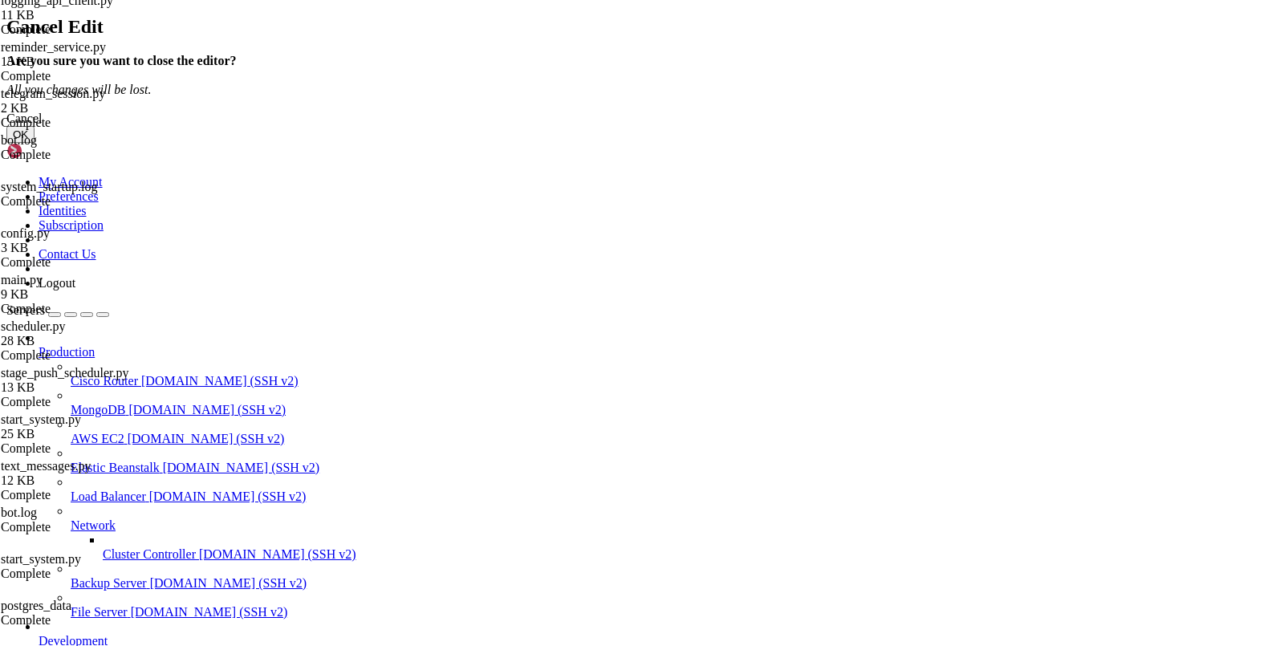
click at [34, 143] on button "OK" at bounding box center [20, 134] width 28 height 17
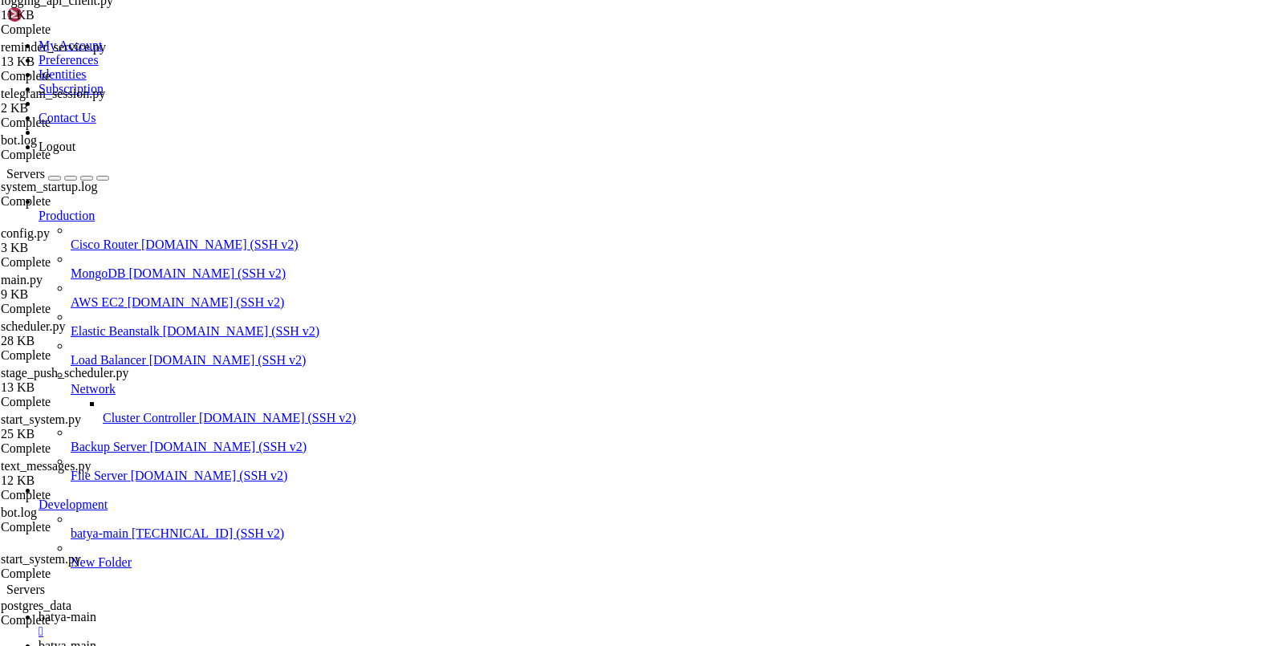
type textarea "- "5435:5432""
click at [96, 610] on span "batya-main" at bounding box center [68, 617] width 58 height 14
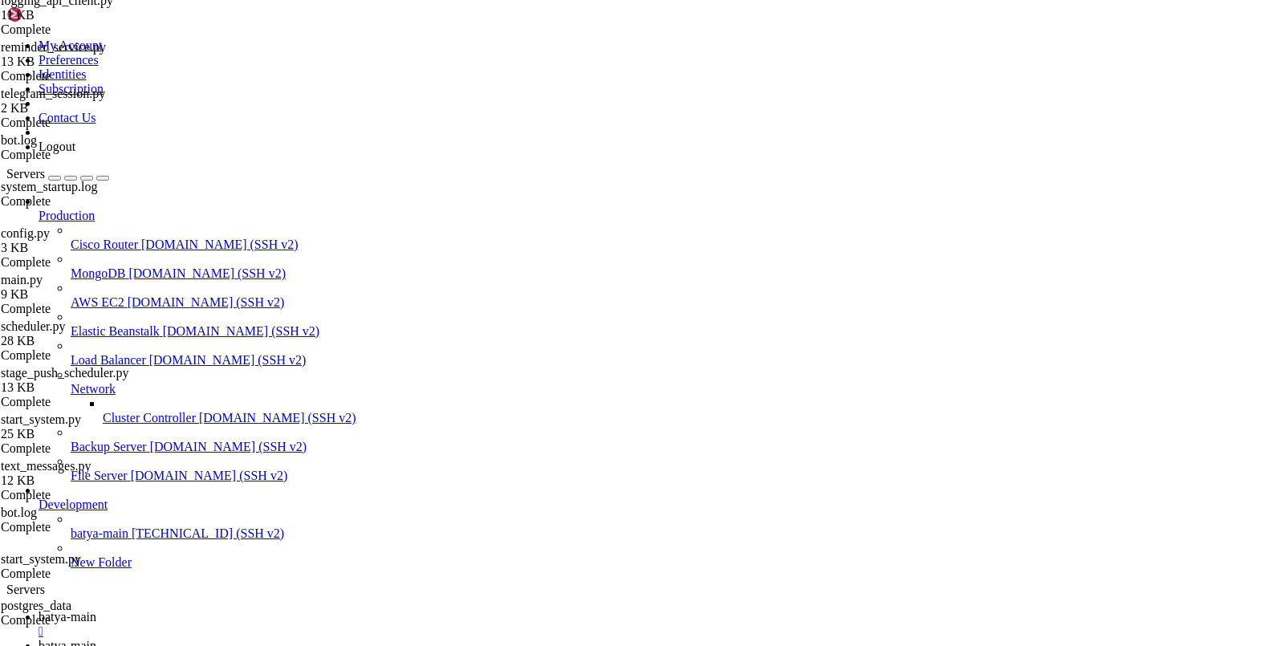
scroll to position [55479, 0]
click at [96, 639] on span "batya-main" at bounding box center [68, 646] width 58 height 14
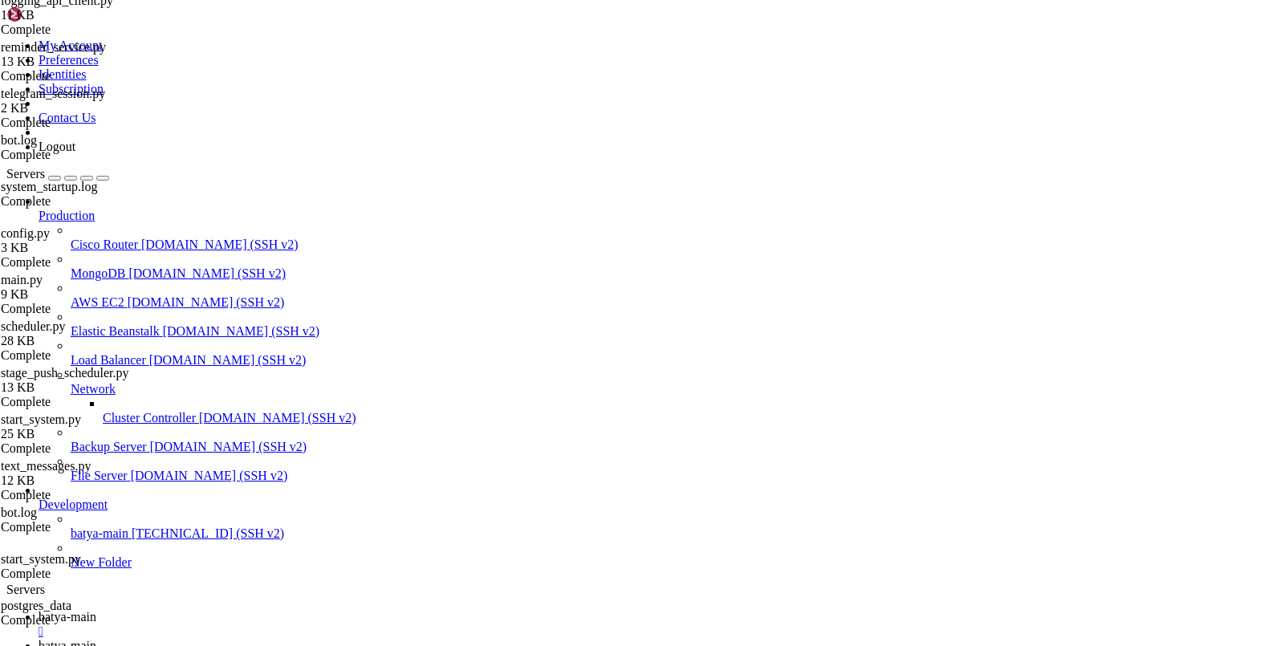
type textarea "# Секция volumes: ниже была лишней, мы ее убрали"
click at [39, 610] on icon at bounding box center [39, 617] width 0 height 14
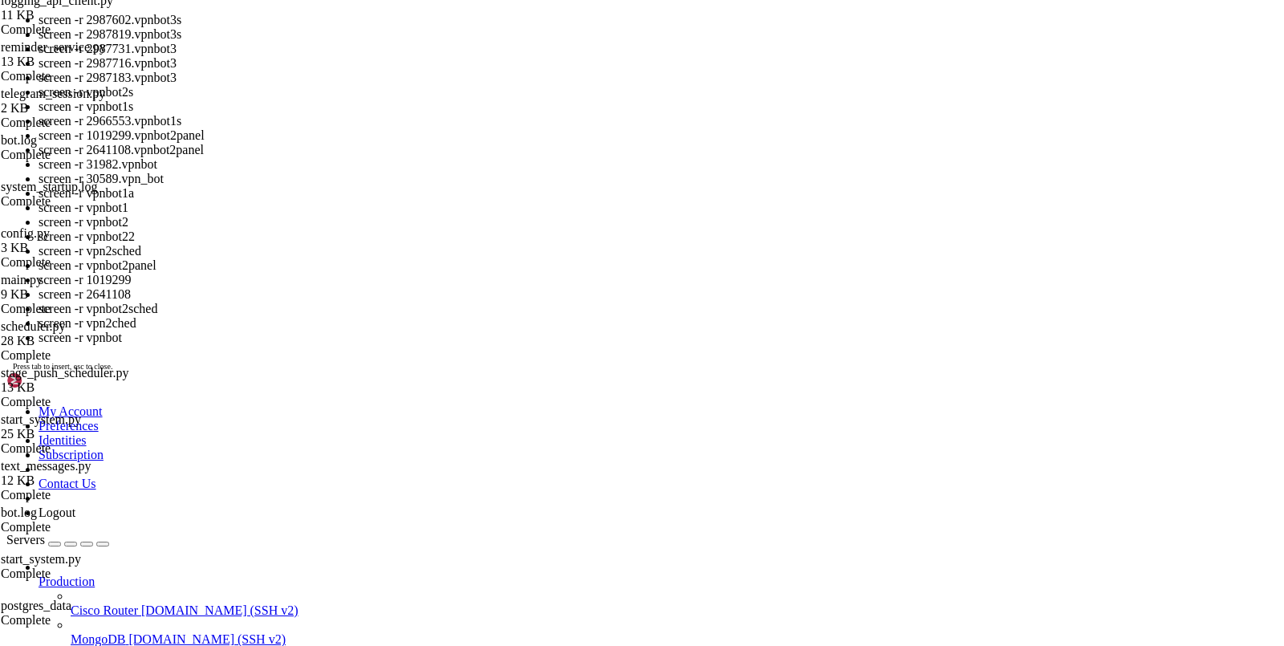
drag, startPoint x: 152, startPoint y: 1796, endPoint x: 449, endPoint y: 1788, distance: 296.9
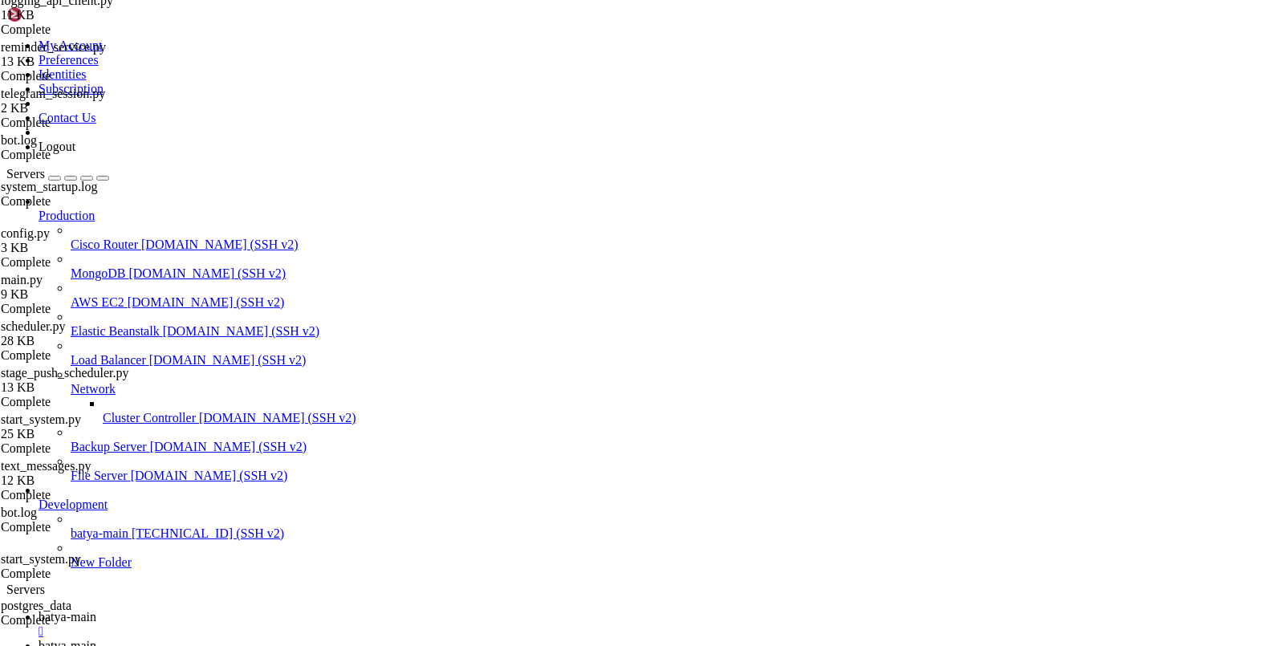
scroll to position [56266, 0]
drag, startPoint x: 411, startPoint y: 1429, endPoint x: 291, endPoint y: 1432, distance: 119.6
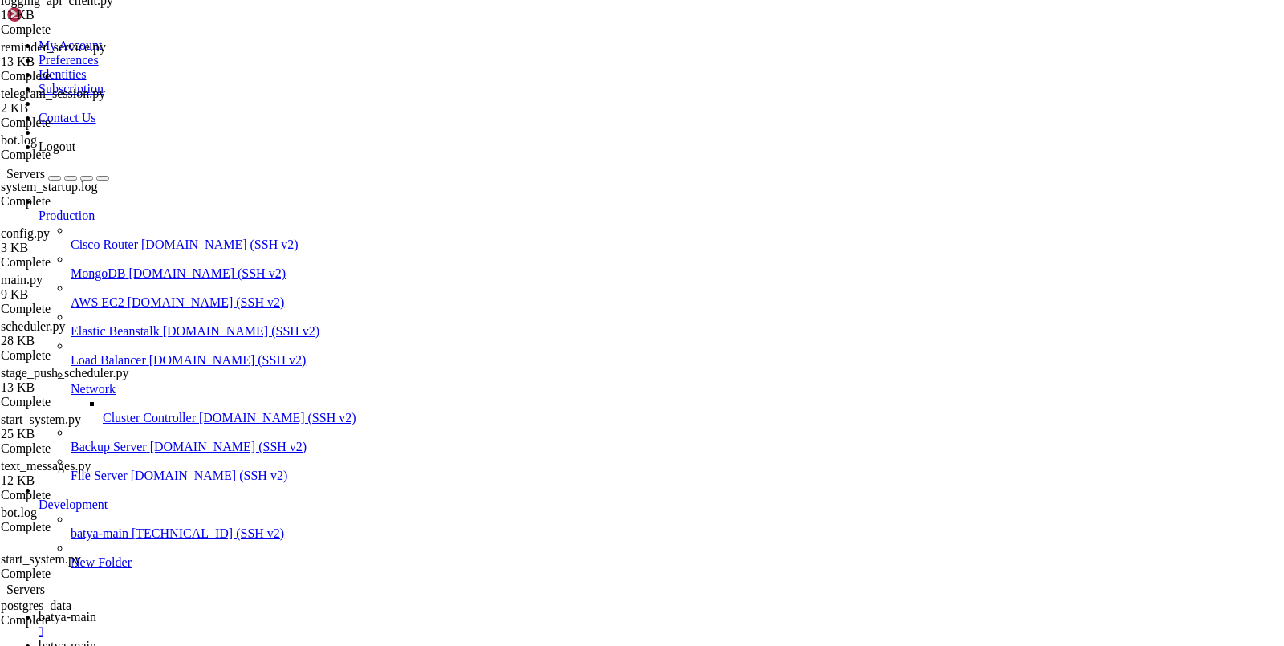
scroll to position [56346, 0]
drag, startPoint x: 306, startPoint y: 1429, endPoint x: 170, endPoint y: 1430, distance: 136.4
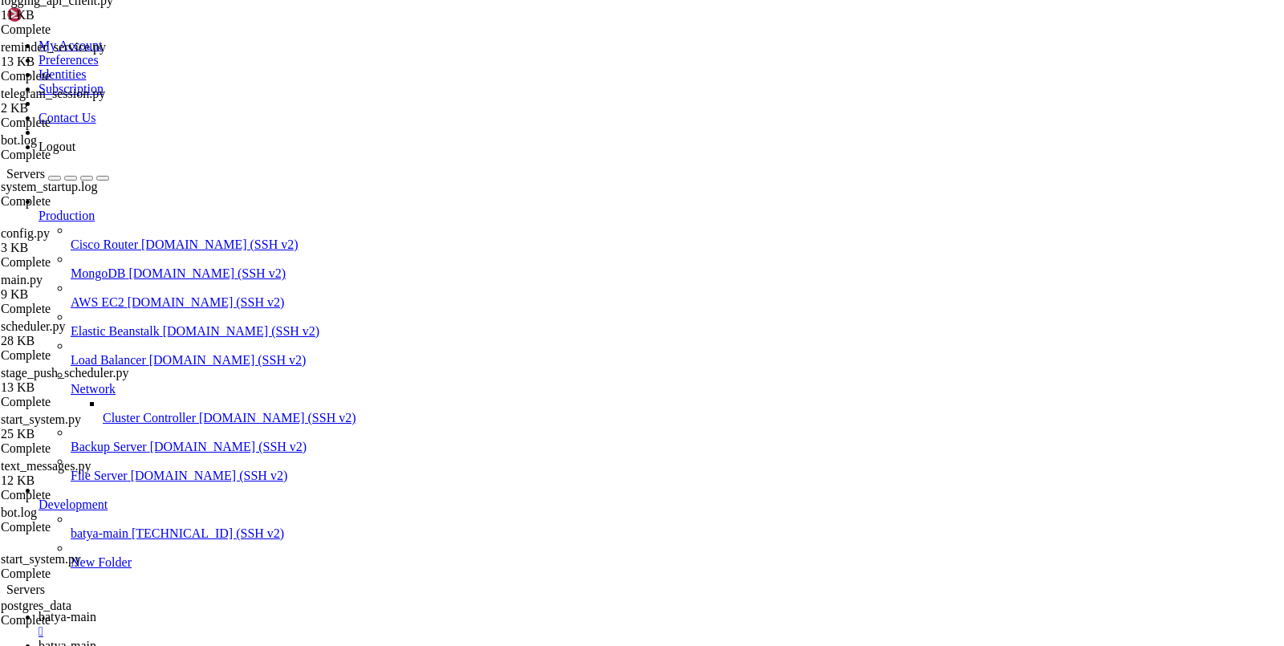
click at [39, 639] on icon at bounding box center [39, 646] width 0 height 14
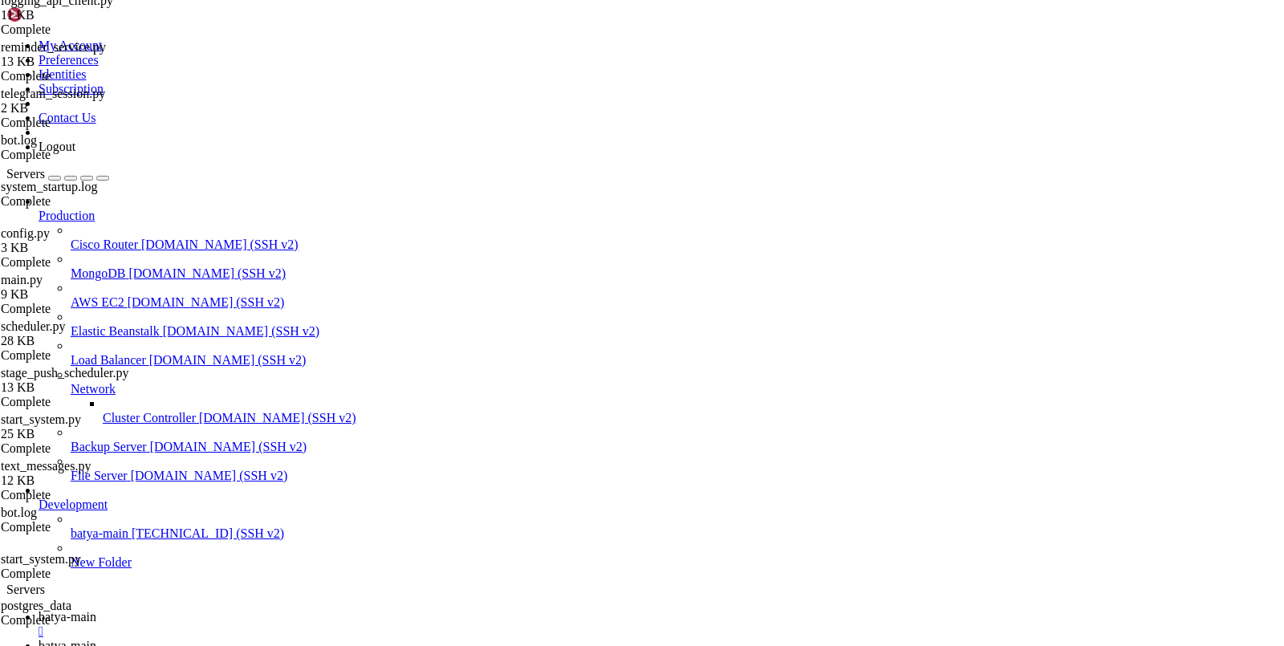
type input "/var/service/batya_vpn_bot3/batya_logger_backend"
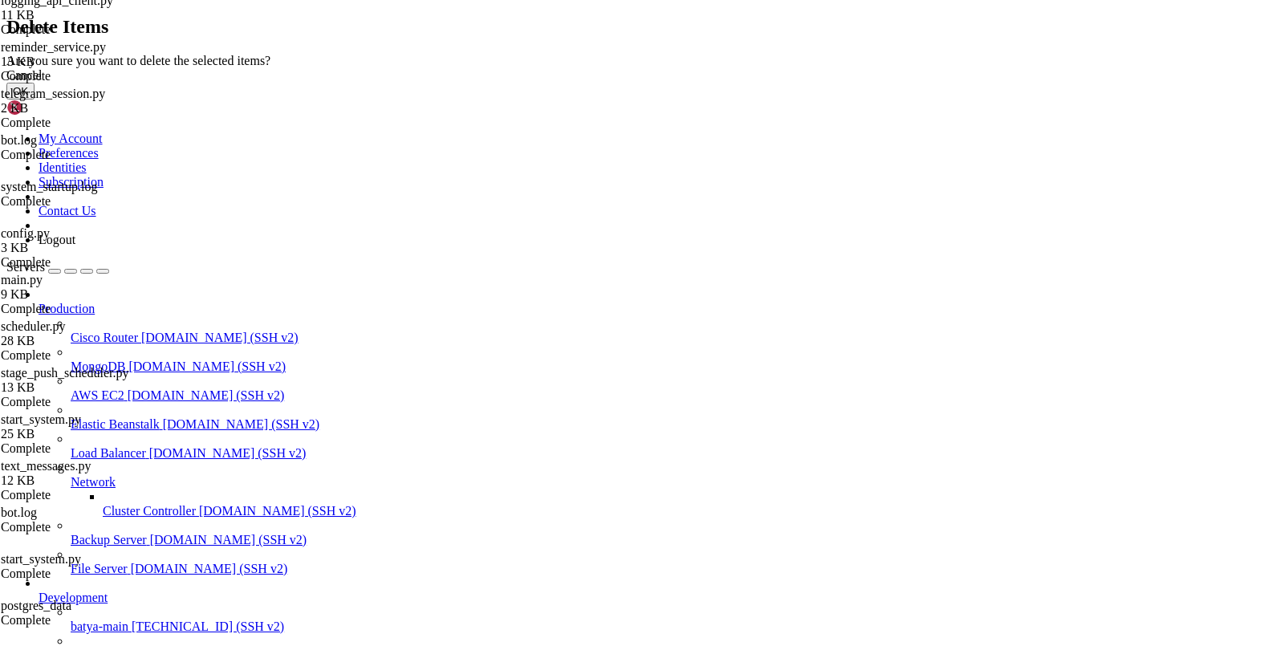
click at [34, 99] on button "OK" at bounding box center [20, 91] width 28 height 17
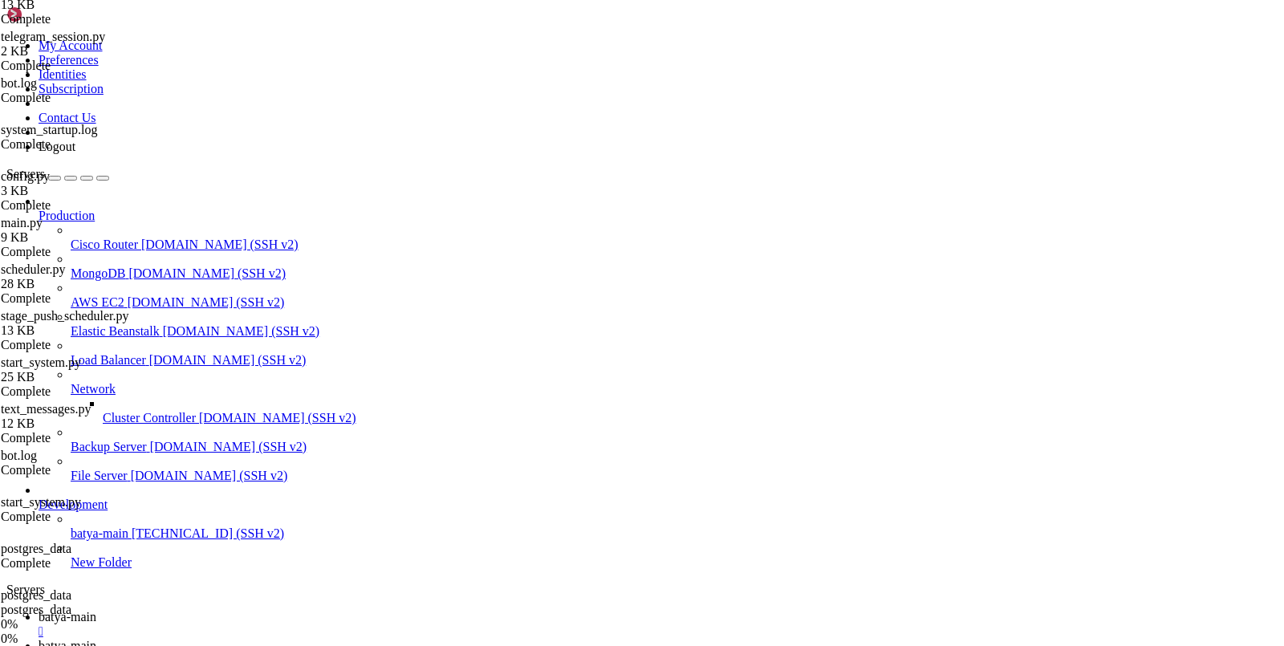
scroll to position [8150, 0]
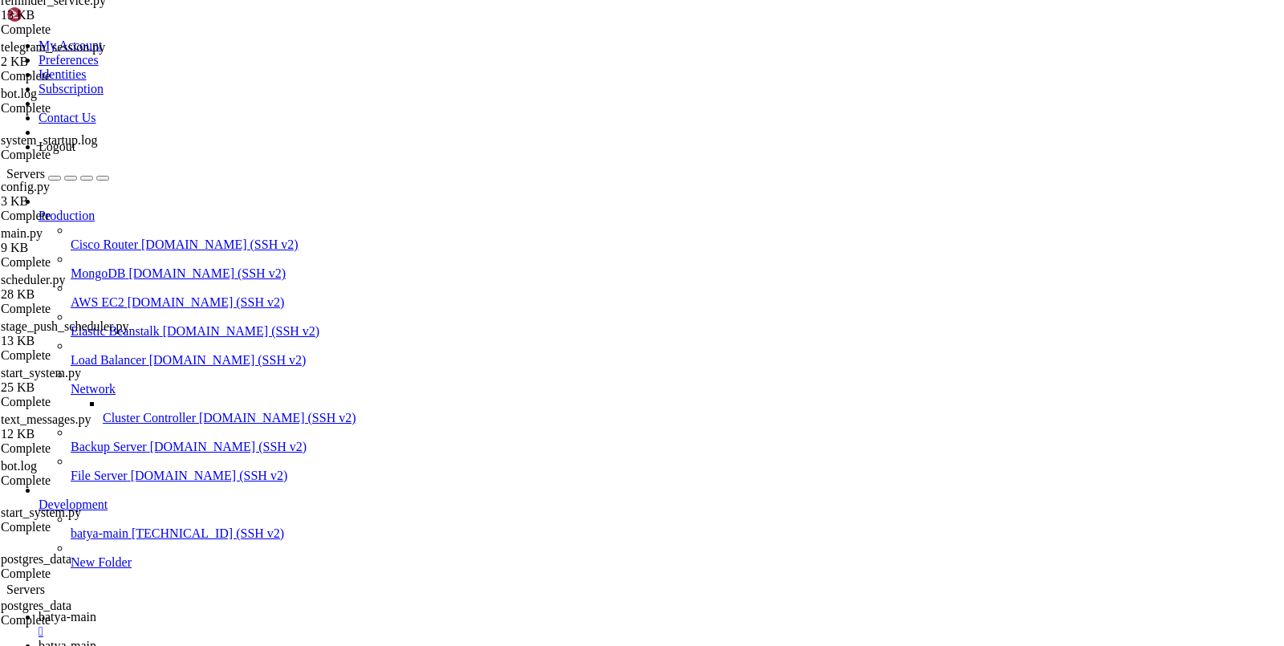
click at [96, 610] on span "batya-main" at bounding box center [68, 617] width 58 height 14
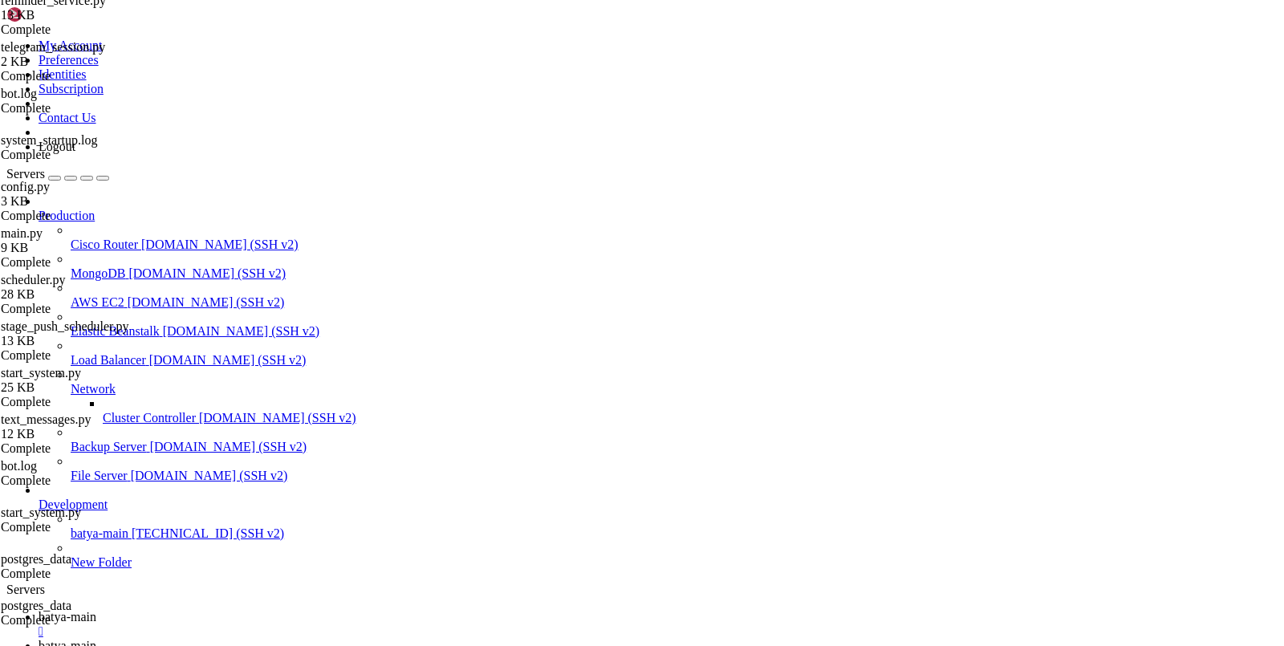
click at [369, 639] on link "batya-main " at bounding box center [658, 653] width 1239 height 29
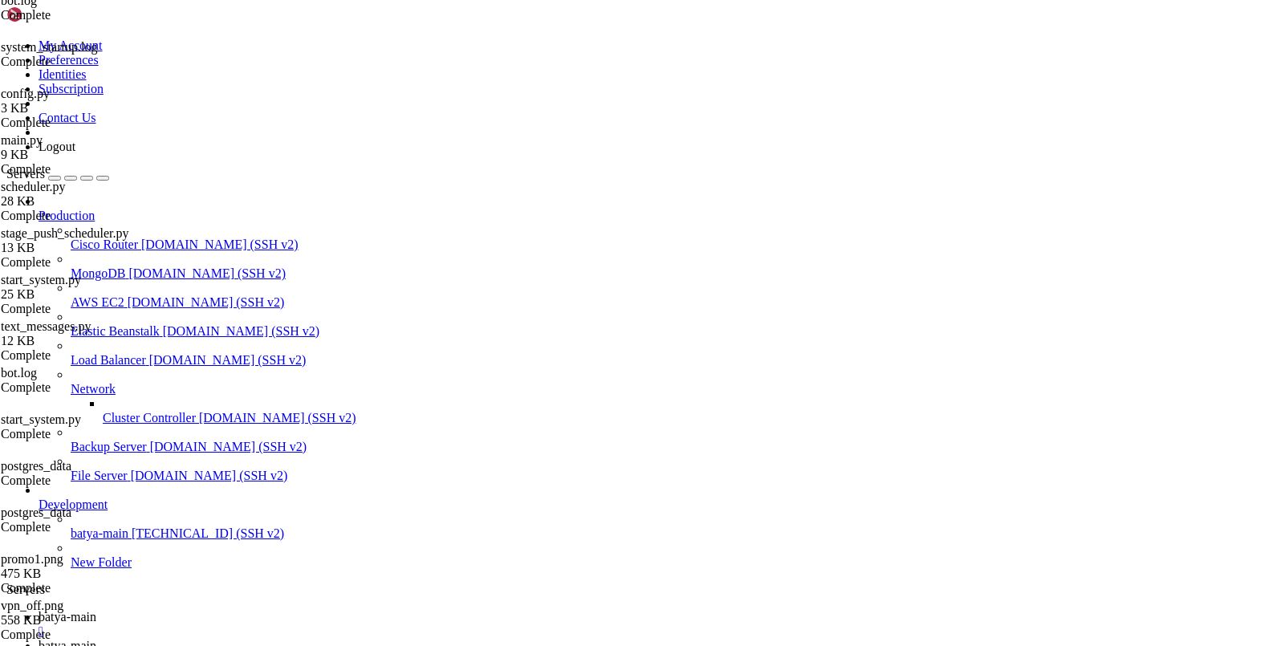
scroll to position [0, 0]
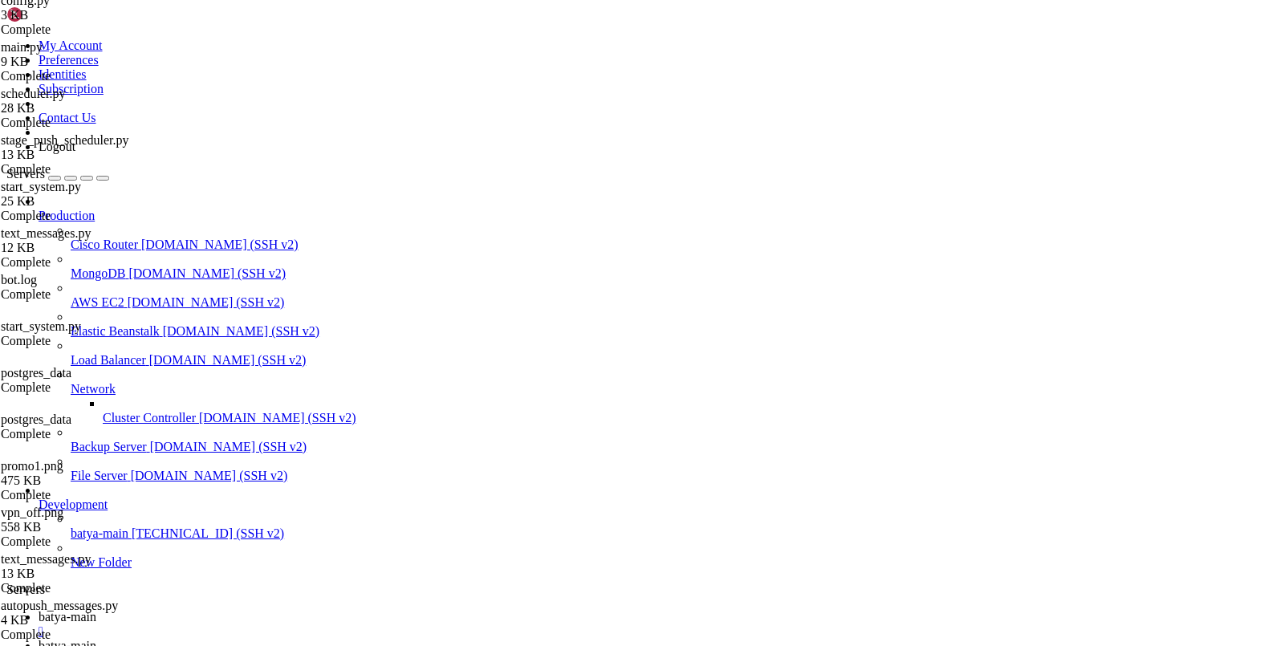
scroll to position [167, 0]
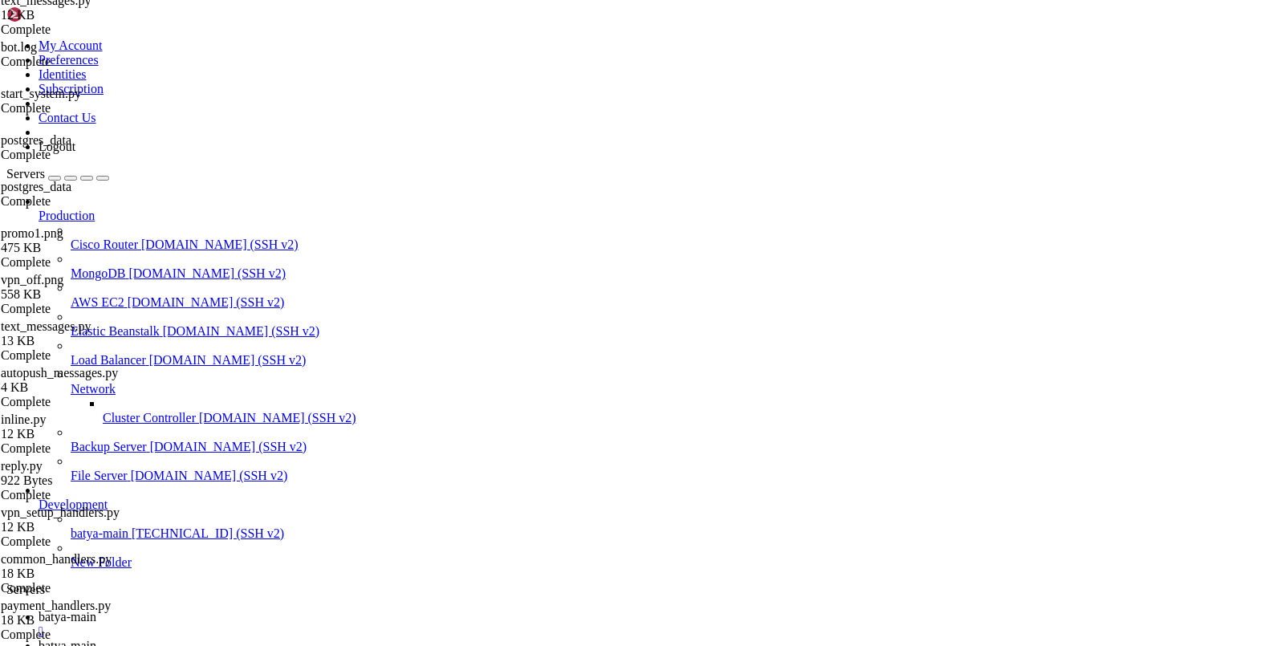
scroll to position [0, 0]
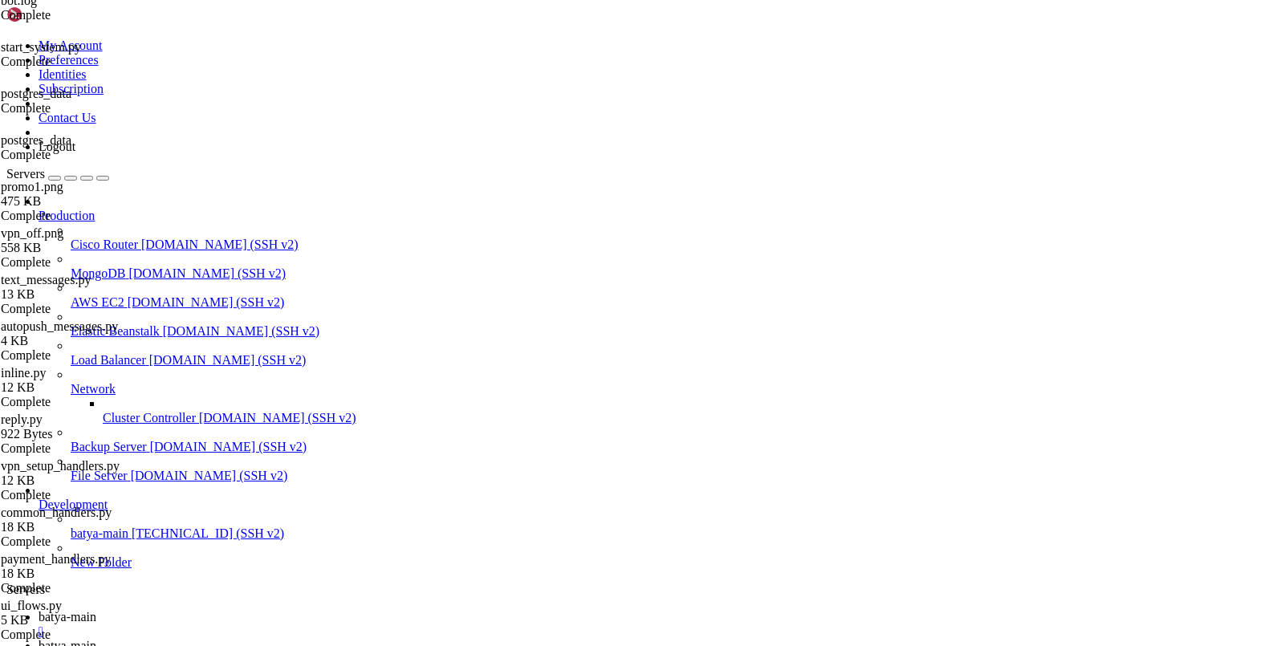
type input "/var/service/batya_vpn_bot3"
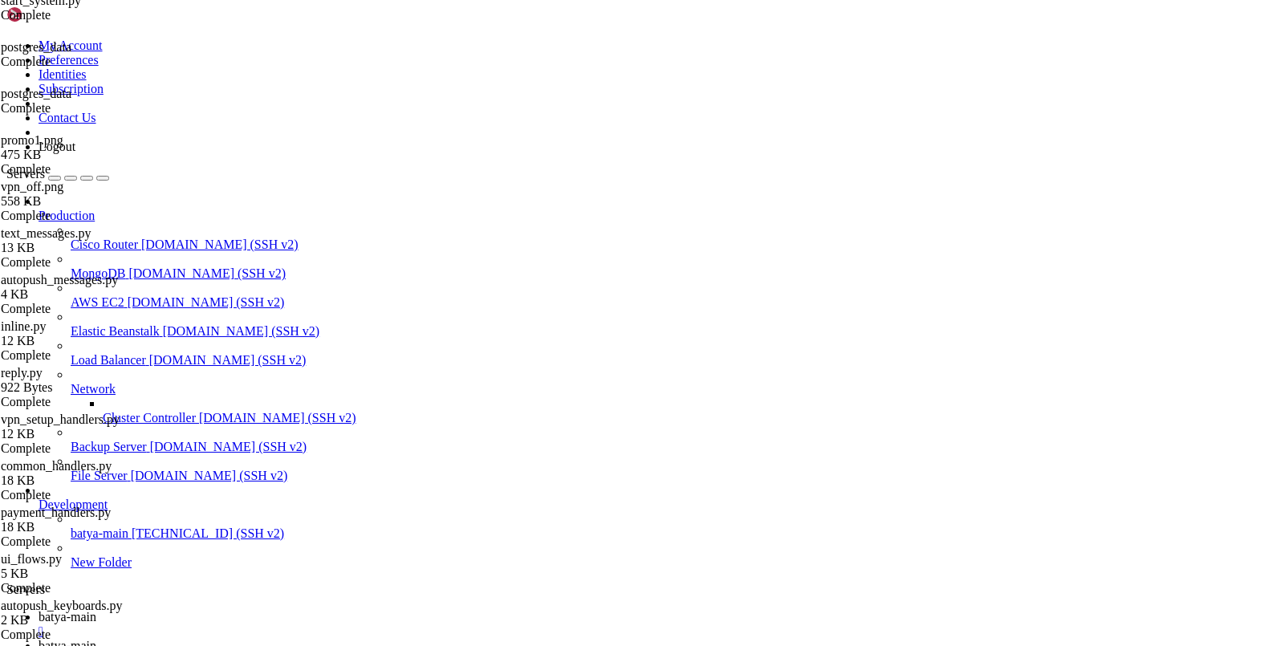
scroll to position [452, 0]
click at [96, 610] on span "batya-main" at bounding box center [68, 617] width 58 height 14
drag, startPoint x: 201, startPoint y: 1278, endPoint x: 19, endPoint y: 1284, distance: 182.2
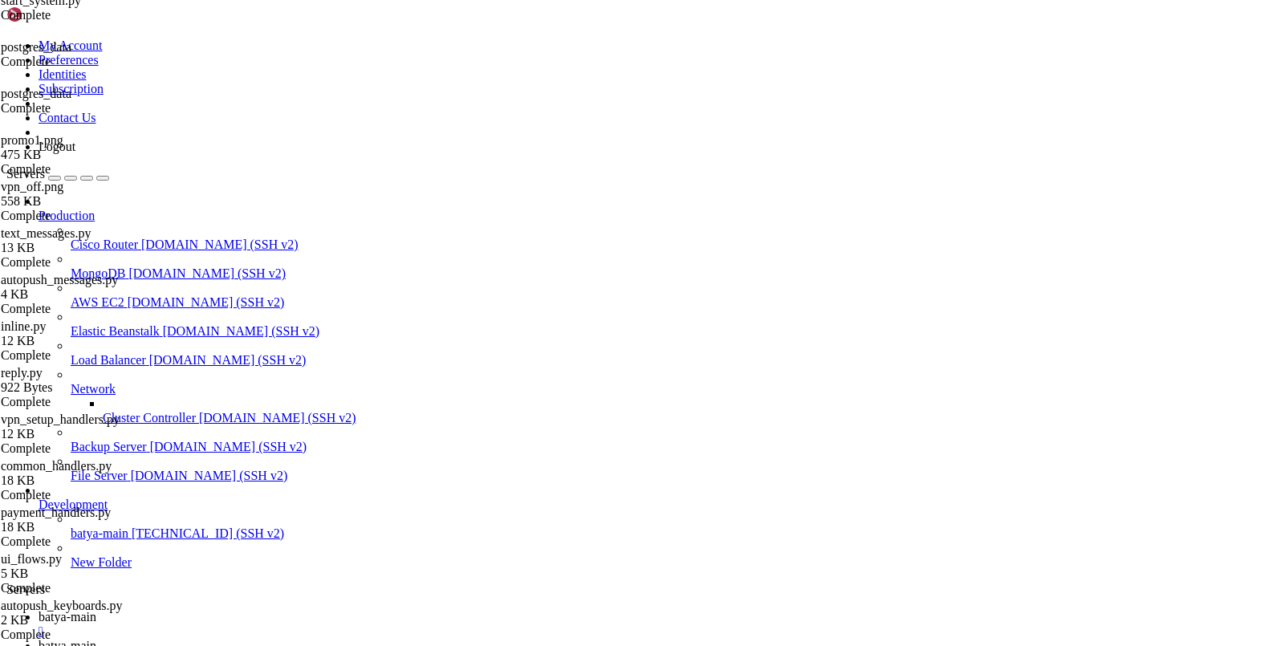
copy x-row "2989704.vpnbot3a"
click at [96, 639] on span "batya-main" at bounding box center [68, 646] width 58 height 14
click at [240, 610] on link "batya-main " at bounding box center [658, 624] width 1239 height 29
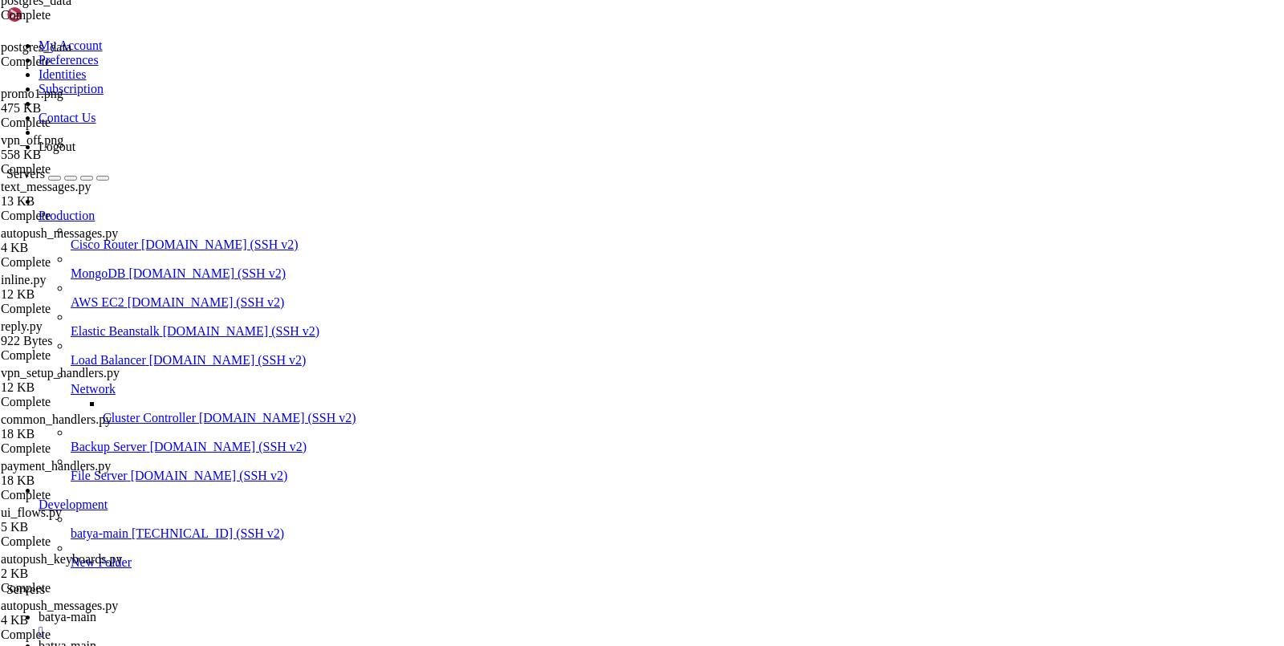
scroll to position [60096, 0]
